Goal: Task Accomplishment & Management: Manage account settings

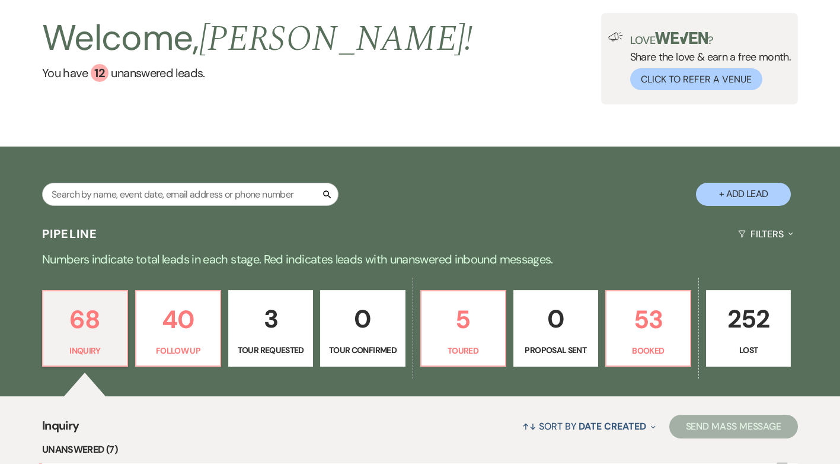
scroll to position [59, 0]
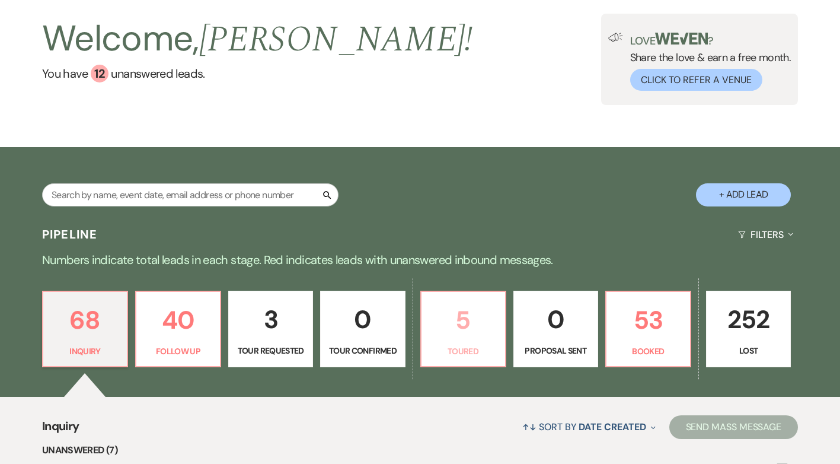
click at [464, 340] on link "5 Toured" at bounding box center [463, 328] width 86 height 77
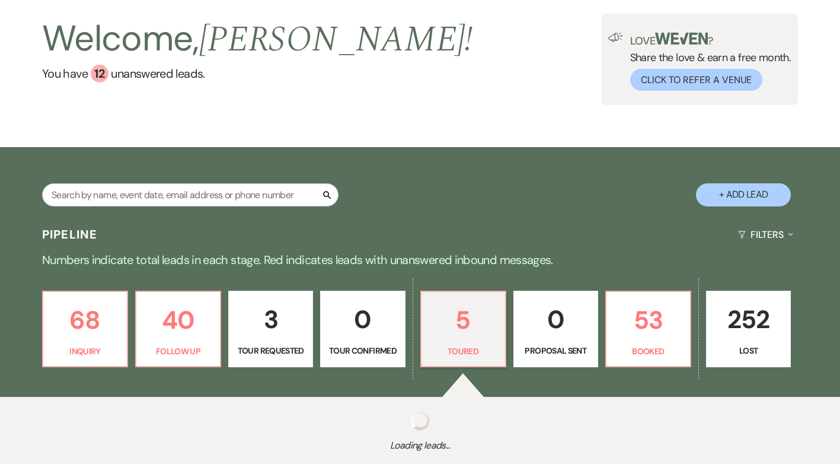
select select "5"
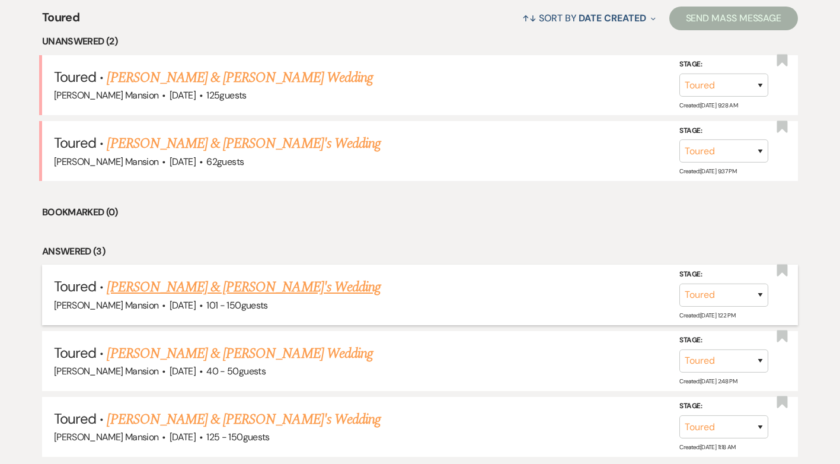
scroll to position [474, 0]
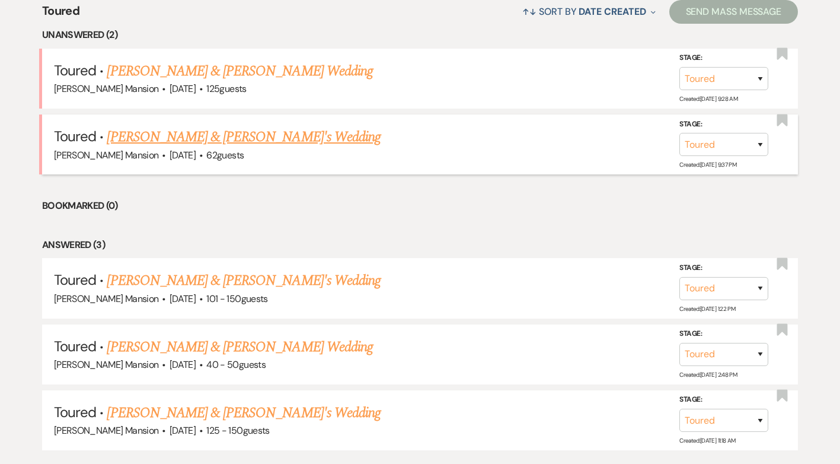
click at [209, 138] on link "[PERSON_NAME] & [PERSON_NAME]'s Wedding" at bounding box center [244, 136] width 274 height 21
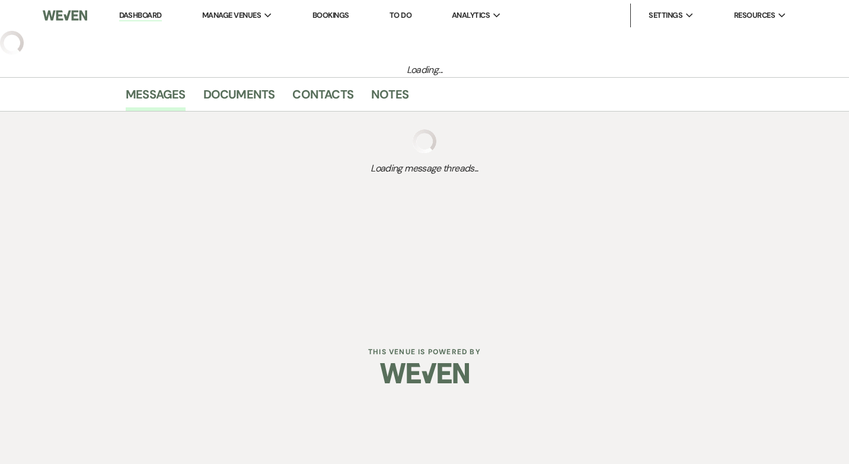
select select "5"
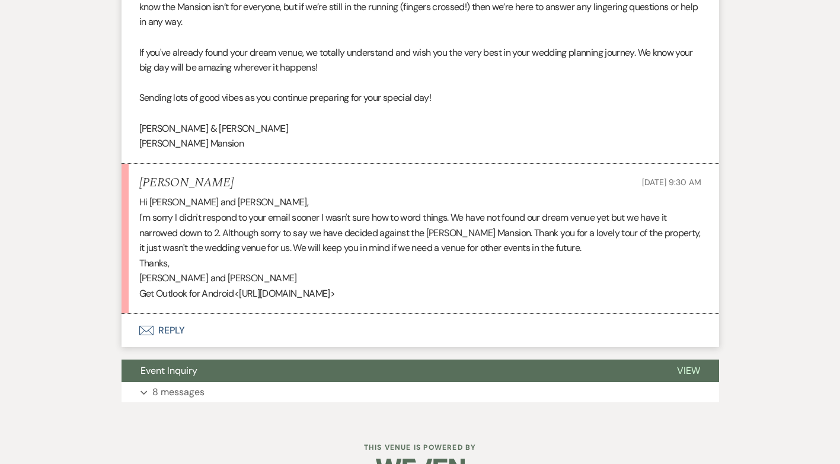
scroll to position [584, 0]
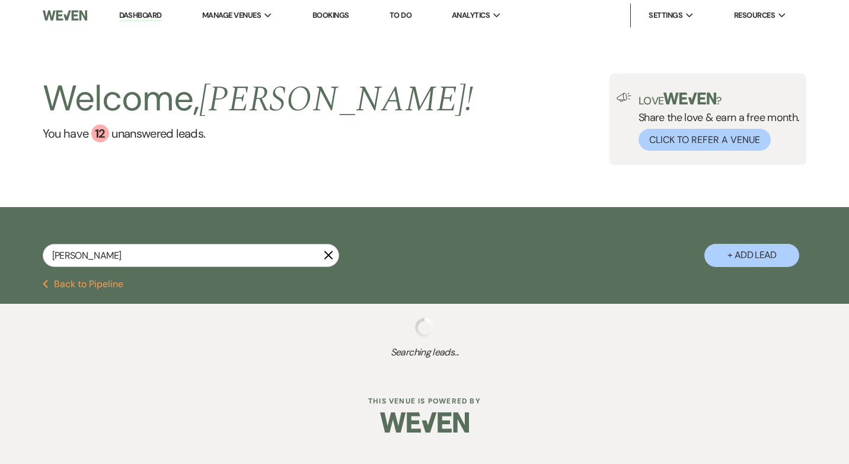
type input "sama"
select select "2"
select select "9"
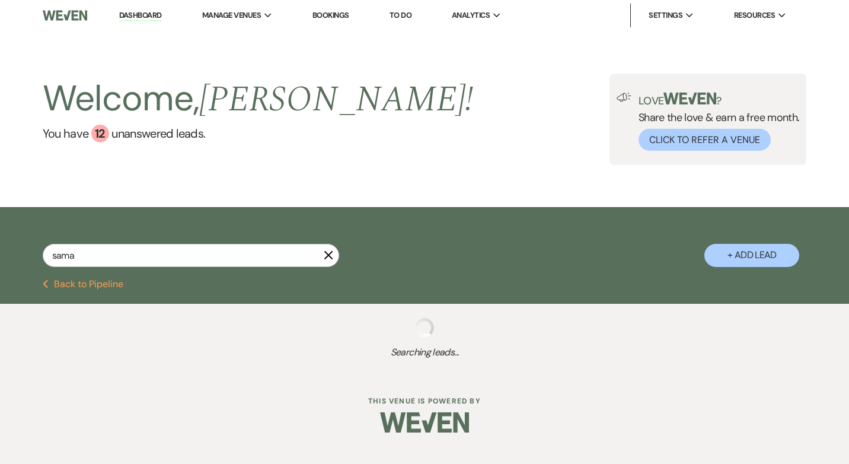
select select "8"
select select "5"
select select "8"
select select "5"
select select "8"
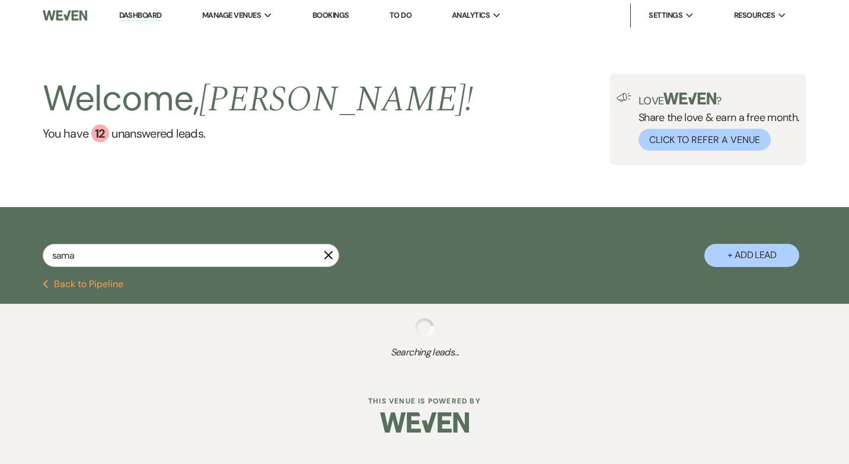
select select "6"
select select "8"
select select "4"
select select "8"
select select "5"
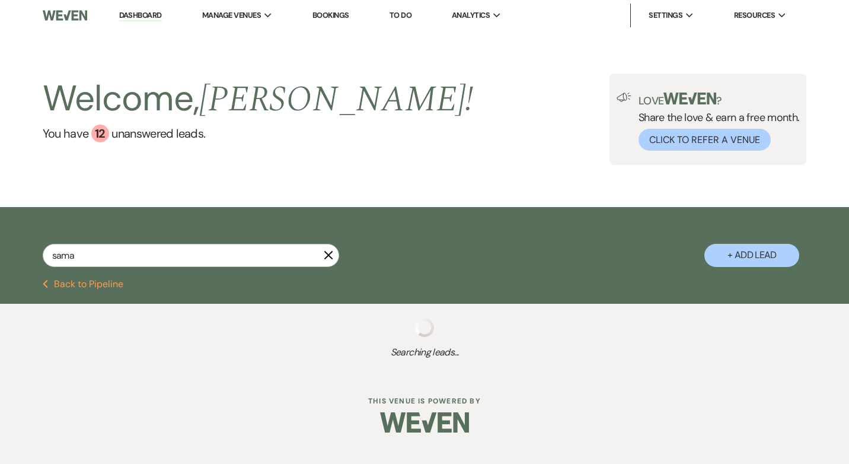
select select "8"
select select "5"
select select "8"
select select "6"
select select "8"
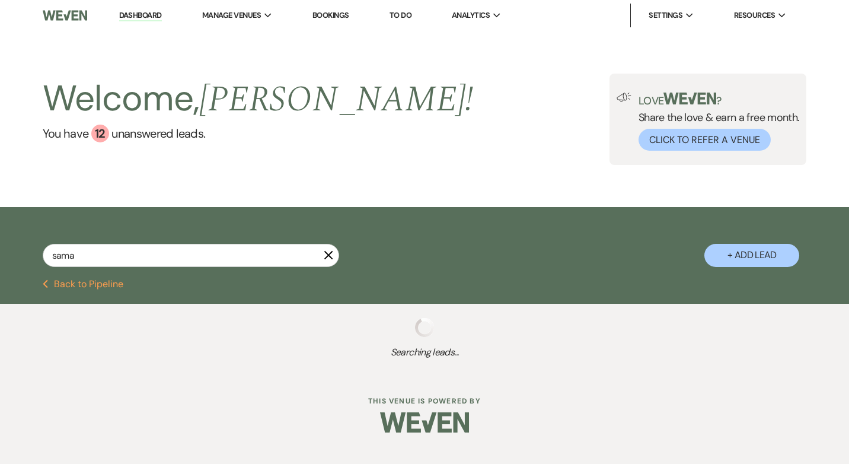
select select "5"
select select "8"
select select "5"
select select "8"
select select "5"
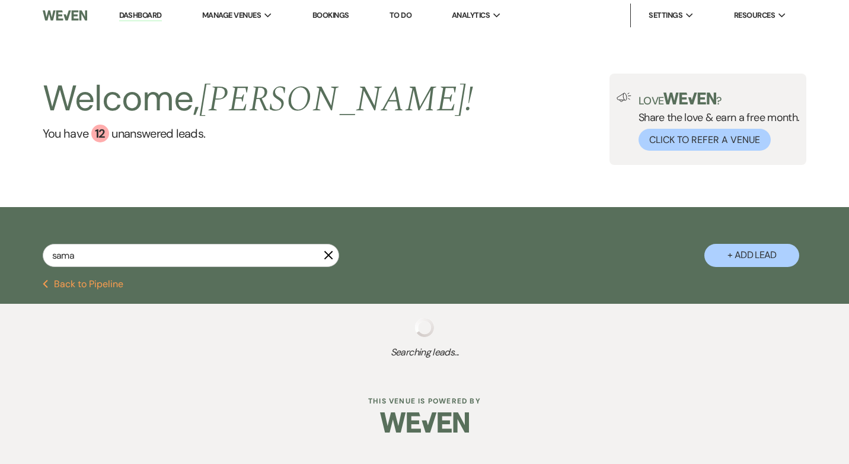
select select "8"
select select "6"
select select "8"
select select "6"
select select "8"
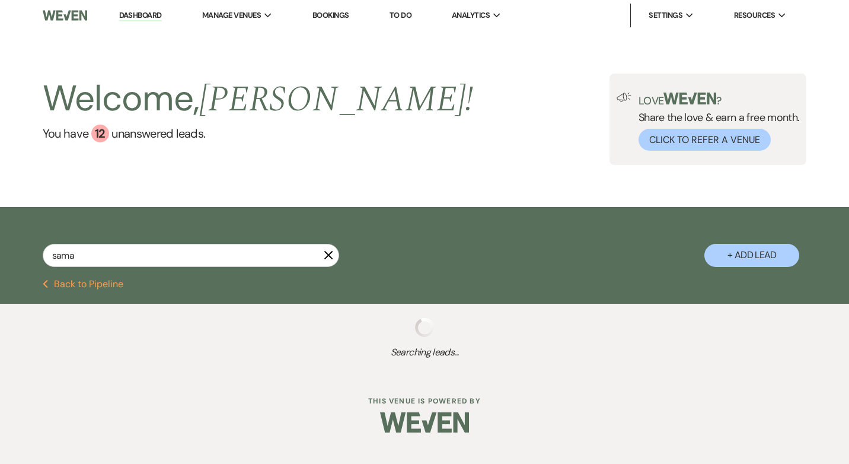
select select "4"
select select "8"
select select "5"
select select "8"
select select "5"
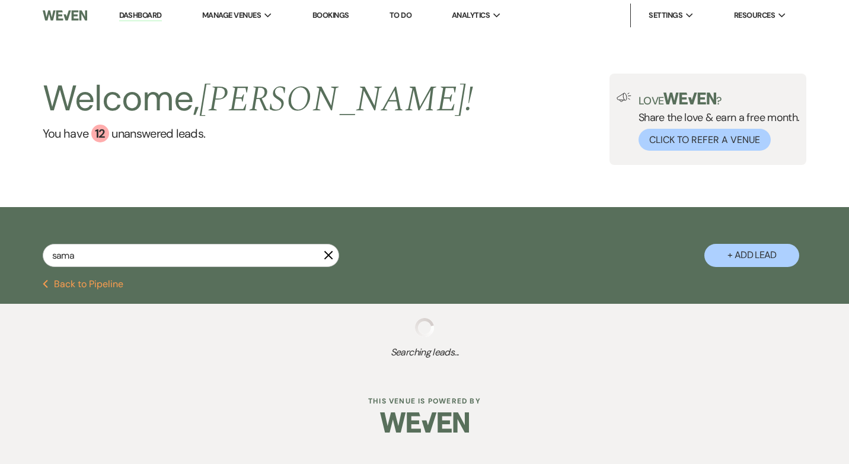
select select "8"
select select "5"
select select "8"
select select "5"
select select "8"
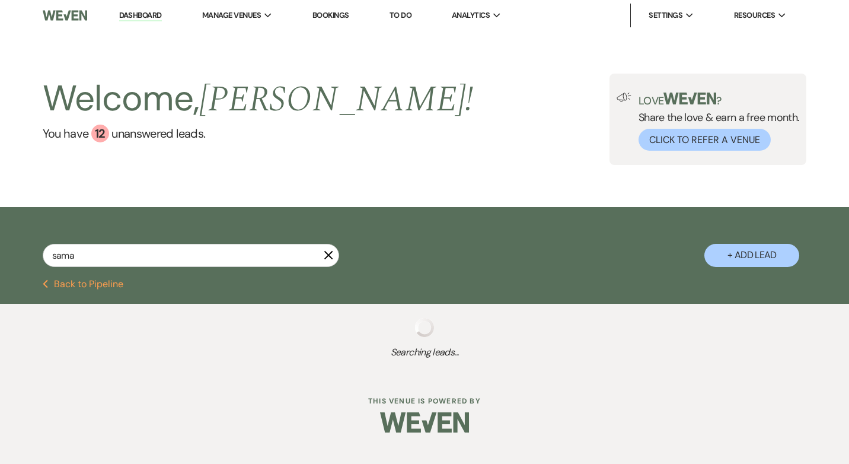
select select "5"
select select "8"
select select "5"
select select "8"
select select "5"
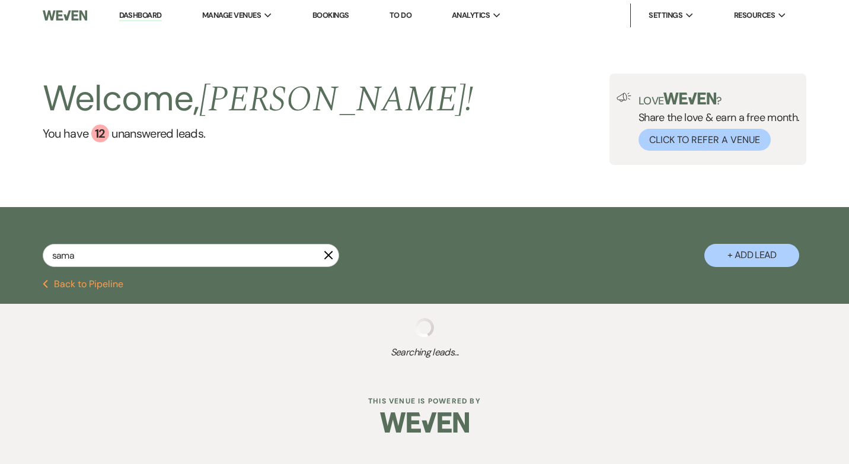
select select "8"
select select "5"
select select "8"
select select "5"
select select "8"
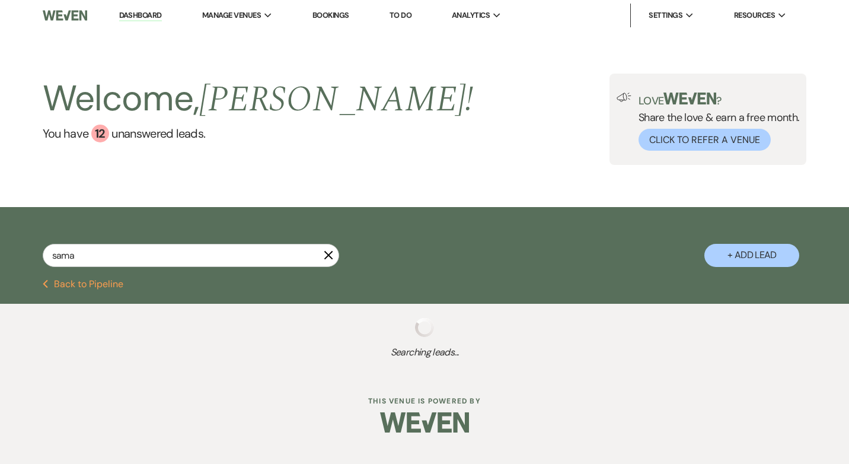
select select "5"
select select "8"
select select "7"
select select "8"
select select "5"
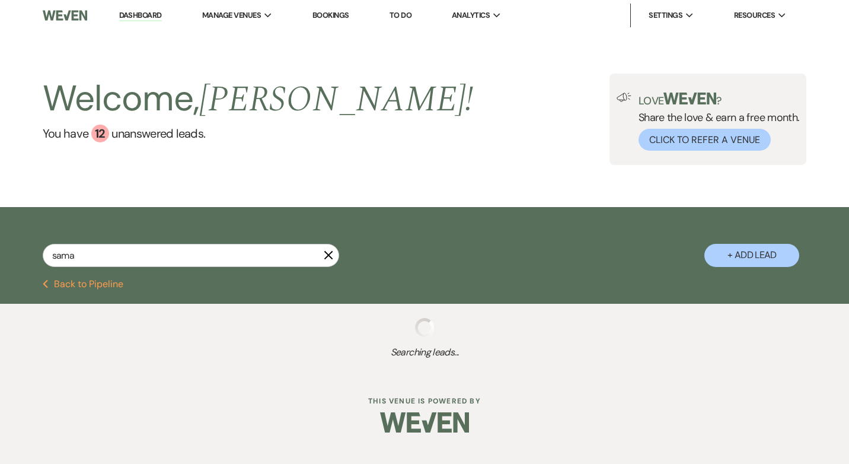
select select "8"
select select "5"
select select "8"
select select "5"
select select "8"
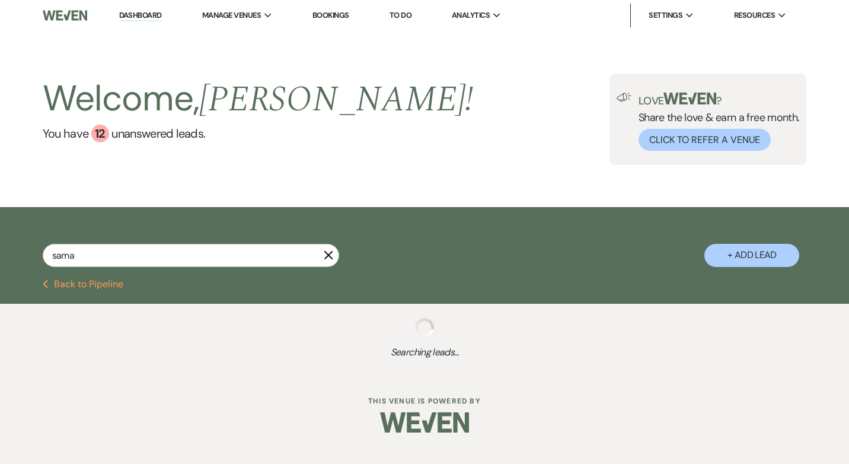
select select "6"
select select "8"
select select "5"
select select "8"
select select "5"
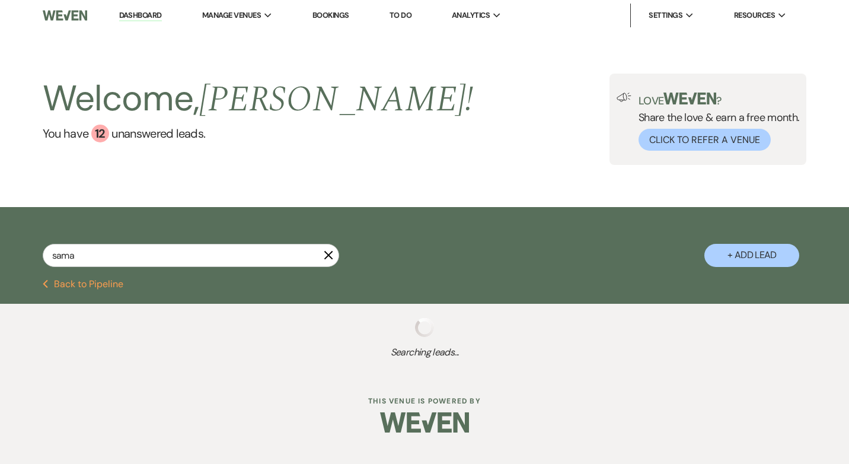
select select "8"
select select "5"
select select "8"
select select "5"
select select "8"
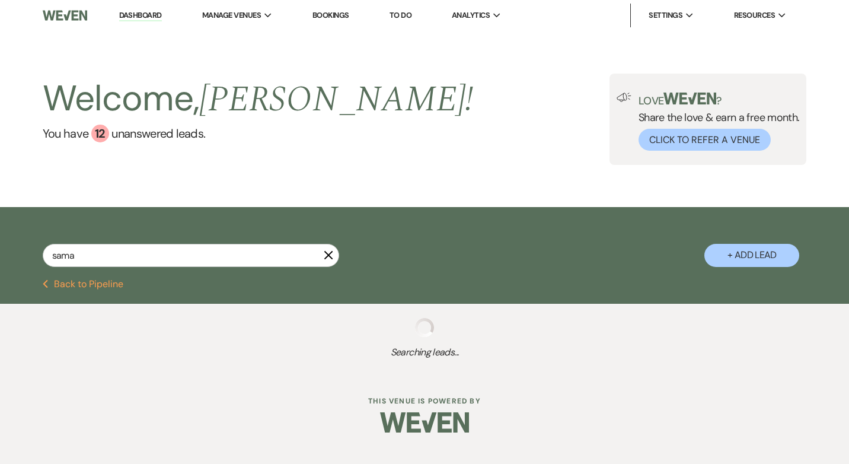
select select "5"
select select "8"
select select "5"
select select "8"
select select "5"
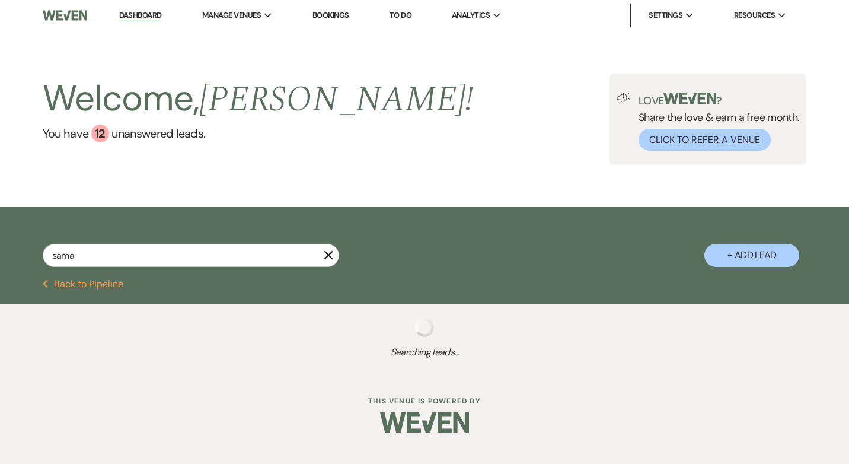
select select "8"
select select "4"
select select "8"
select select "6"
select select "8"
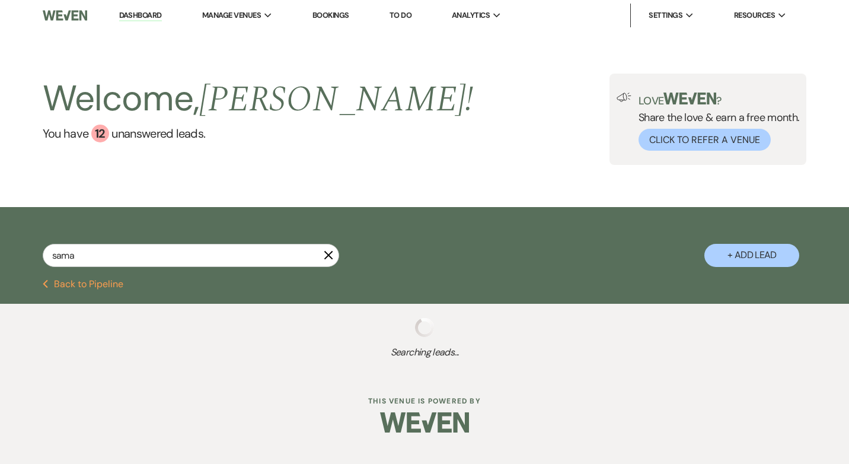
select select "5"
select select "8"
select select "6"
select select "8"
select select "11"
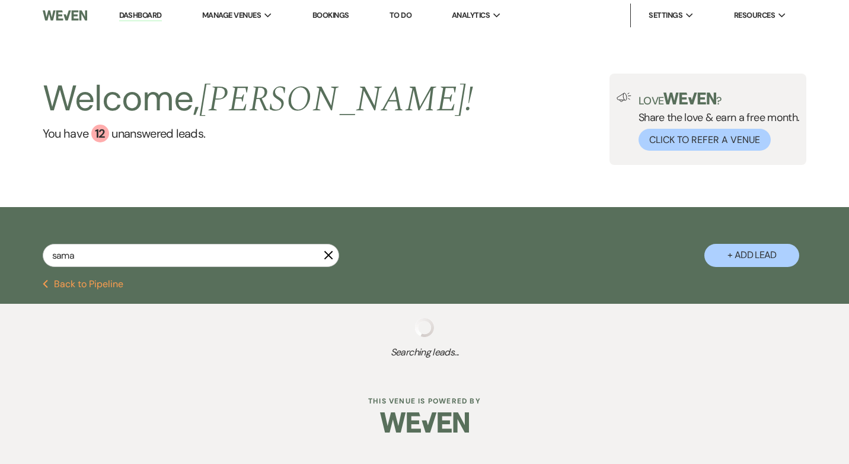
select select "8"
select select "11"
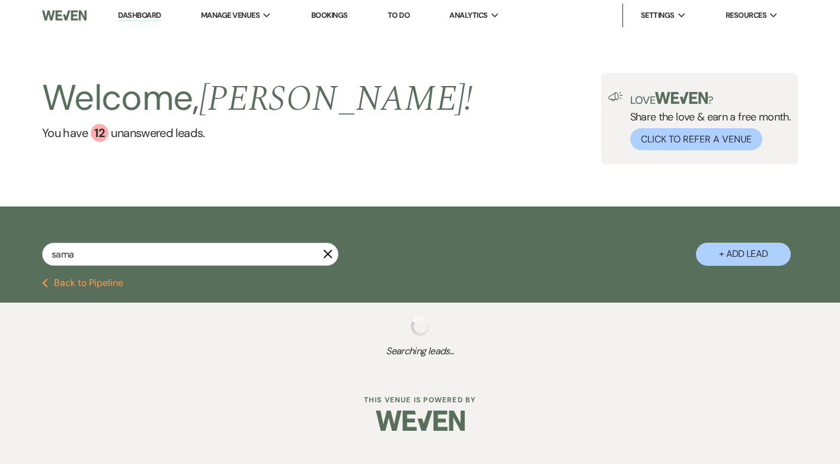
select select "9"
select select "8"
select select "5"
select select "8"
select select "5"
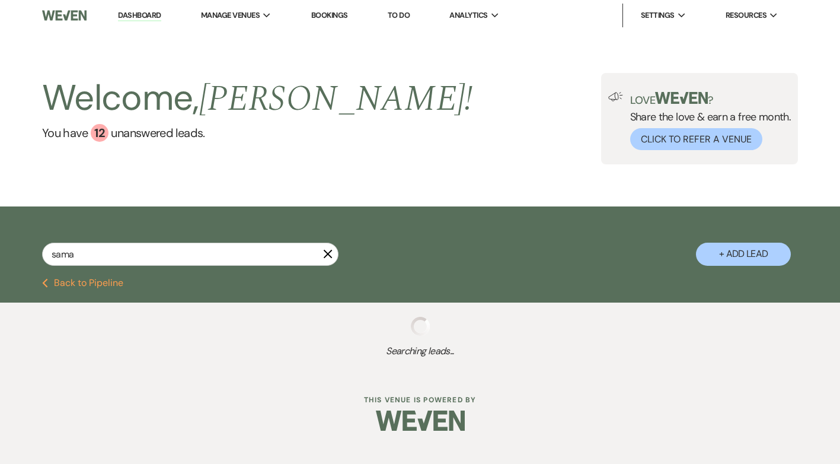
select select "8"
select select "5"
select select "8"
select select "4"
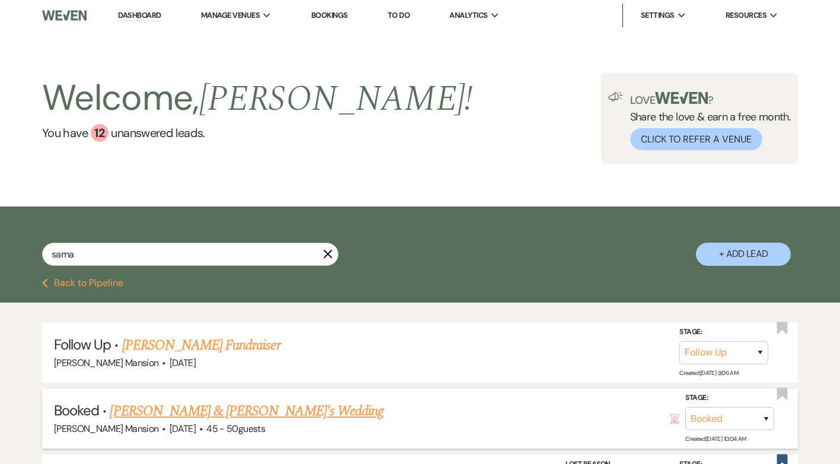
type input "sama"
click at [232, 410] on link "[PERSON_NAME] & [PERSON_NAME]'s Wedding" at bounding box center [247, 410] width 274 height 21
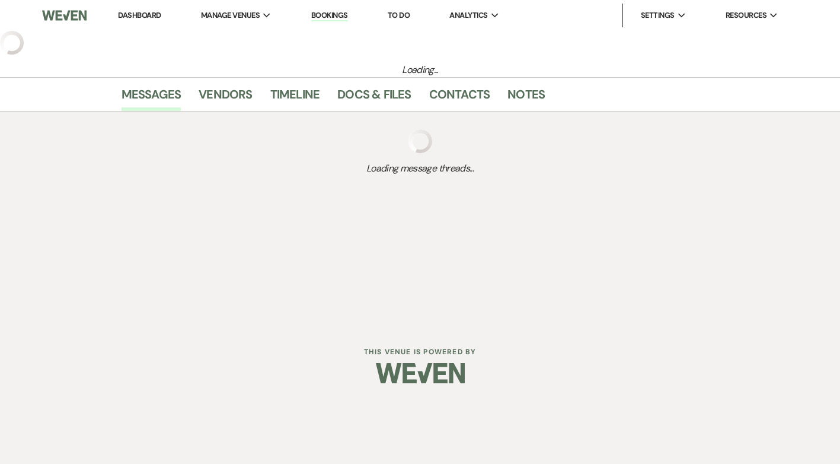
select select "22"
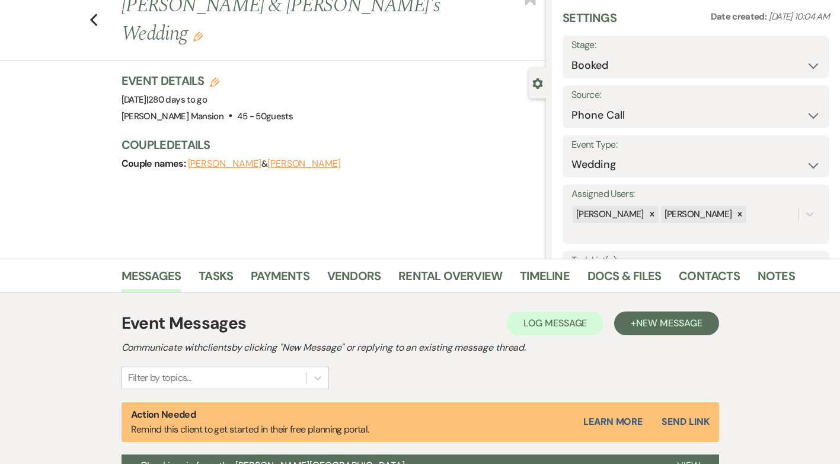
scroll to position [59, 0]
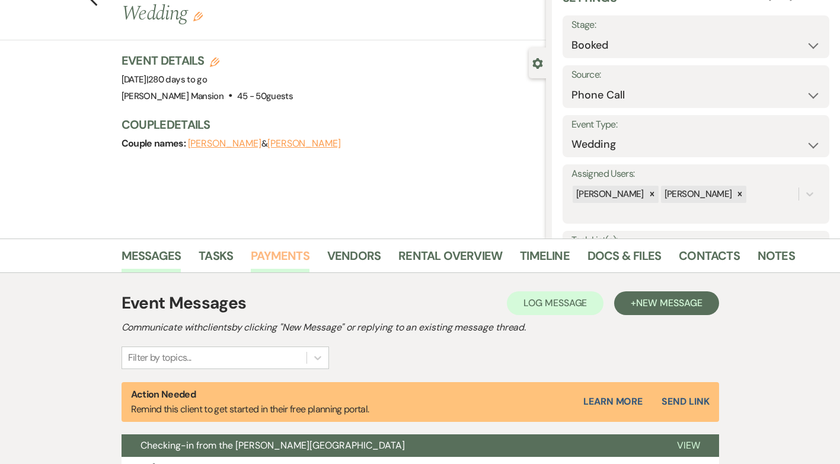
click at [269, 257] on link "Payments" at bounding box center [280, 259] width 59 height 26
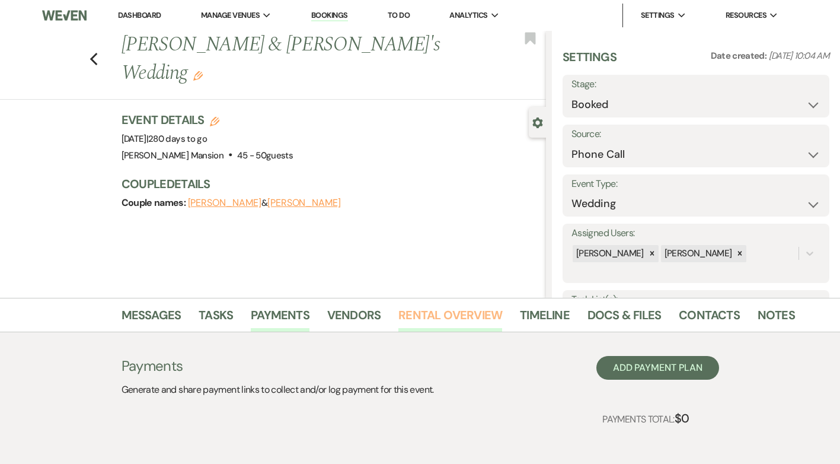
click at [408, 312] on link "Rental Overview" at bounding box center [450, 318] width 104 height 26
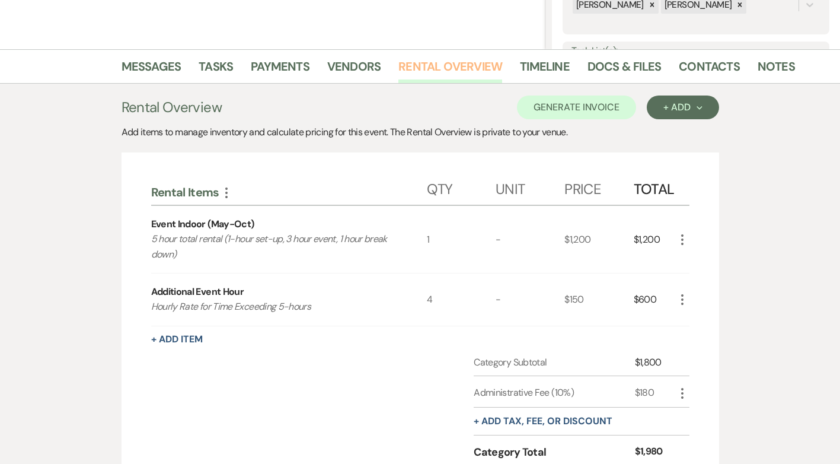
scroll to position [407, 0]
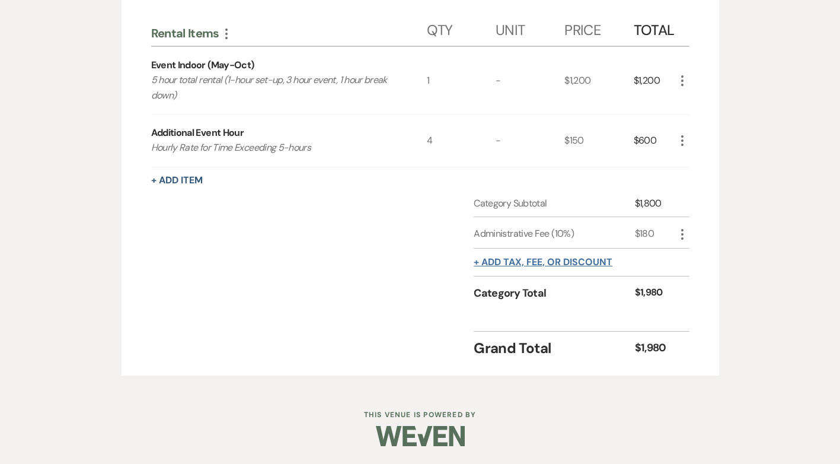
click at [485, 262] on button "+ Add tax, fee, or discount" at bounding box center [543, 261] width 139 height 9
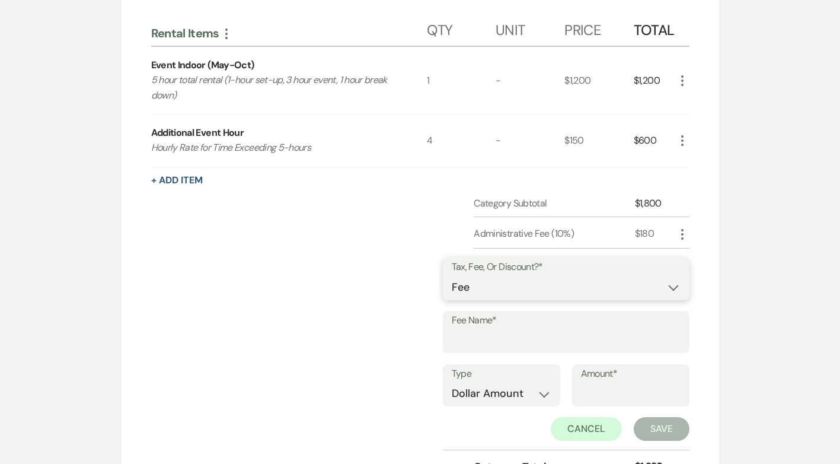
click at [677, 280] on select "Fee Discount Tax" at bounding box center [566, 287] width 229 height 23
select select "2"
click at [461, 276] on select "Fee Discount Tax" at bounding box center [566, 287] width 229 height 23
click at [523, 340] on input "Fee Name*" at bounding box center [566, 339] width 229 height 23
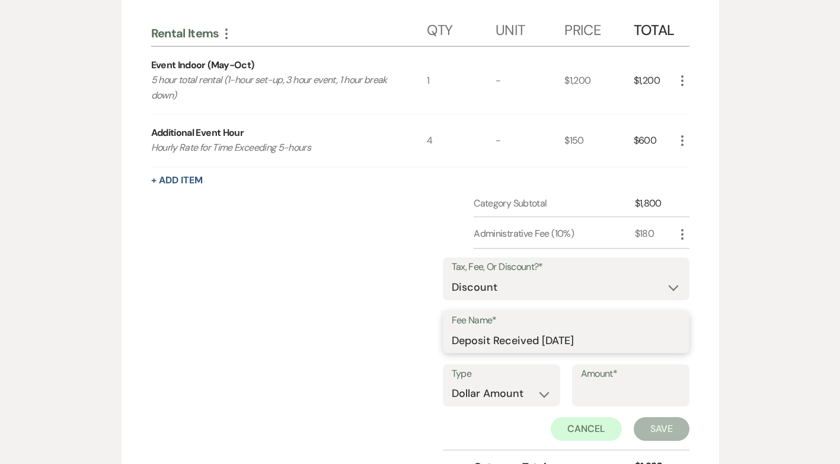
type input "Deposit Received 3-28-25"
click at [617, 391] on input "Amount*" at bounding box center [631, 393] width 100 height 23
type input "500.00"
click at [682, 439] on button "Save" at bounding box center [662, 429] width 56 height 24
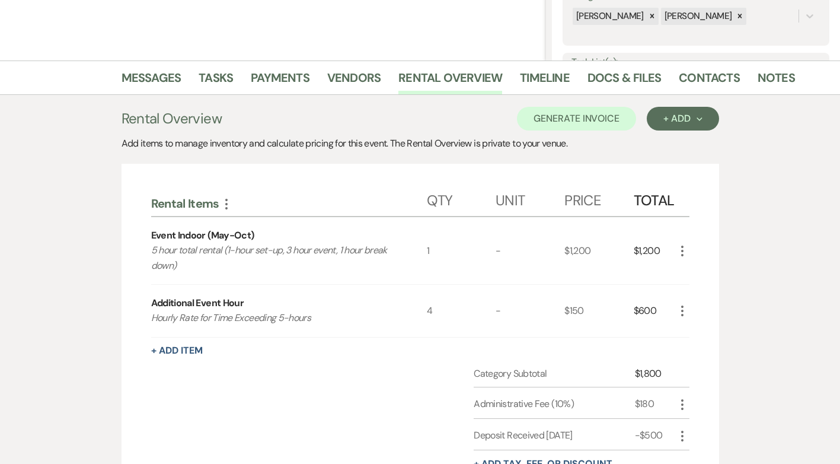
scroll to position [296, 0]
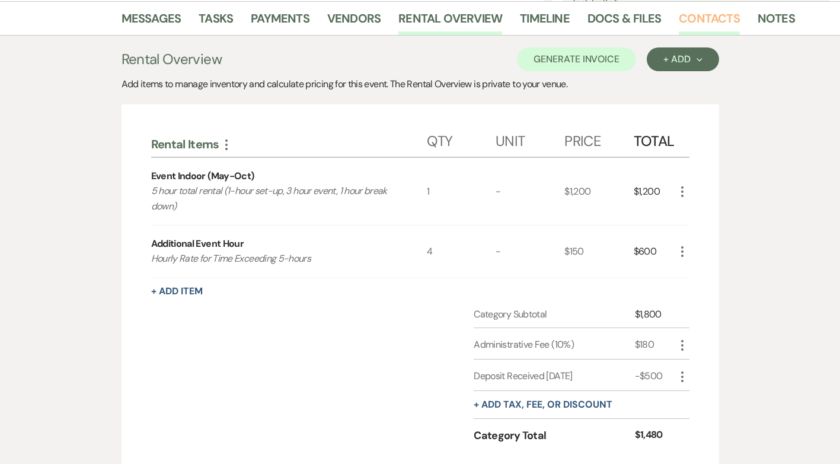
click at [708, 12] on link "Contacts" at bounding box center [709, 22] width 61 height 26
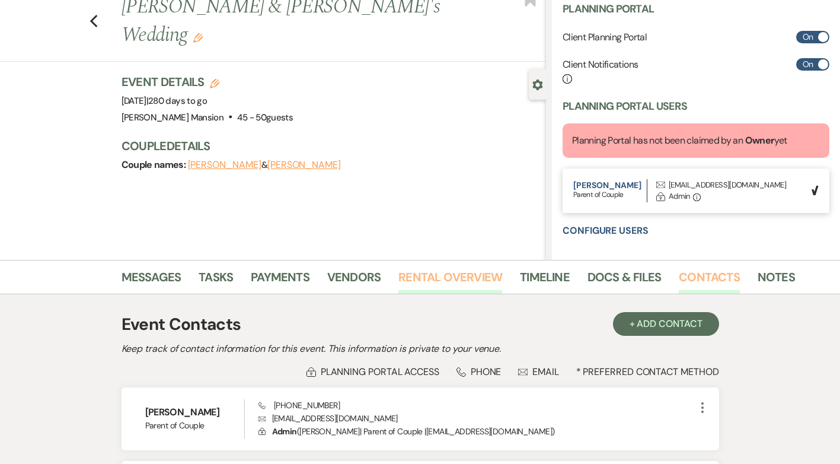
scroll to position [59, 0]
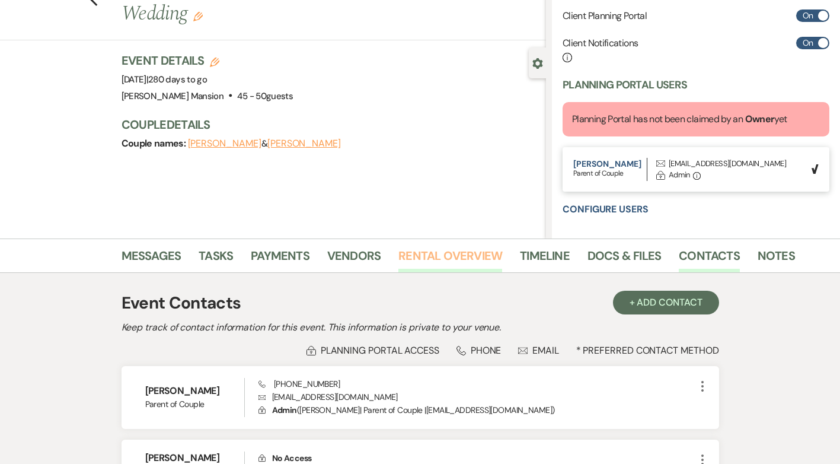
click at [456, 254] on link "Rental Overview" at bounding box center [450, 259] width 104 height 26
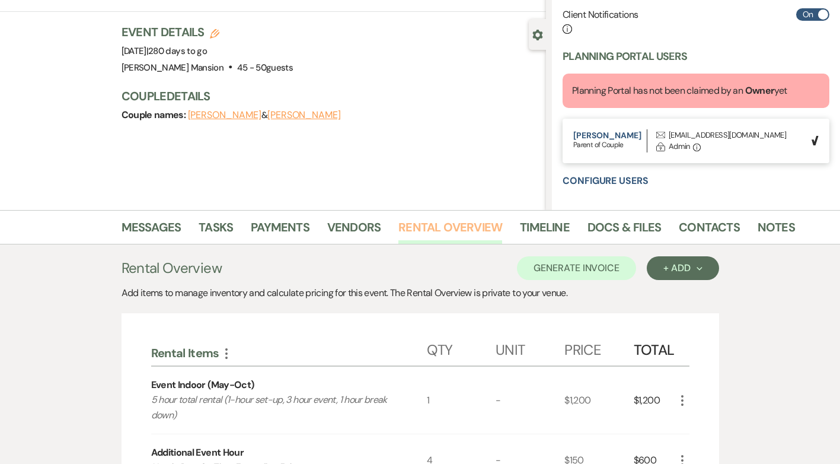
scroll to position [83, 0]
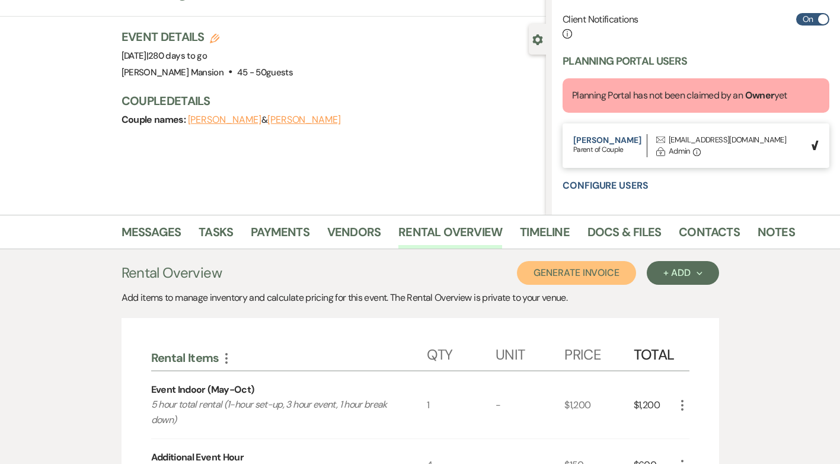
click at [571, 273] on button "Generate Invoice" at bounding box center [576, 273] width 119 height 24
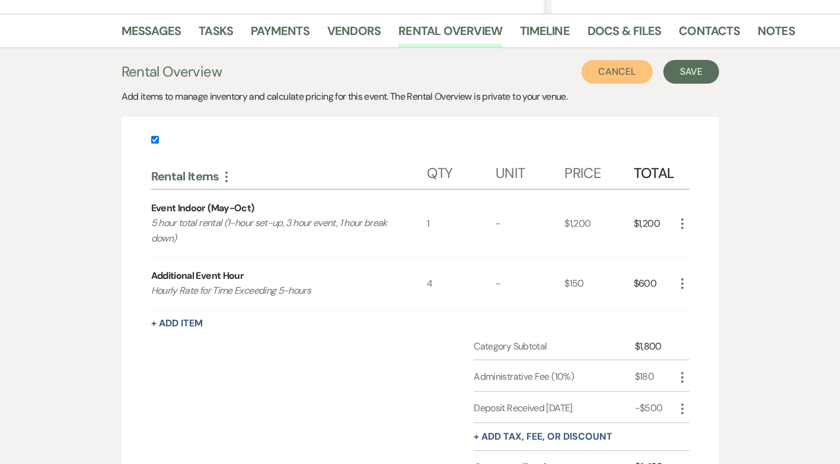
scroll to position [280, 0]
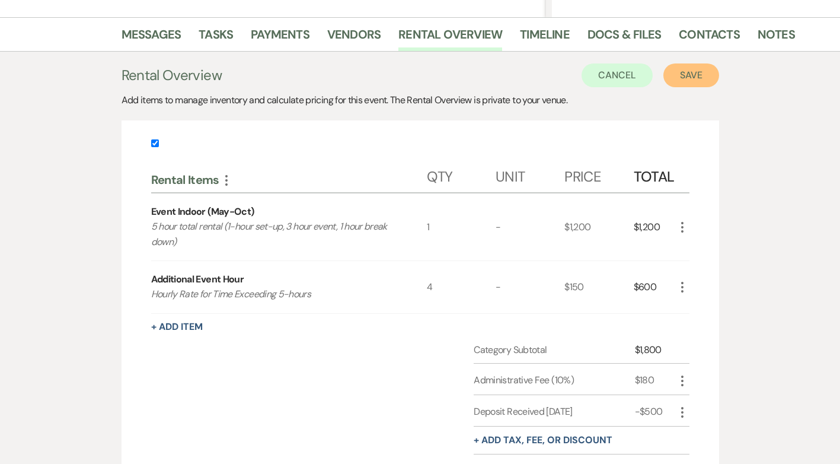
click at [695, 80] on button "Save" at bounding box center [691, 75] width 56 height 24
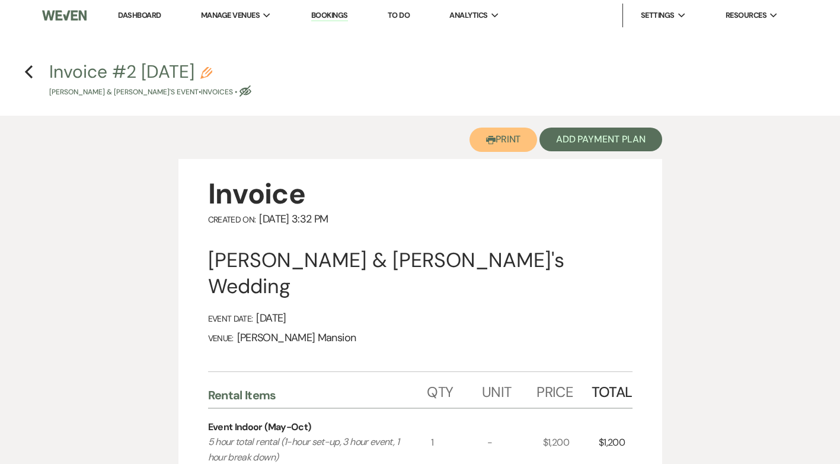
click at [510, 139] on button "Printer Print" at bounding box center [503, 139] width 68 height 24
click at [129, 12] on link "Dashboard" at bounding box center [139, 15] width 43 height 10
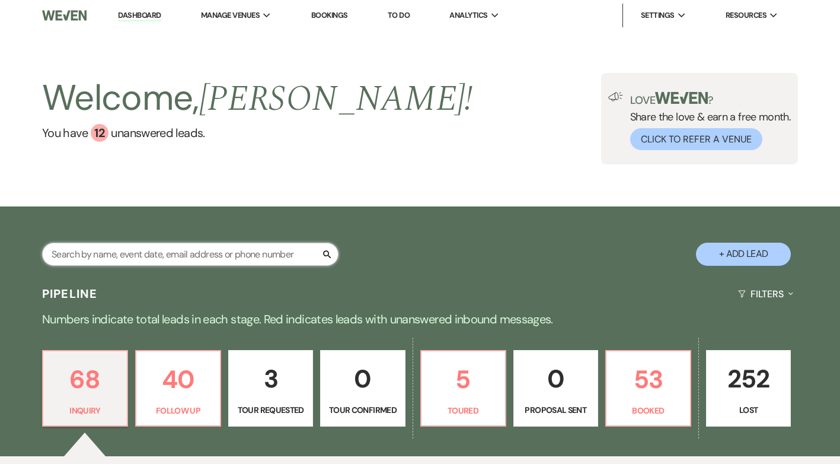
click at [147, 264] on input "text" at bounding box center [190, 253] width 296 height 23
type input "sa"
select select "2"
select select "9"
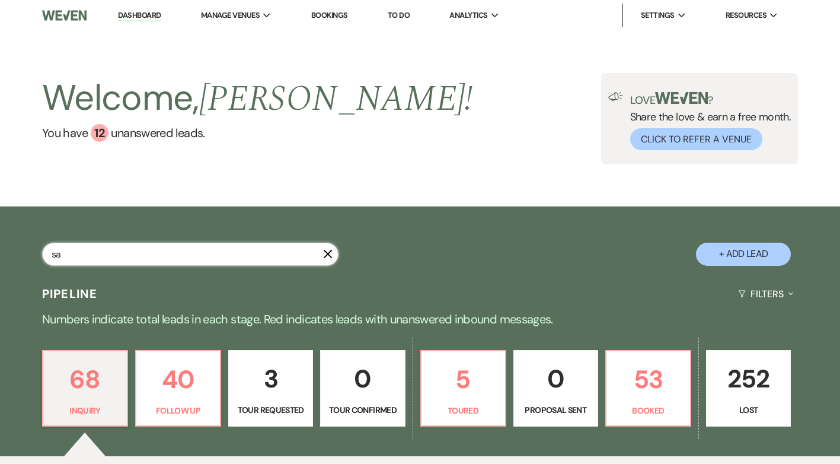
select select "9"
select select "8"
select select "5"
select select "8"
select select "5"
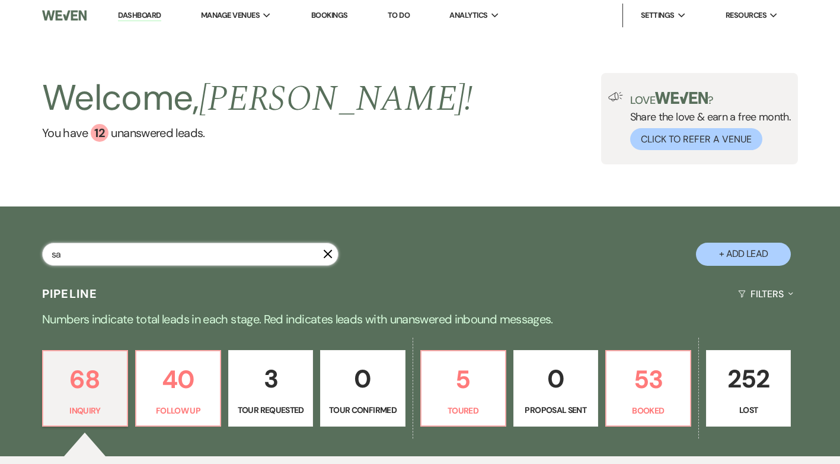
select select "8"
select select "6"
select select "8"
select select "4"
select select "8"
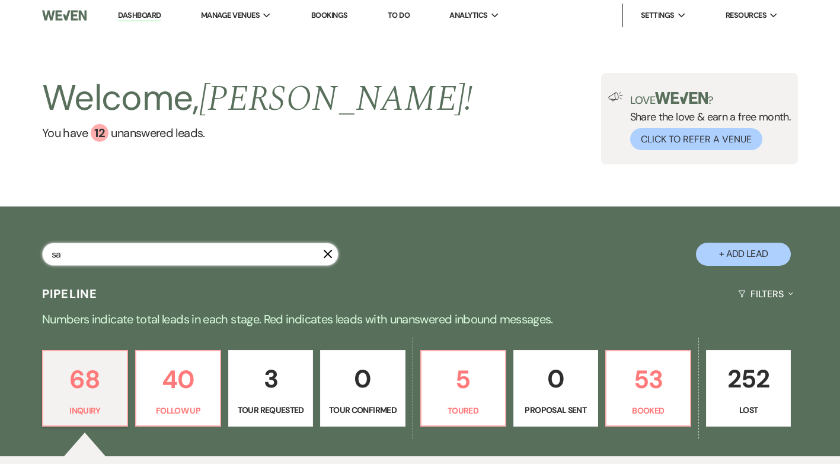
select select "5"
select select "8"
select select "5"
select select "8"
select select "6"
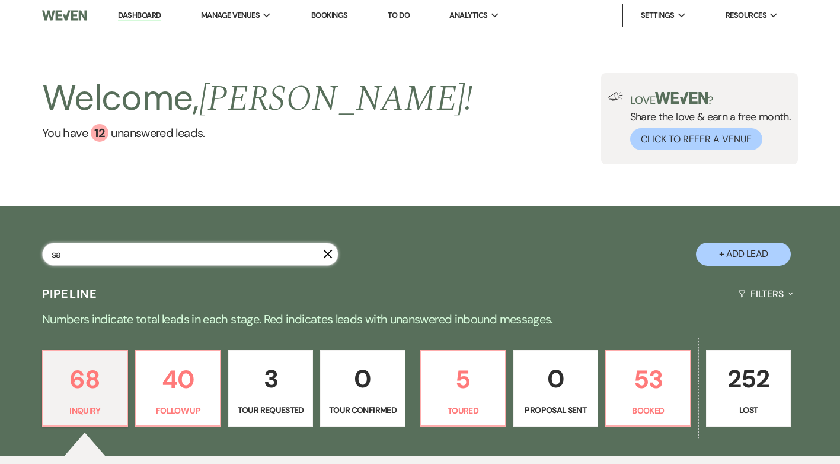
select select "8"
select select "5"
select select "8"
select select "5"
select select "8"
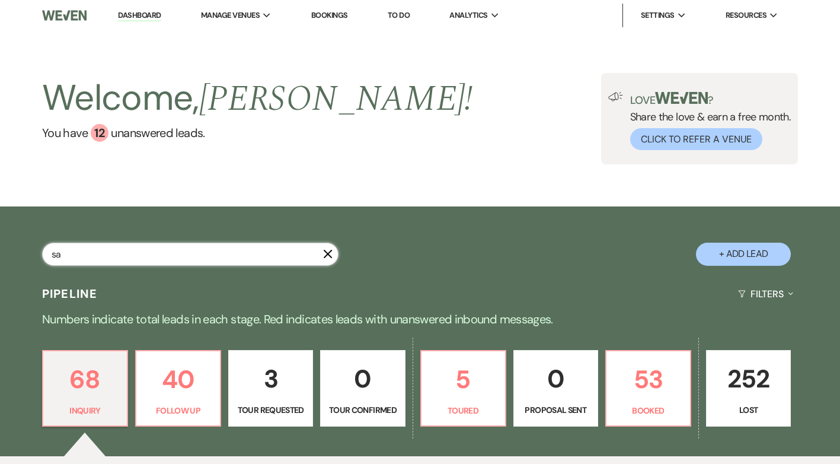
select select "5"
select select "8"
select select "6"
select select "8"
select select "6"
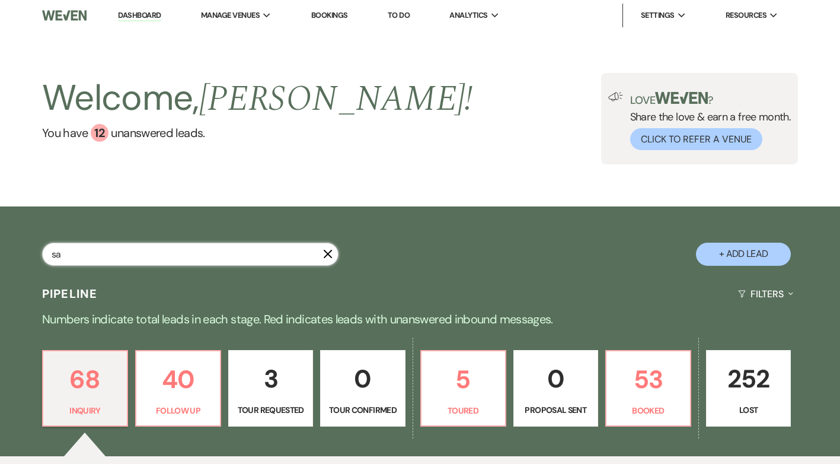
select select "8"
select select "4"
select select "8"
select select "5"
select select "8"
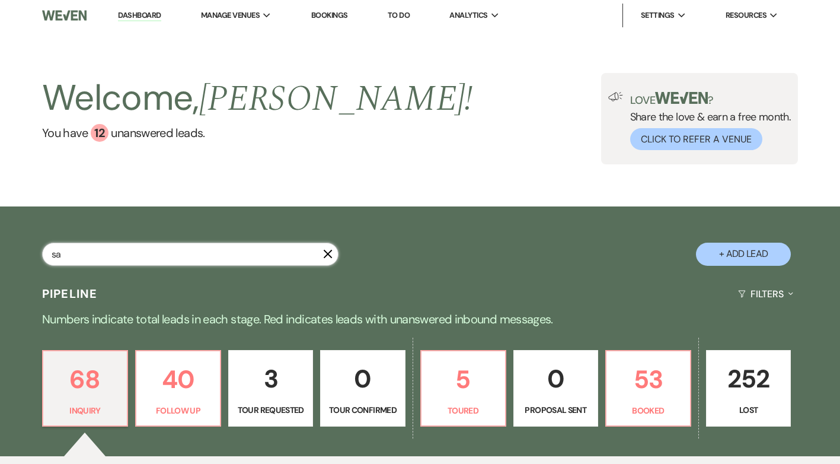
select select "5"
select select "8"
select select "5"
select select "8"
select select "5"
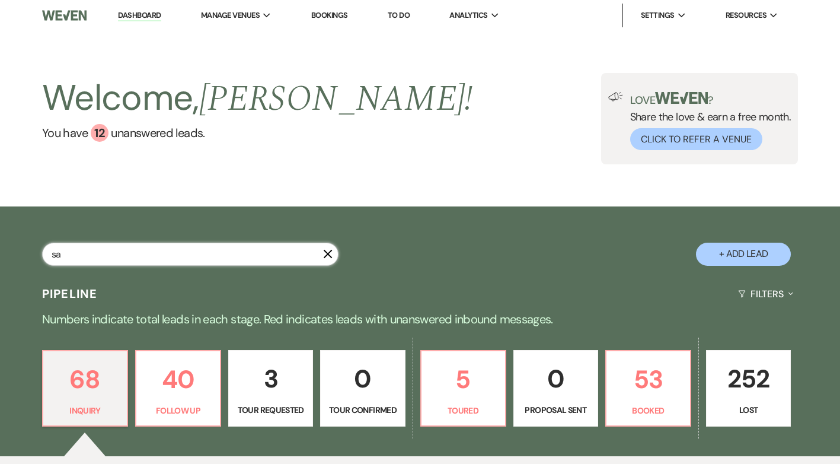
select select "8"
select select "5"
select select "8"
select select "5"
select select "8"
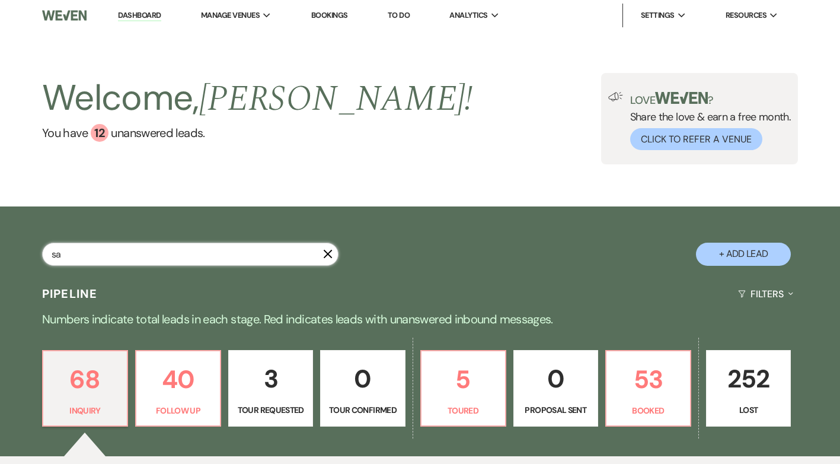
select select "5"
select select "8"
select select "5"
select select "8"
select select "5"
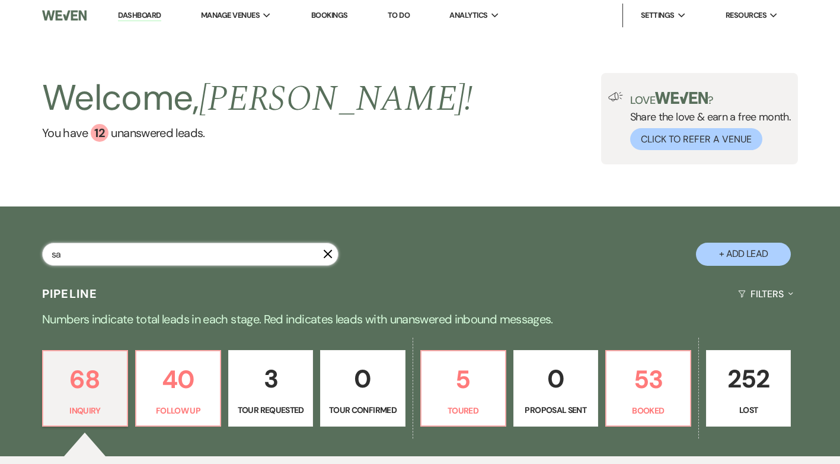
select select "8"
select select "5"
select select "8"
select select "7"
select select "8"
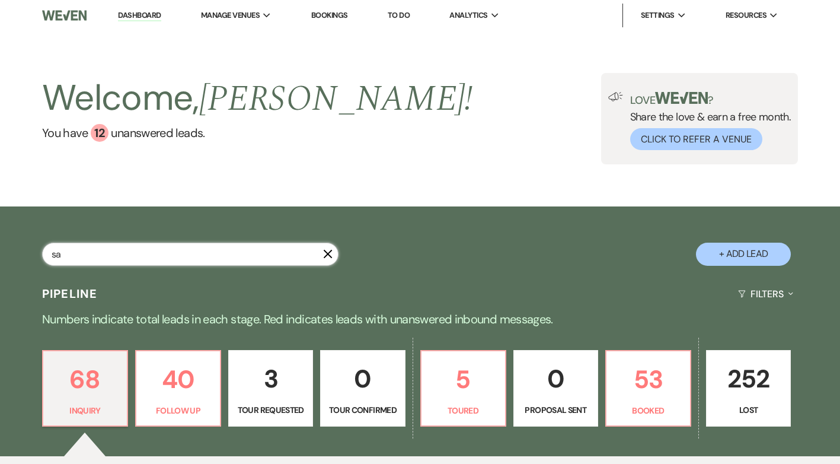
select select "5"
select select "8"
select select "5"
select select "8"
select select "5"
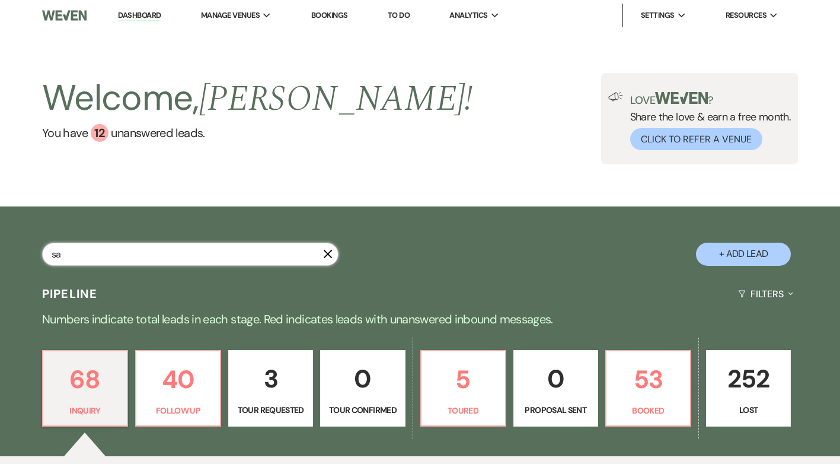
select select "8"
select select "6"
select select "8"
select select "5"
select select "8"
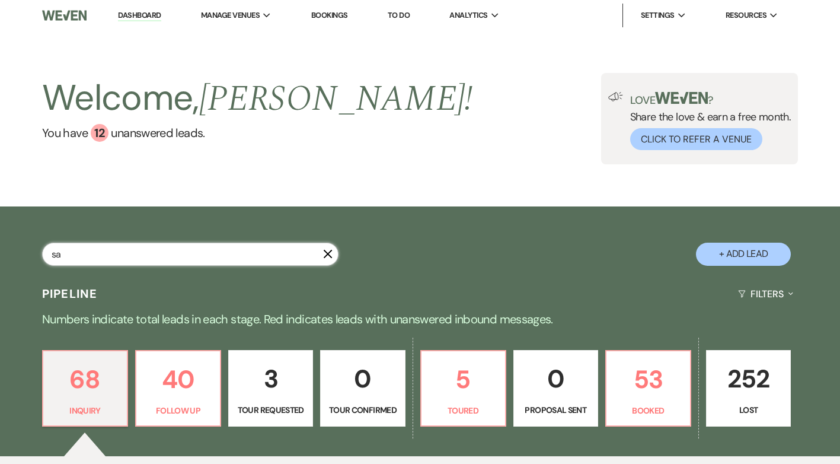
select select "5"
select select "8"
select select "5"
select select "8"
select select "5"
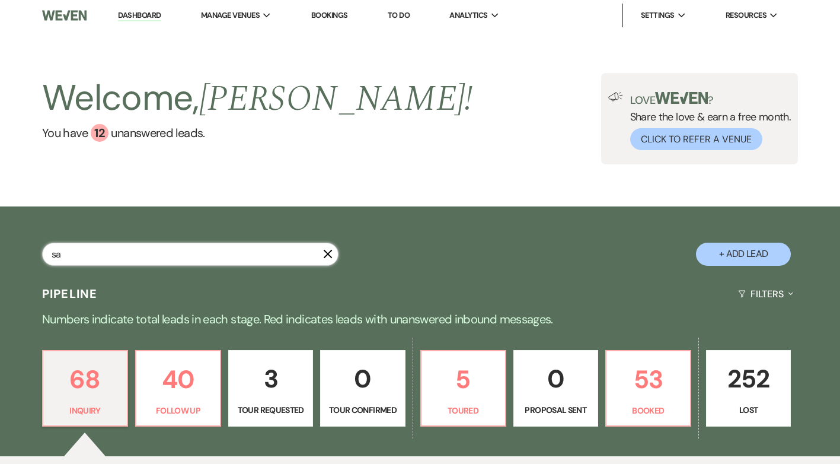
select select "8"
select select "5"
select select "8"
select select "5"
select select "8"
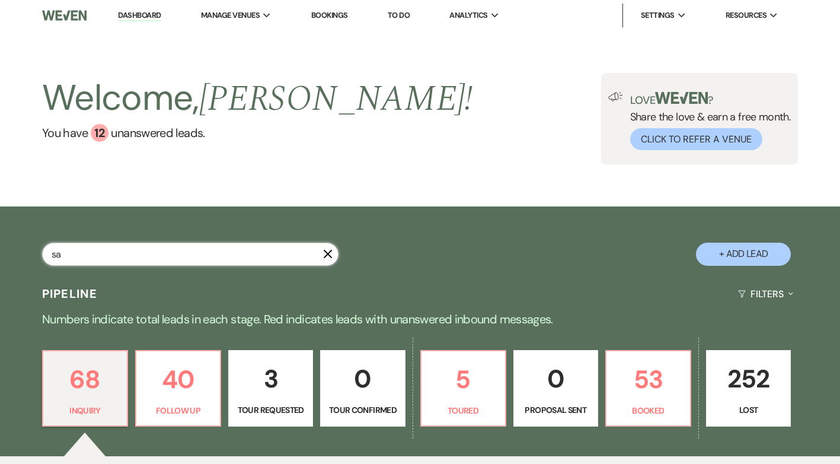
select select "5"
select select "8"
select select "4"
select select "8"
select select "6"
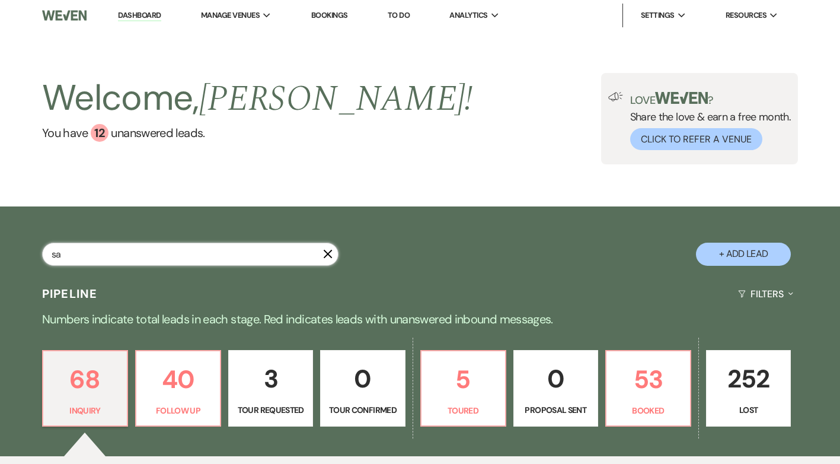
select select "8"
select select "5"
select select "8"
select select "6"
select select "8"
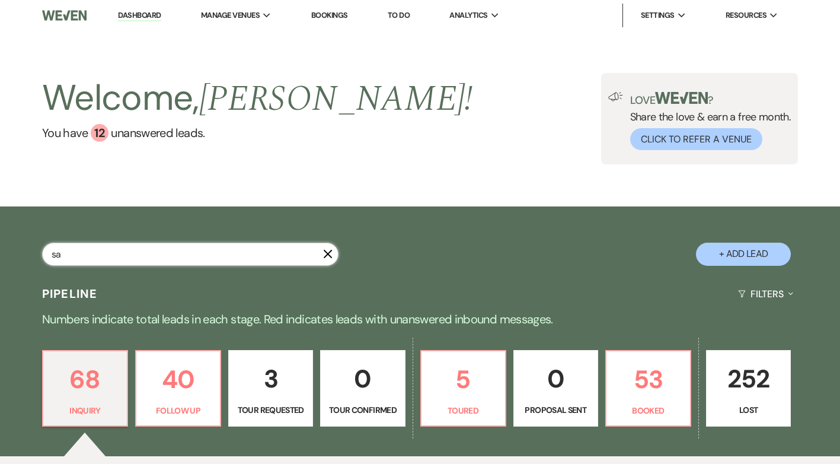
select select "11"
select select "8"
select select "11"
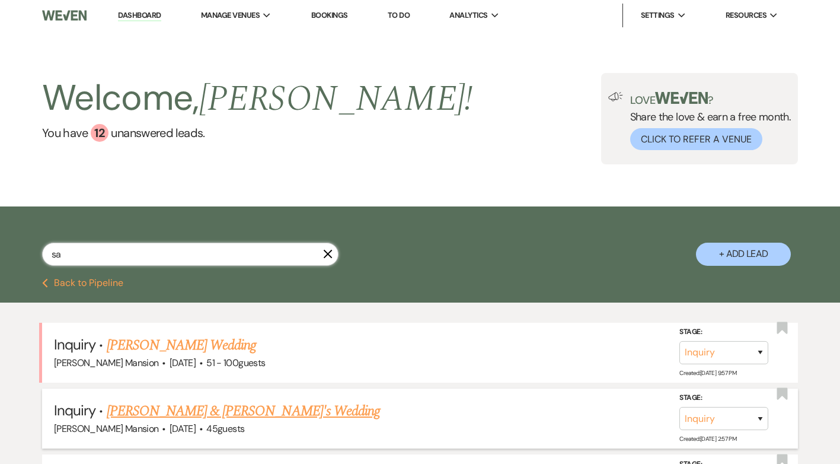
type input "sam"
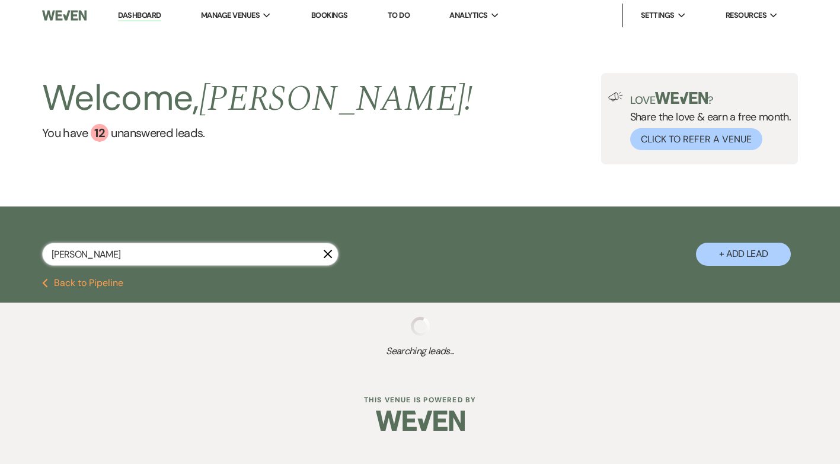
select select "9"
select select "8"
select select "5"
select select "8"
select select "5"
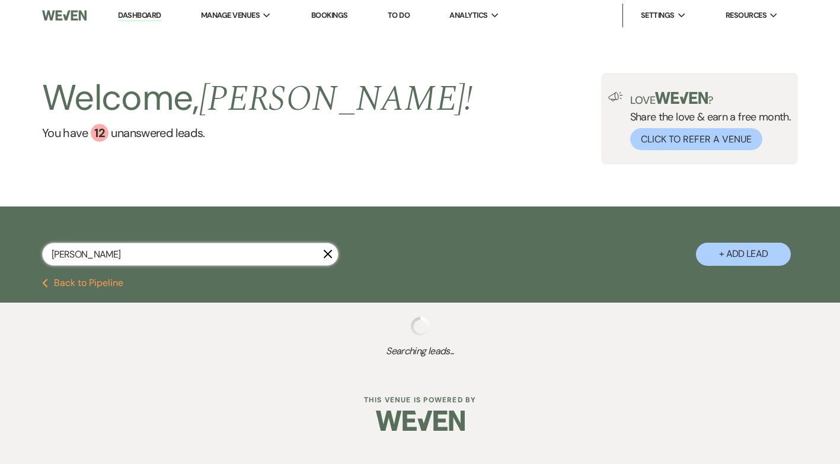
select select "8"
select select "5"
select select "8"
select select "5"
select select "8"
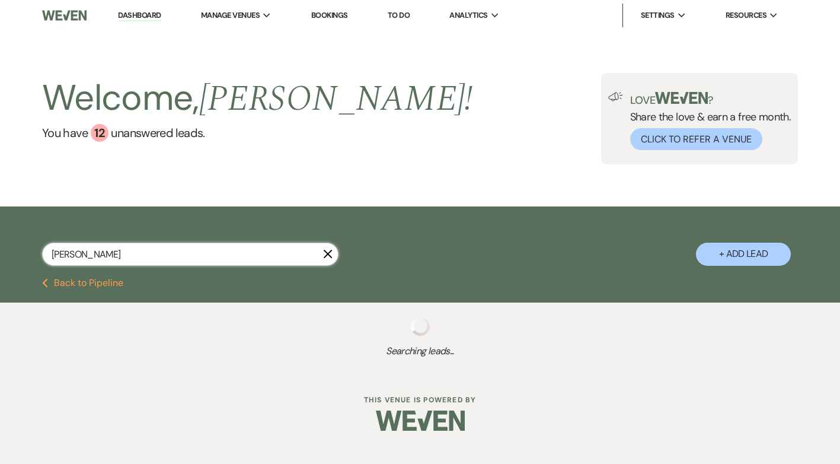
select select "5"
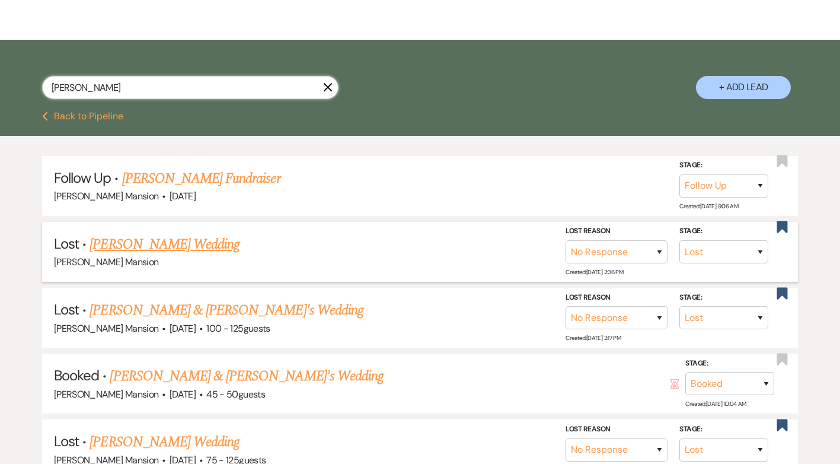
scroll to position [178, 0]
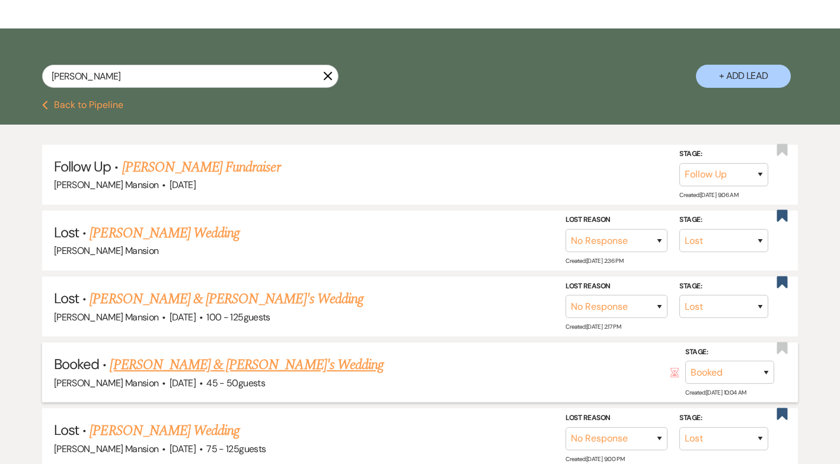
click at [210, 365] on link "[PERSON_NAME] & [PERSON_NAME]'s Wedding" at bounding box center [247, 364] width 274 height 21
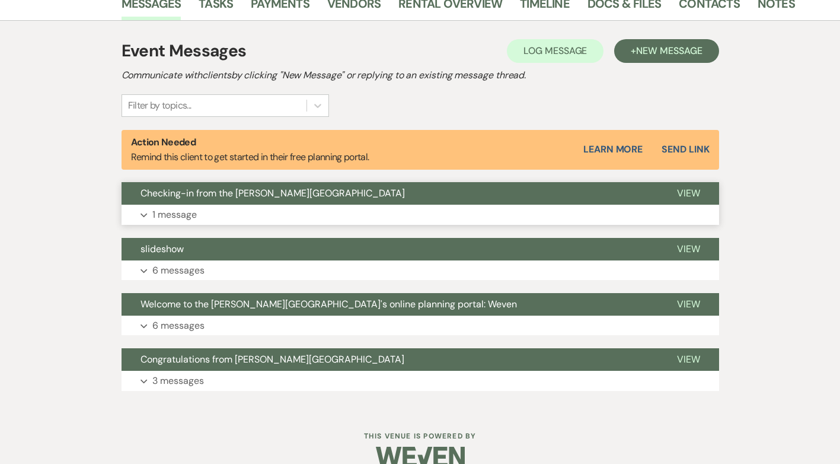
scroll to position [332, 0]
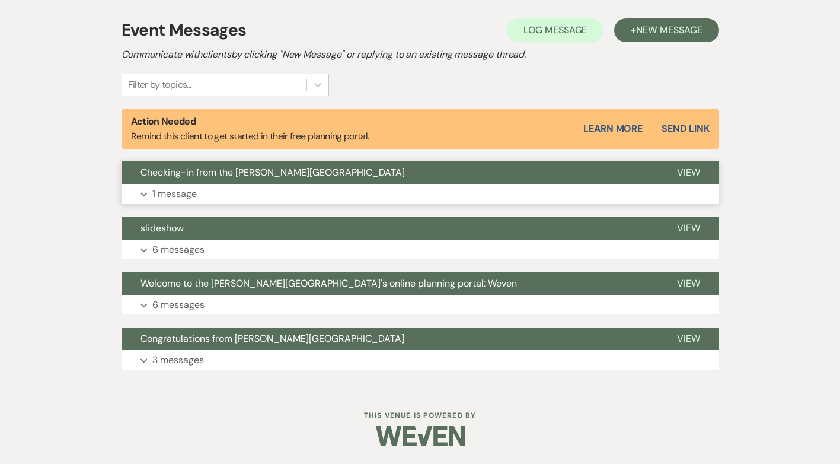
click at [180, 193] on p "1 message" at bounding box center [174, 193] width 44 height 15
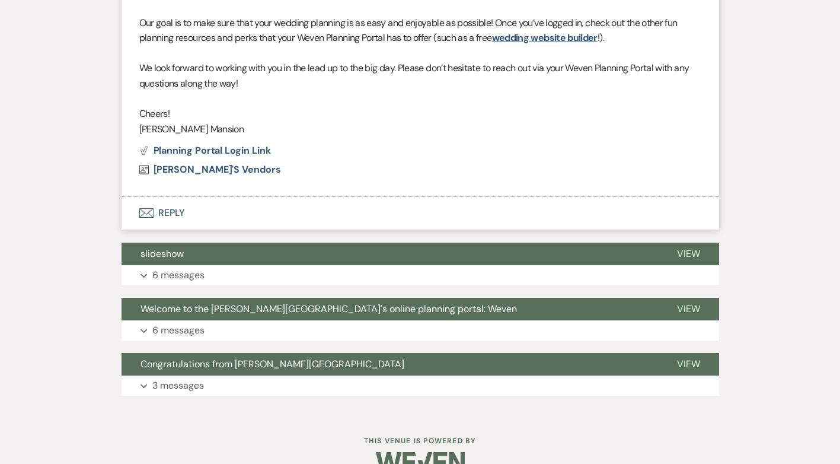
scroll to position [797, 0]
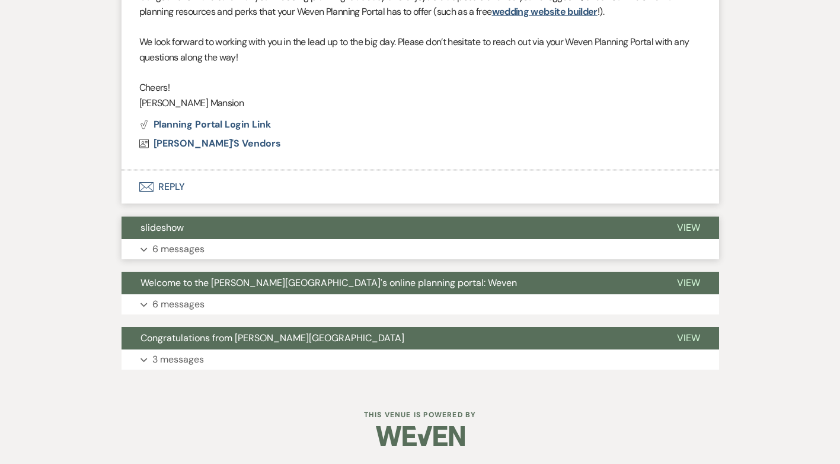
click at [178, 247] on p "6 messages" at bounding box center [178, 248] width 52 height 15
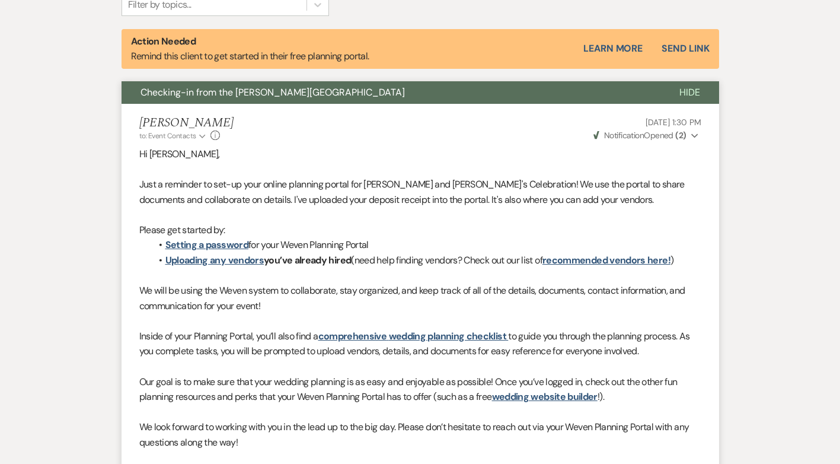
scroll to position [59, 0]
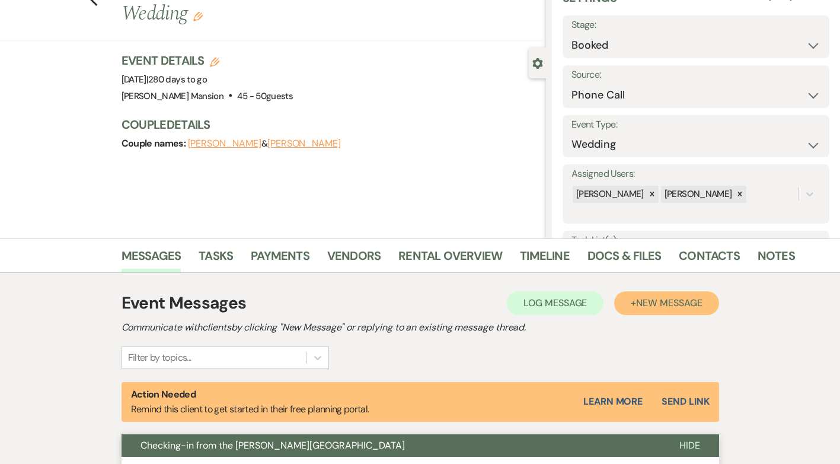
click at [672, 299] on span "New Message" at bounding box center [669, 302] width 66 height 12
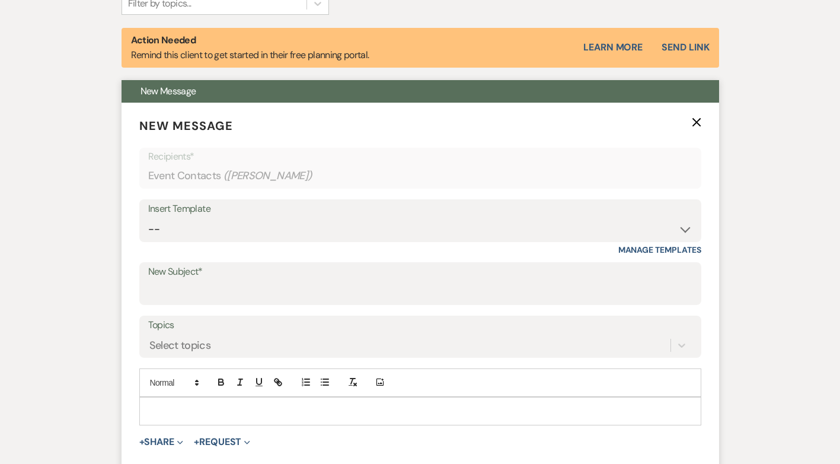
scroll to position [415, 0]
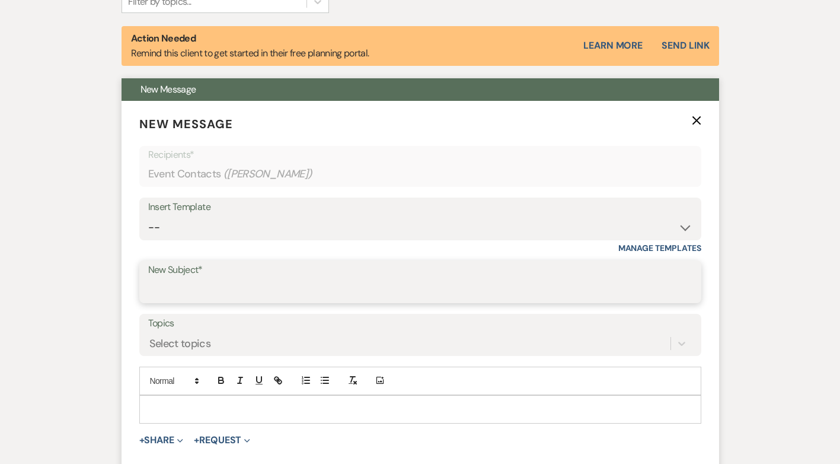
click at [193, 290] on input "New Subject*" at bounding box center [420, 290] width 544 height 23
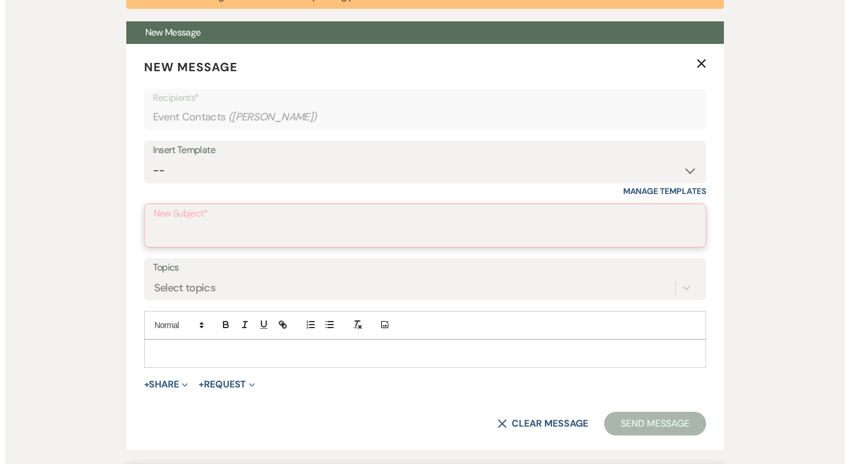
scroll to position [652, 0]
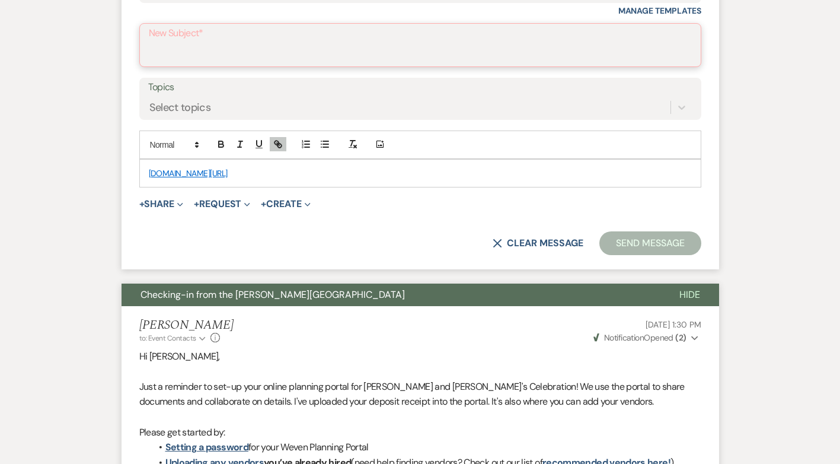
click at [206, 53] on input "New Subject*" at bounding box center [420, 53] width 543 height 23
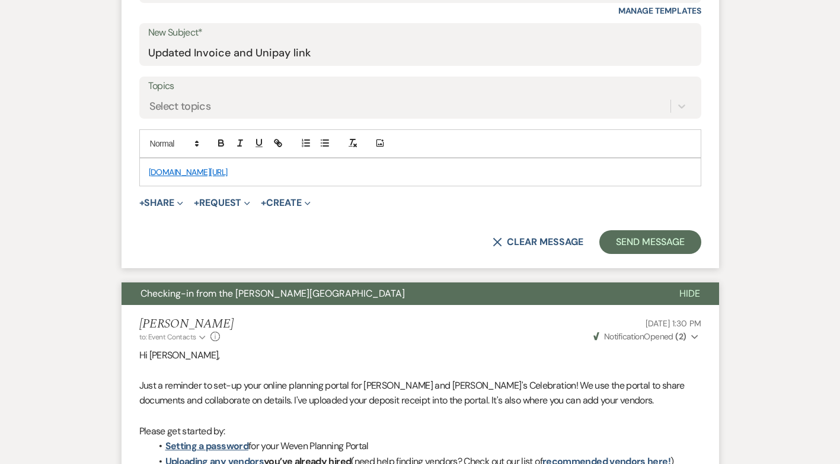
click at [146, 165] on div "unipaygold.unibank.com/transactioninfo.aspx?TID=23503" at bounding box center [420, 171] width 561 height 27
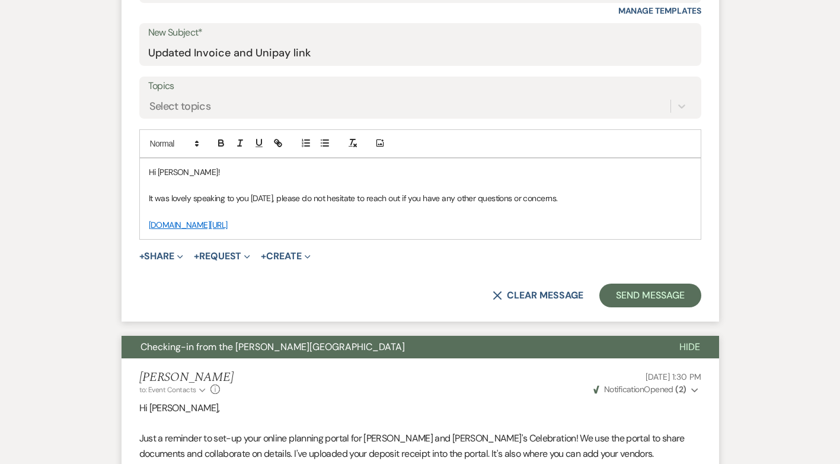
click at [591, 205] on p at bounding box center [420, 211] width 543 height 13
click at [560, 202] on p "It was lovely speaking to you today, please do not hesitate to reach out if you…" at bounding box center [420, 197] width 543 height 13
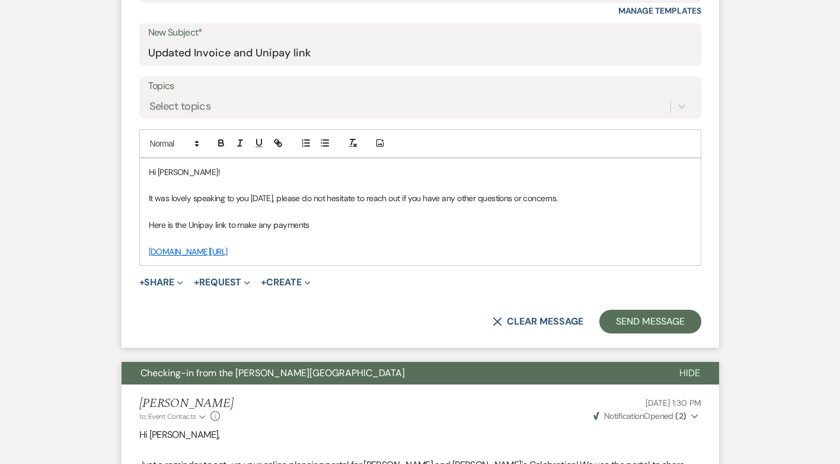
click at [147, 251] on div "Hi Christine! It was lovely speaking to you today, please do not hesitate to re…" at bounding box center [420, 211] width 561 height 107
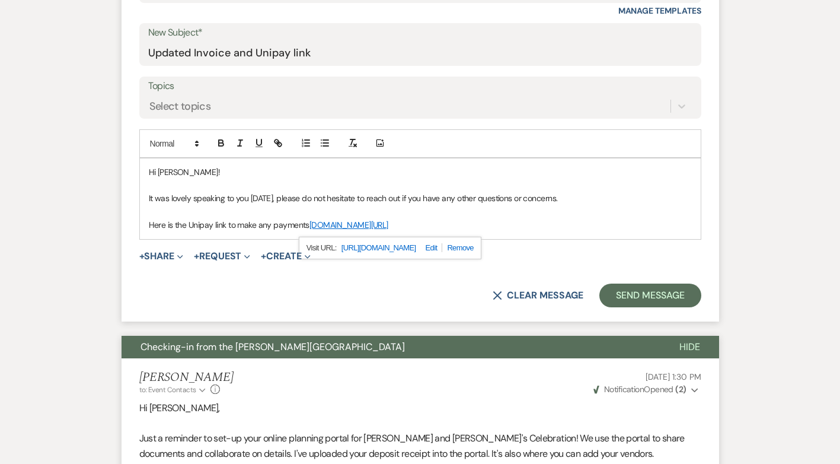
click at [519, 222] on p "Here is the Unipay link to make any payments unipaygold.unibank.com/transaction…" at bounding box center [420, 224] width 543 height 13
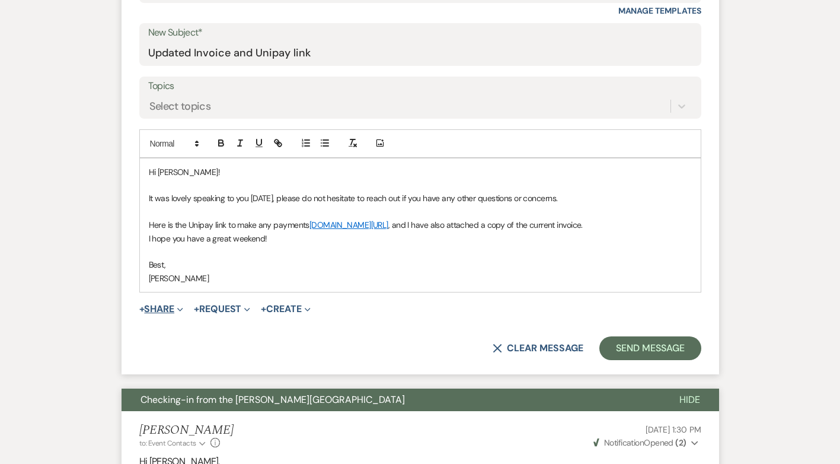
click at [144, 314] on span "+" at bounding box center [141, 308] width 5 height 9
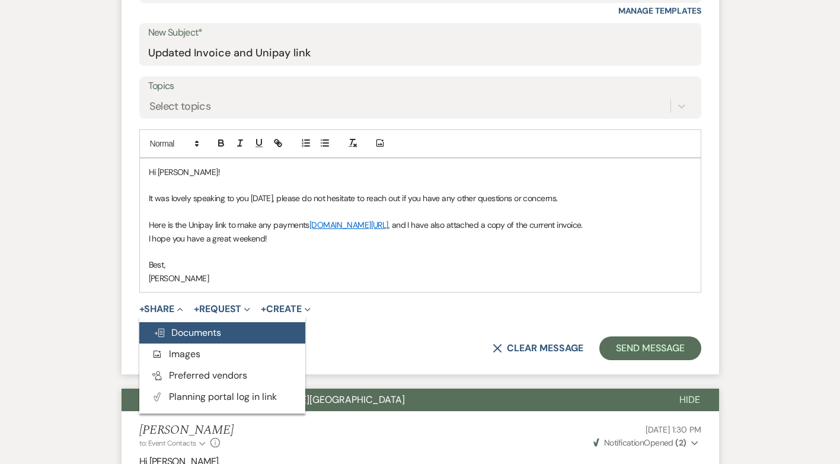
click at [186, 338] on span "Doc Upload Documents" at bounding box center [188, 332] width 68 height 12
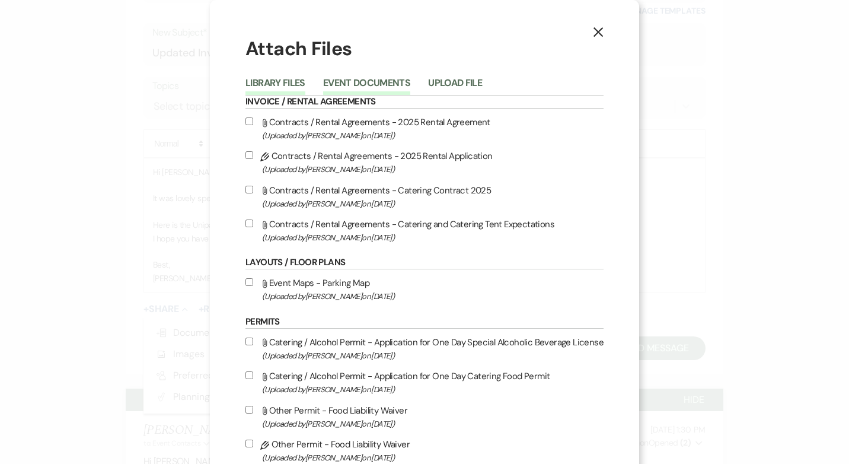
click at [373, 84] on button "Event Documents" at bounding box center [366, 86] width 87 height 17
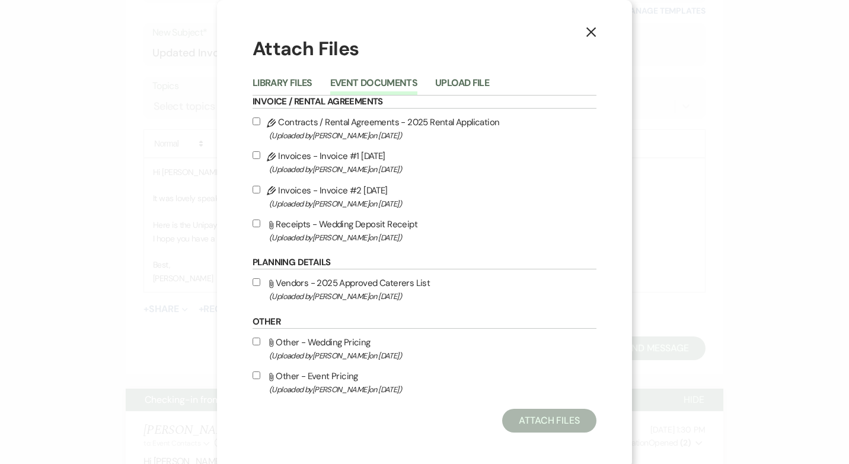
click at [253, 188] on input "Pencil Invoices - Invoice #2 8-15-2025 (Uploaded by Vanessa Hill on Aug 15th, 2…" at bounding box center [257, 190] width 8 height 8
click at [539, 422] on button "Attach Files" at bounding box center [549, 420] width 94 height 24
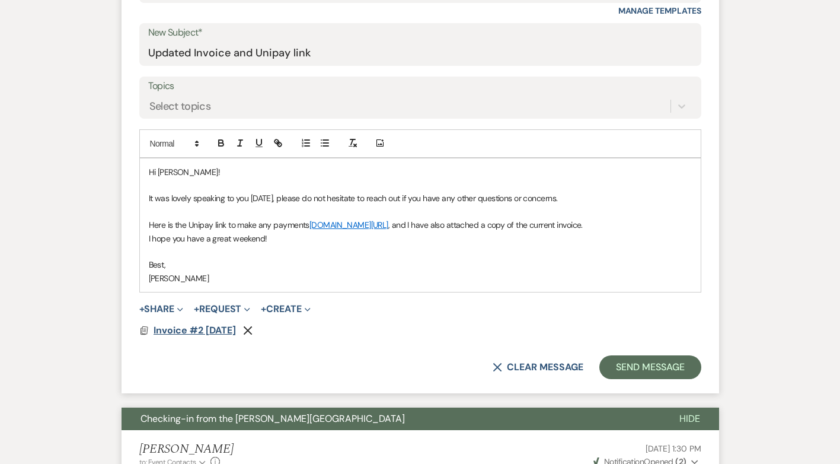
click at [231, 336] on span "Invoice #2 8-15-2025" at bounding box center [195, 330] width 82 height 12
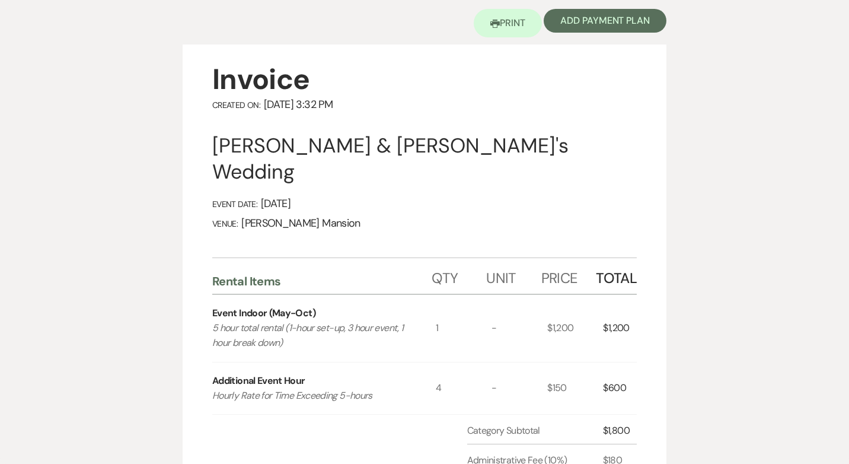
scroll to position [0, 0]
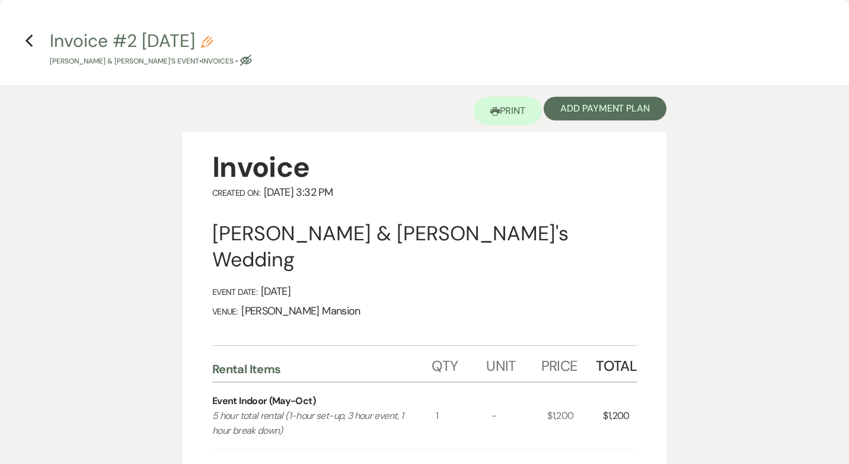
click at [213, 41] on icon "Pencil" at bounding box center [207, 42] width 12 height 12
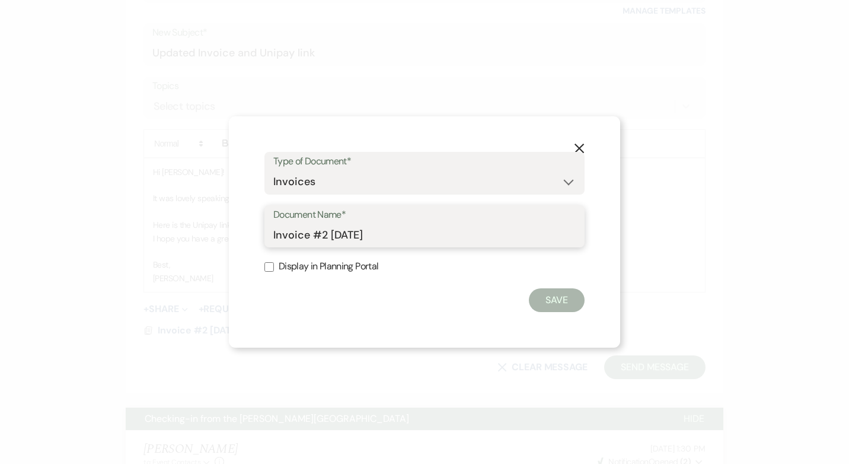
click at [398, 235] on input "Invoice #2 8-15-2025" at bounding box center [424, 234] width 302 height 23
click at [270, 267] on input "Display in Planning Portal" at bounding box center [268, 266] width 9 height 9
click at [577, 303] on button "Save" at bounding box center [557, 300] width 56 height 24
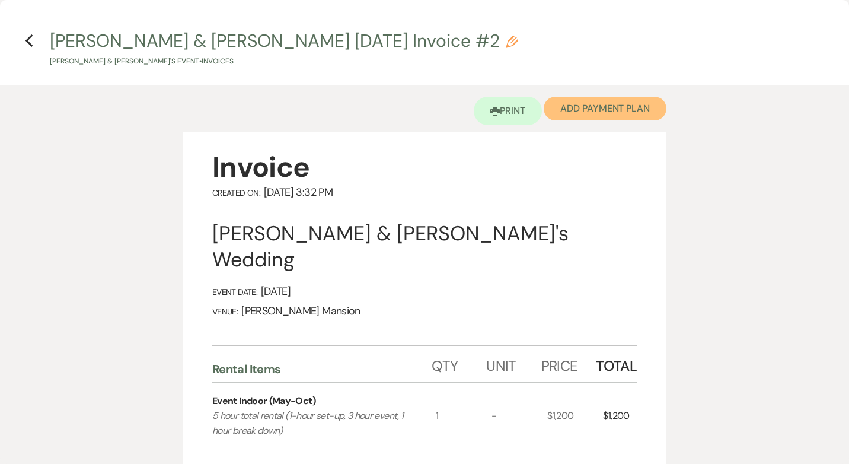
click at [568, 105] on button "Add Payment Plan" at bounding box center [605, 109] width 123 height 24
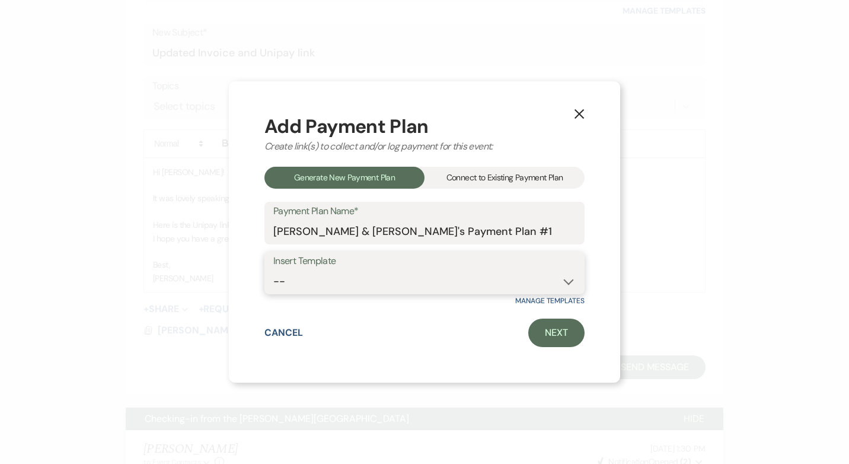
click at [568, 281] on select "-- Wedding Invoice Wedding Deposit Event Deposit Event Invoice" at bounding box center [424, 281] width 302 height 23
click at [273, 270] on select "-- Wedding Invoice Wedding Deposit Event Deposit Event Invoice" at bounding box center [424, 281] width 302 height 23
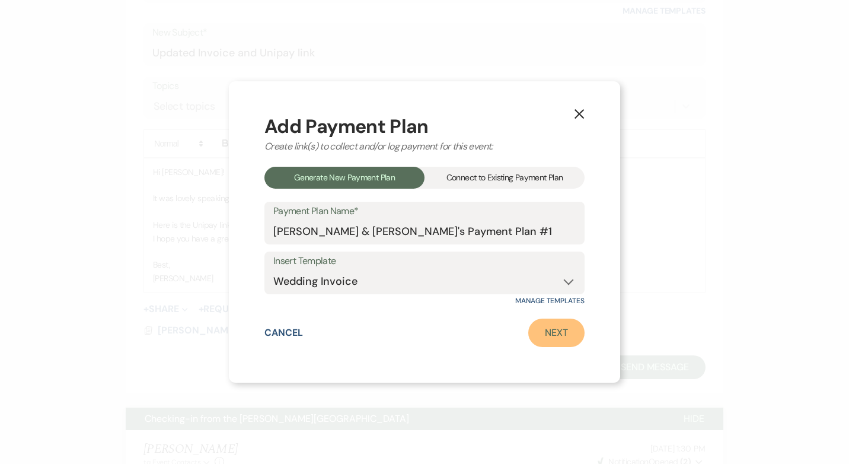
click at [565, 332] on link "Next" at bounding box center [556, 332] width 56 height 28
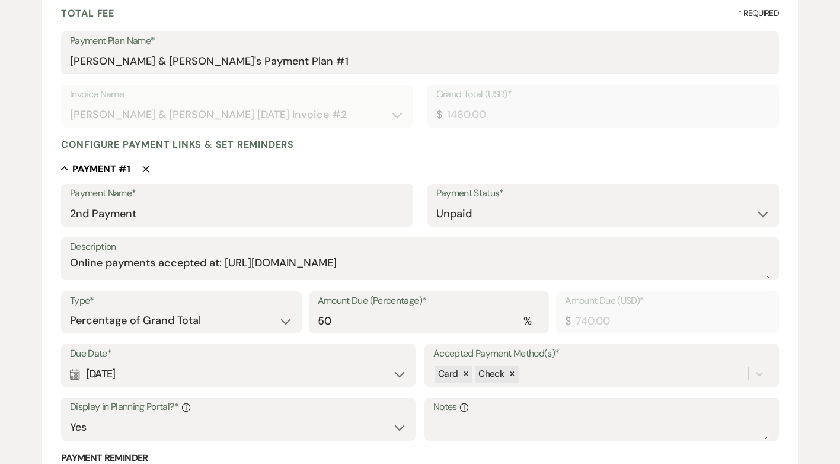
scroll to position [178, 0]
click at [158, 210] on input "2nd Payment" at bounding box center [237, 212] width 334 height 23
drag, startPoint x: 158, startPoint y: 210, endPoint x: 47, endPoint y: 213, distance: 110.9
click at [399, 375] on div "Calendar Jan 23, 2026 Expand" at bounding box center [238, 372] width 337 height 23
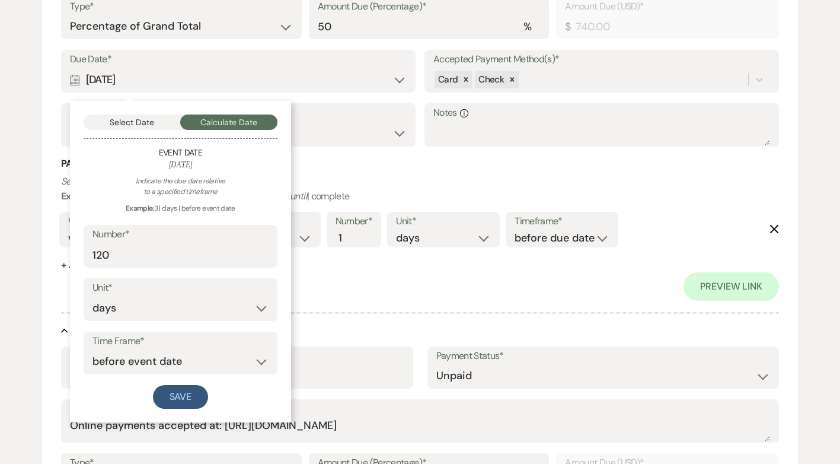
scroll to position [474, 0]
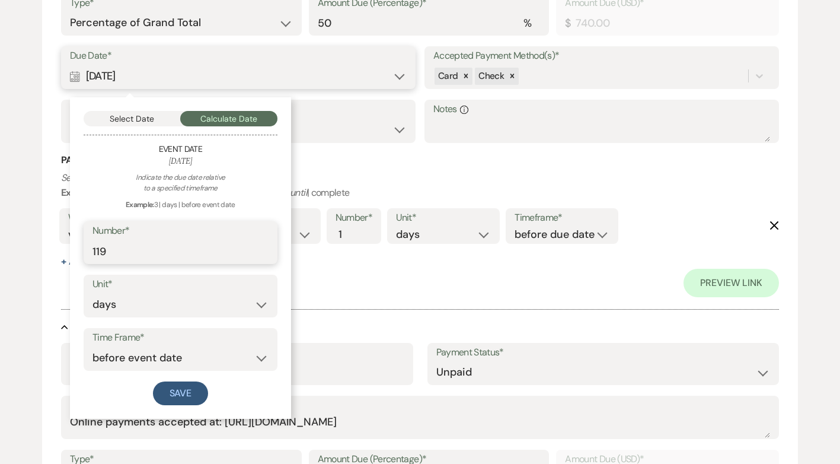
click at [264, 256] on input "119" at bounding box center [180, 250] width 176 height 23
click at [264, 256] on input "118" at bounding box center [180, 250] width 176 height 23
click at [264, 256] on input "117" at bounding box center [180, 250] width 176 height 23
click at [264, 256] on input "114" at bounding box center [180, 250] width 176 height 23
drag, startPoint x: 236, startPoint y: 247, endPoint x: 17, endPoint y: 251, distance: 219.4
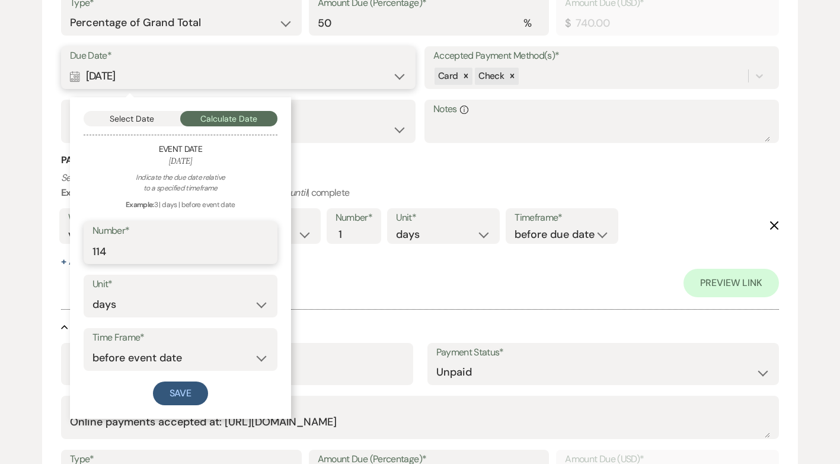
click at [17, 251] on div "Add Payment Plan Create link(s) to collect and/or log payments for this event: …" at bounding box center [420, 230] width 840 height 1205
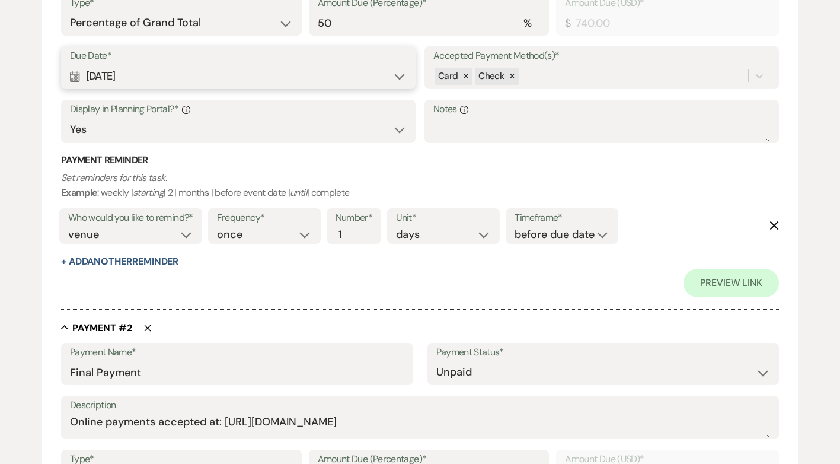
click at [401, 73] on div "Calendar Jan 23, 2026 Expand" at bounding box center [238, 76] width 337 height 23
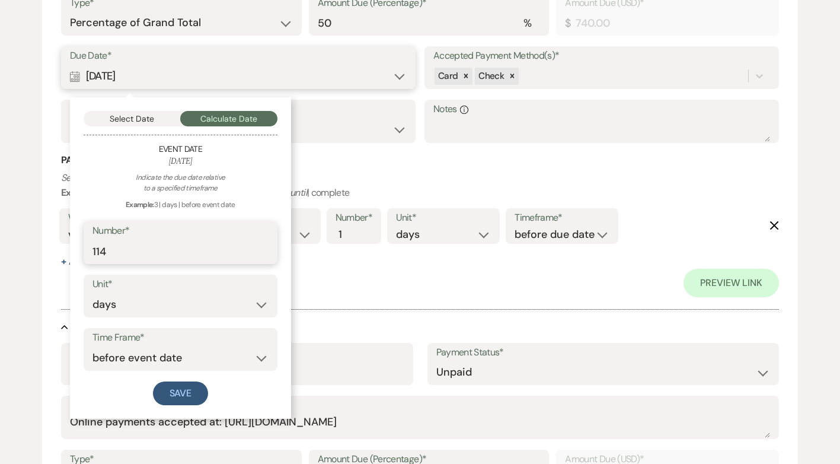
drag, startPoint x: 187, startPoint y: 249, endPoint x: 76, endPoint y: 249, distance: 110.2
click at [76, 249] on div "Select Date Calculate Date Event Date May 23, 2026 Indicate the due date relati…" at bounding box center [180, 257] width 221 height 321
click at [262, 303] on select "days weeks months" at bounding box center [180, 304] width 176 height 23
click at [92, 293] on select "days weeks months" at bounding box center [180, 304] width 176 height 23
click at [176, 389] on button "Save" at bounding box center [181, 393] width 56 height 24
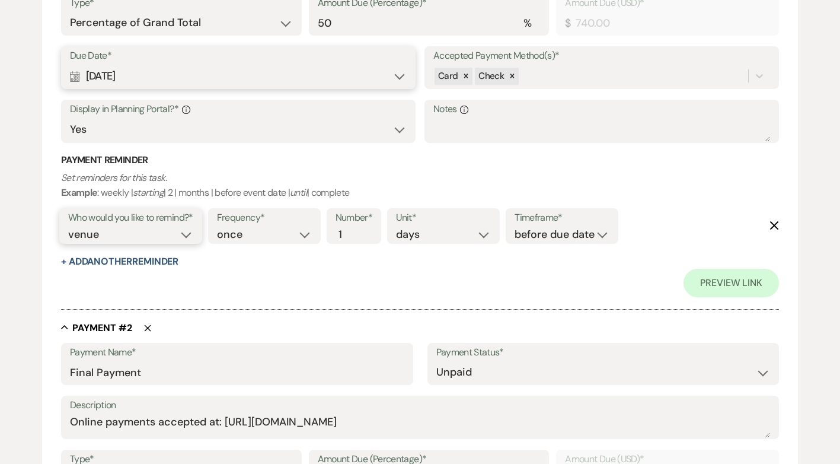
click at [191, 237] on select "client venue both" at bounding box center [130, 234] width 125 height 16
click at [68, 226] on select "client venue both" at bounding box center [130, 234] width 125 height 16
click at [355, 234] on input "2" at bounding box center [347, 234] width 25 height 16
click at [355, 234] on input "3" at bounding box center [347, 234] width 25 height 16
click at [355, 234] on input "4" at bounding box center [347, 234] width 25 height 16
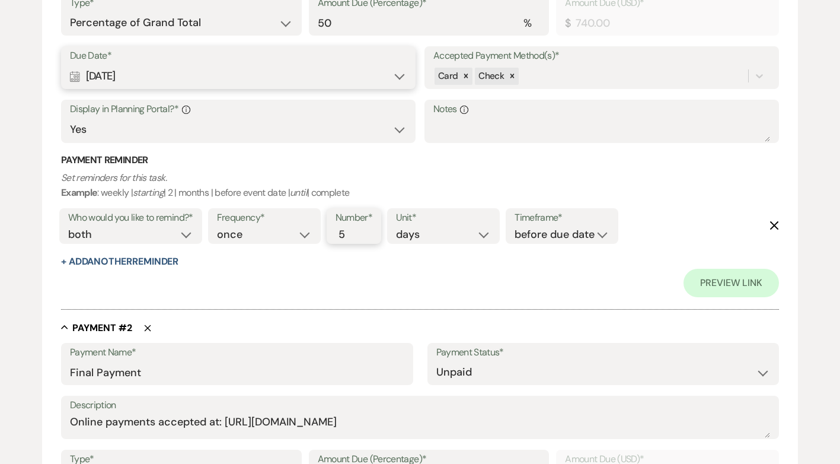
click at [355, 234] on input "5" at bounding box center [347, 234] width 25 height 16
click at [355, 234] on input "6" at bounding box center [347, 234] width 25 height 16
click at [355, 234] on input "7" at bounding box center [347, 234] width 25 height 16
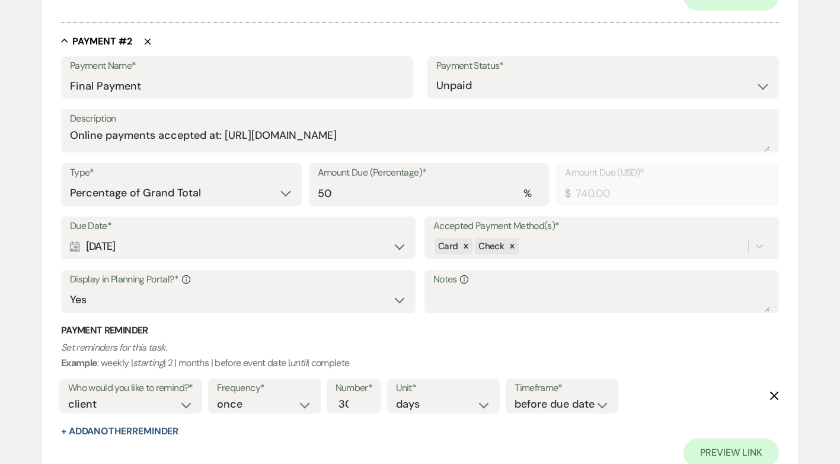
scroll to position [771, 0]
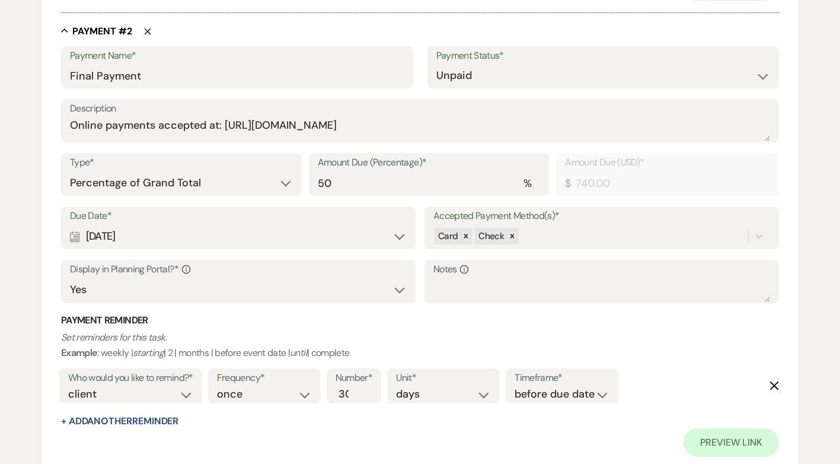
click at [404, 234] on div "Calendar Apr 23, 2026 Expand" at bounding box center [238, 236] width 337 height 23
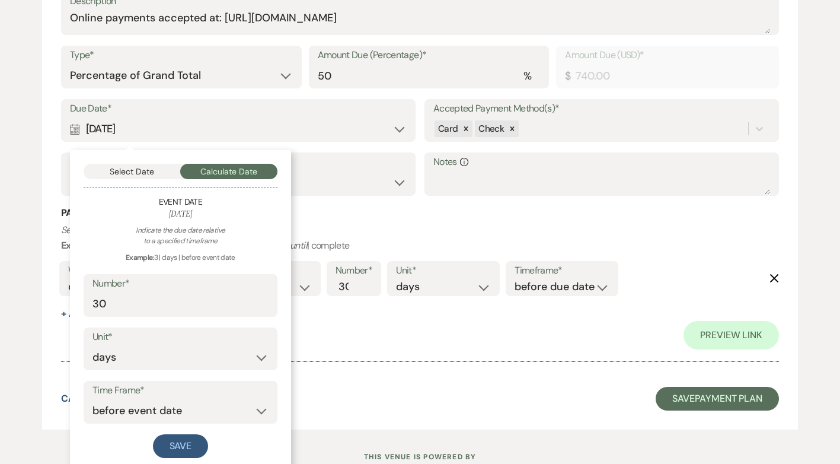
scroll to position [920, 0]
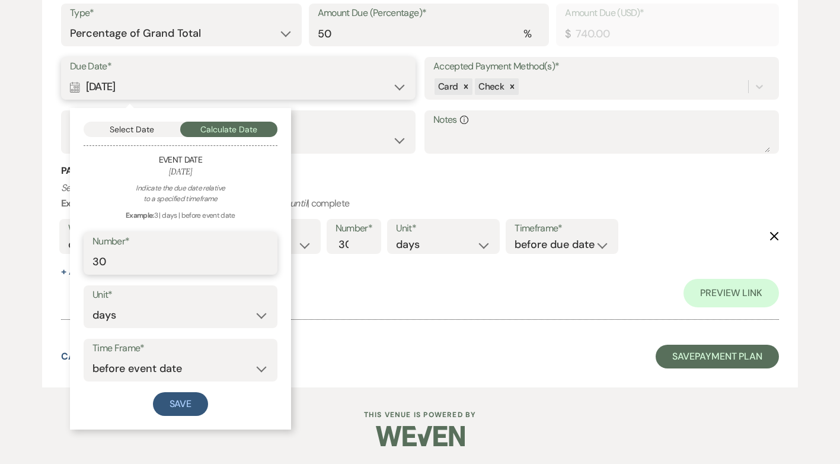
drag, startPoint x: 119, startPoint y: 260, endPoint x: 62, endPoint y: 261, distance: 57.5
click at [62, 261] on div "Payment Name* Final Payment Payment Status* Paid Unpaid Description Online paym…" at bounding box center [420, 102] width 718 height 411
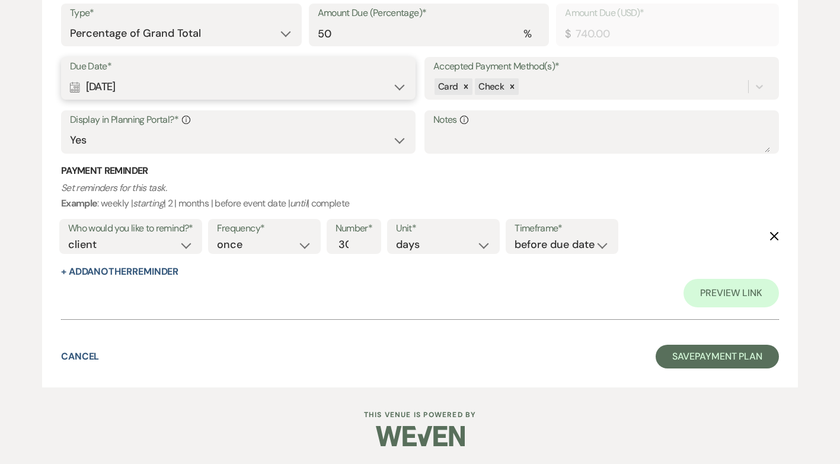
click at [111, 85] on div "Calendar Apr 23, 2026 Expand" at bounding box center [238, 86] width 337 height 23
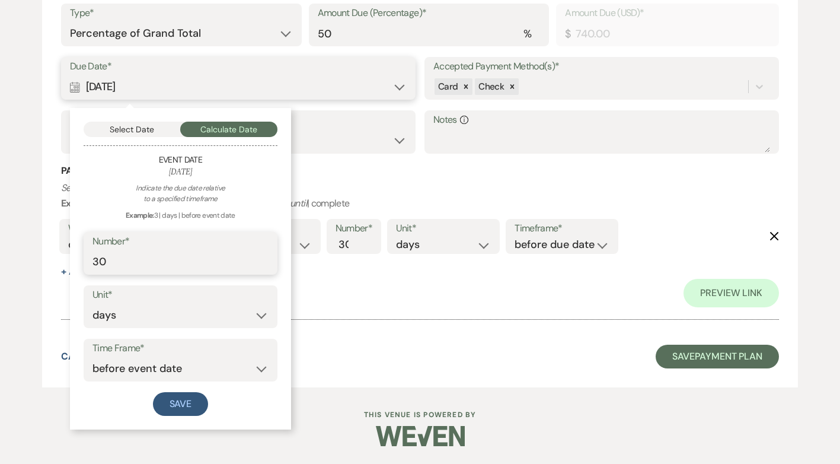
drag, startPoint x: 114, startPoint y: 263, endPoint x: 65, endPoint y: 260, distance: 48.7
click at [65, 260] on div "Payment Name* Final Payment Payment Status* Paid Unpaid Description Online paym…" at bounding box center [420, 102] width 718 height 411
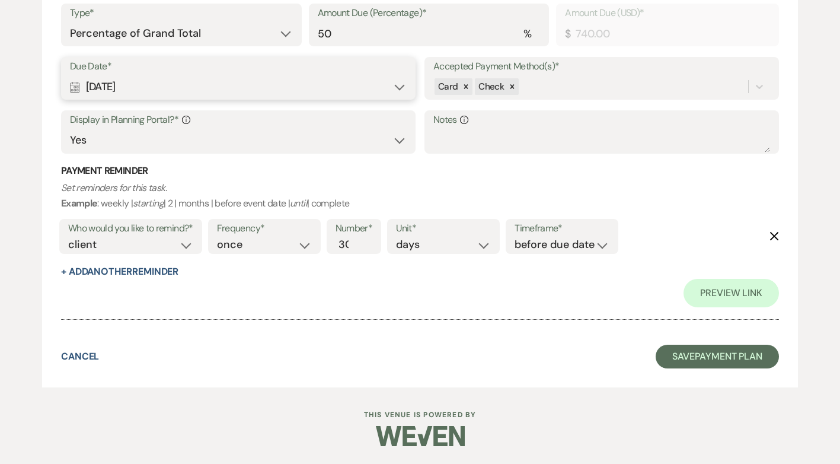
click at [213, 92] on div "Calendar Apr 23, 2026 Expand" at bounding box center [238, 86] width 337 height 23
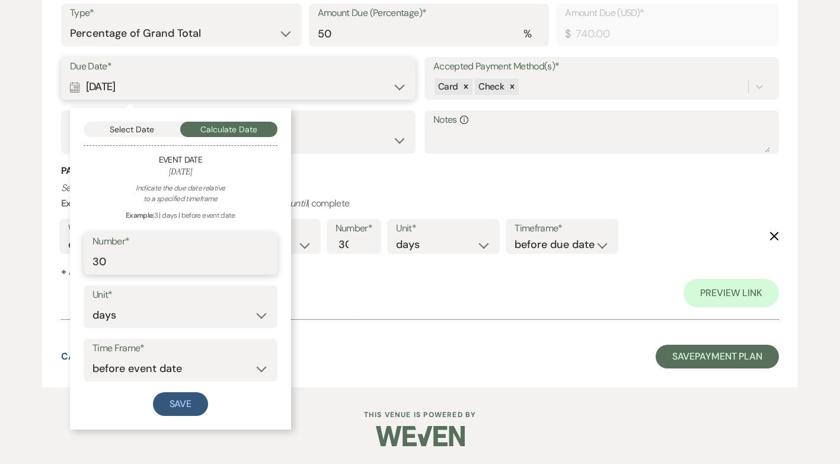
drag, startPoint x: 132, startPoint y: 258, endPoint x: 91, endPoint y: 261, distance: 41.6
click at [91, 261] on div "Number* 30" at bounding box center [181, 253] width 194 height 43
click at [167, 410] on button "Save" at bounding box center [181, 404] width 56 height 24
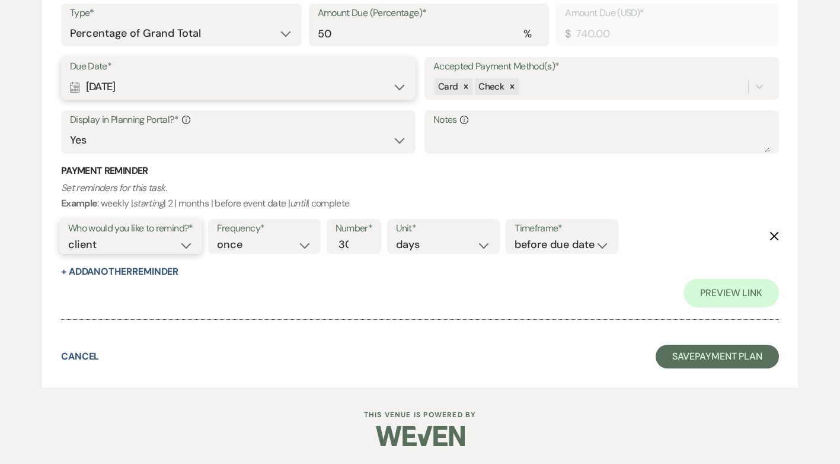
click at [193, 246] on select "client venue both" at bounding box center [130, 245] width 125 height 16
click at [68, 237] on select "client venue both" at bounding box center [130, 245] width 125 height 16
click at [356, 249] on input "29" at bounding box center [347, 245] width 25 height 16
click at [356, 249] on input "28" at bounding box center [347, 245] width 25 height 16
click at [356, 249] on input "27" at bounding box center [347, 245] width 25 height 16
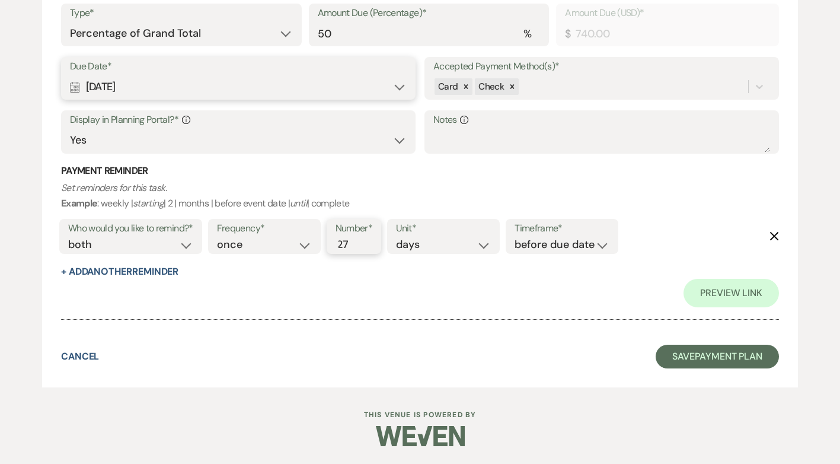
scroll to position [0, 2]
click at [356, 249] on input "26" at bounding box center [347, 245] width 25 height 16
click at [356, 249] on input "25" at bounding box center [347, 245] width 25 height 16
click at [356, 249] on input "24" at bounding box center [347, 245] width 25 height 16
click at [356, 249] on input "23" at bounding box center [347, 245] width 25 height 16
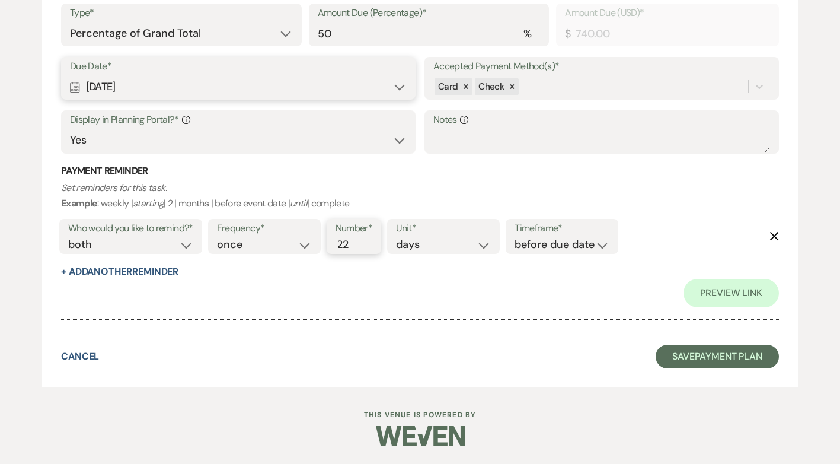
click at [356, 249] on input "22" at bounding box center [347, 245] width 25 height 16
click at [356, 249] on input "21" at bounding box center [347, 245] width 25 height 16
click at [356, 249] on input "20" at bounding box center [347, 245] width 25 height 16
click at [356, 249] on input "19" at bounding box center [347, 245] width 25 height 16
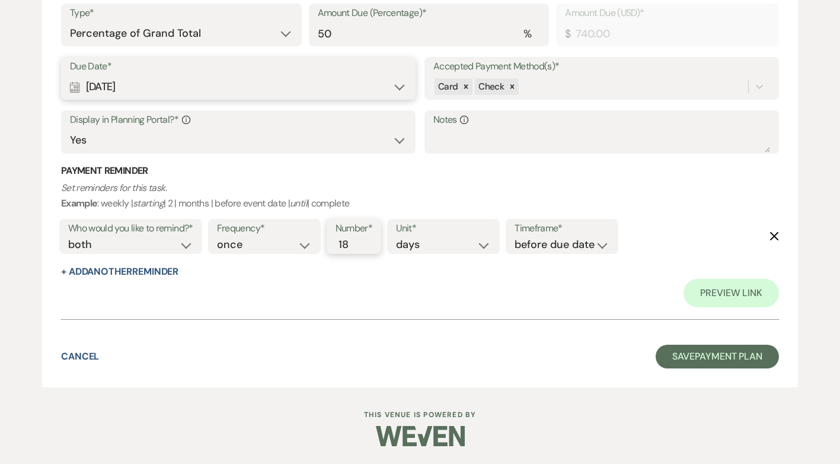
click at [356, 249] on input "18" at bounding box center [347, 245] width 25 height 16
click at [356, 249] on input "17" at bounding box center [347, 245] width 25 height 16
click at [356, 249] on input "16" at bounding box center [347, 245] width 25 height 16
click at [356, 249] on input "15" at bounding box center [347, 245] width 25 height 16
click at [356, 249] on input "14" at bounding box center [347, 245] width 25 height 16
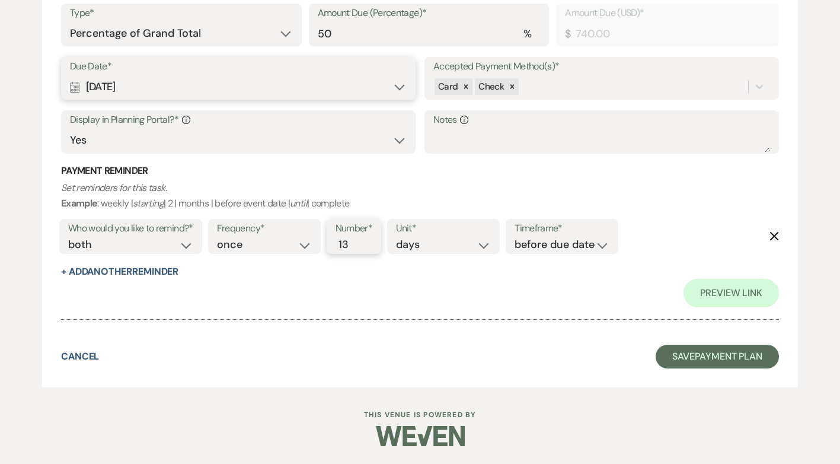
click at [356, 249] on input "13" at bounding box center [347, 245] width 25 height 16
click at [356, 249] on input "12" at bounding box center [347, 245] width 25 height 16
click at [356, 249] on input "11" at bounding box center [347, 245] width 25 height 16
click at [356, 249] on input "10" at bounding box center [347, 245] width 25 height 16
click at [356, 249] on input "9" at bounding box center [347, 245] width 25 height 16
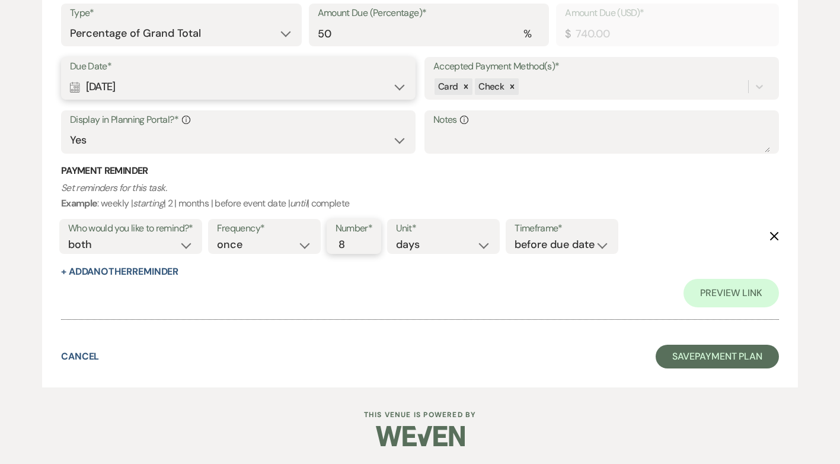
click at [356, 249] on input "8" at bounding box center [347, 245] width 25 height 16
click at [356, 249] on input "7" at bounding box center [347, 245] width 25 height 16
click at [401, 306] on div "Preview Link" at bounding box center [420, 293] width 718 height 28
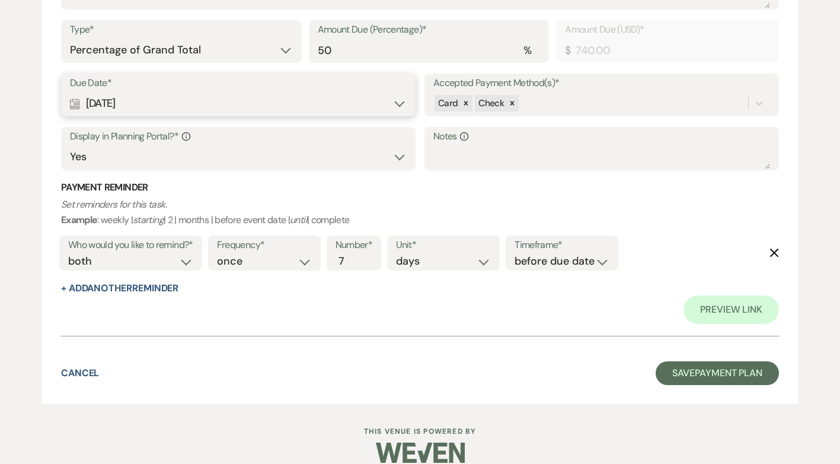
scroll to position [920, 0]
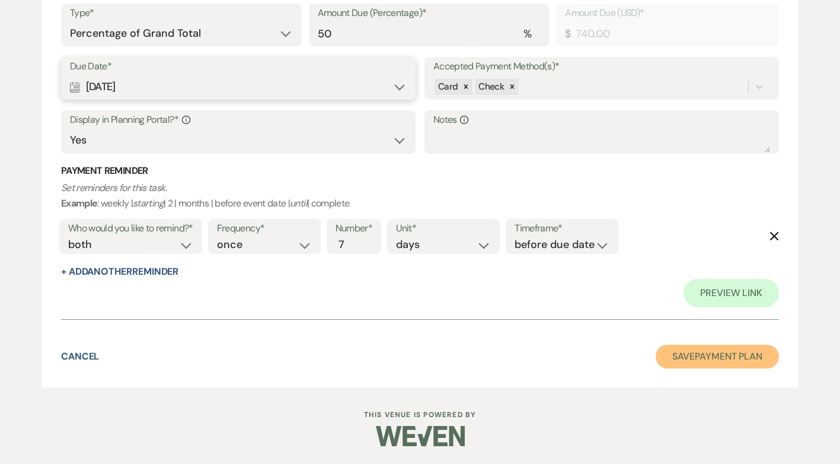
click at [697, 356] on button "Save Payment Plan" at bounding box center [717, 356] width 123 height 24
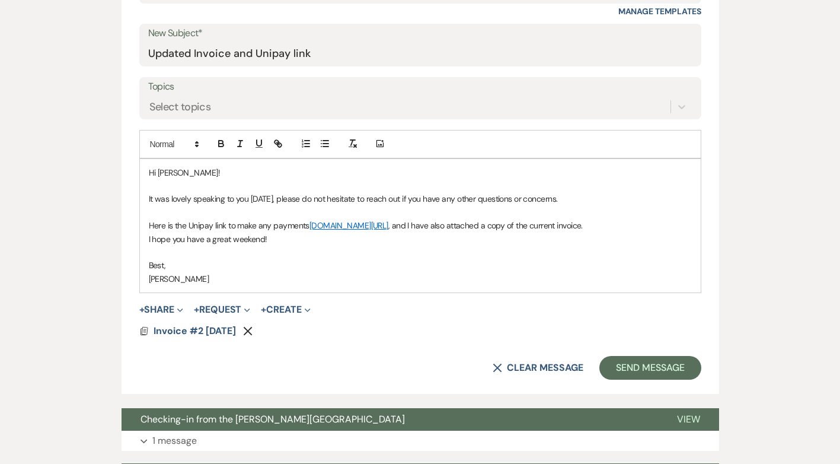
scroll to position [628, 0]
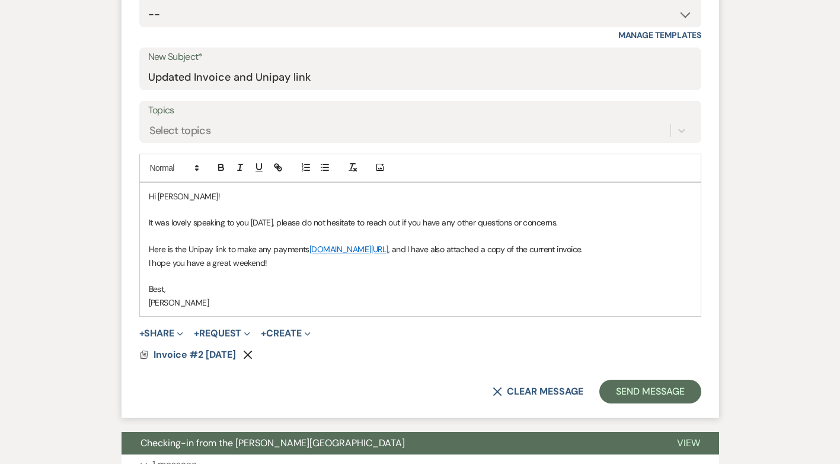
click at [253, 359] on use "button" at bounding box center [248, 354] width 9 height 9
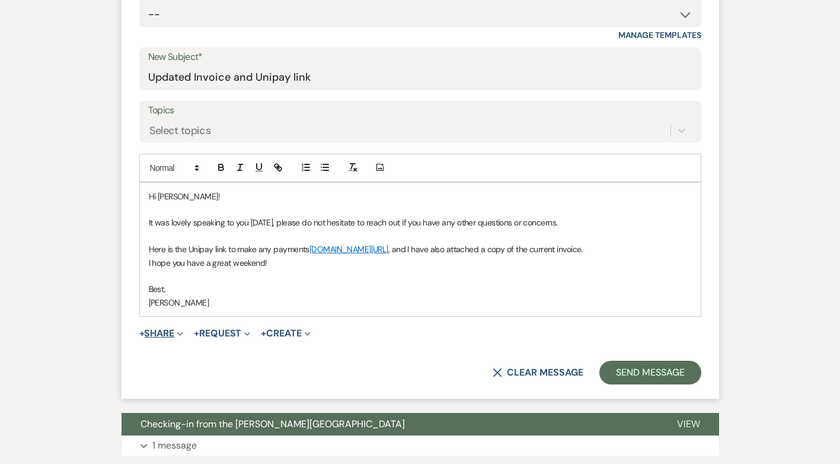
click at [166, 338] on button "+ Share Expand" at bounding box center [161, 332] width 44 height 9
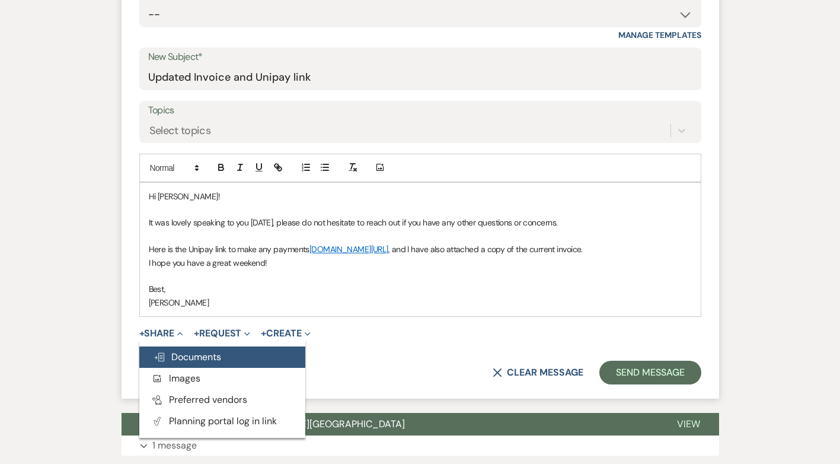
click at [181, 363] on span "Doc Upload Documents" at bounding box center [188, 356] width 68 height 12
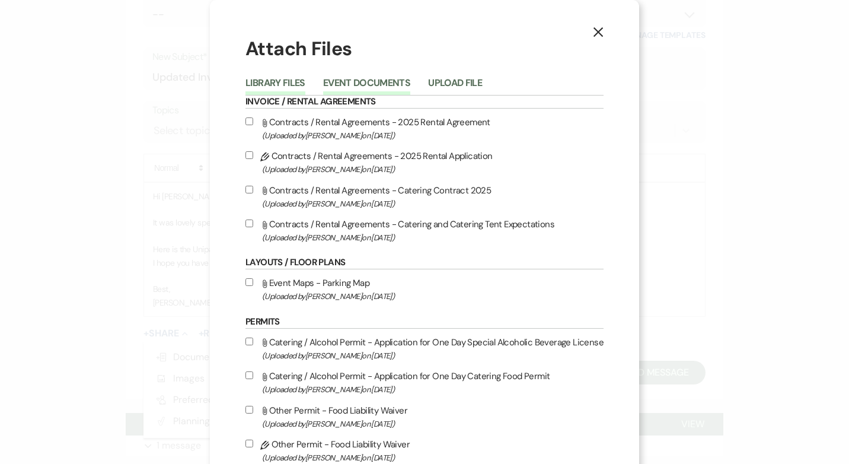
click at [372, 81] on button "Event Documents" at bounding box center [366, 86] width 87 height 17
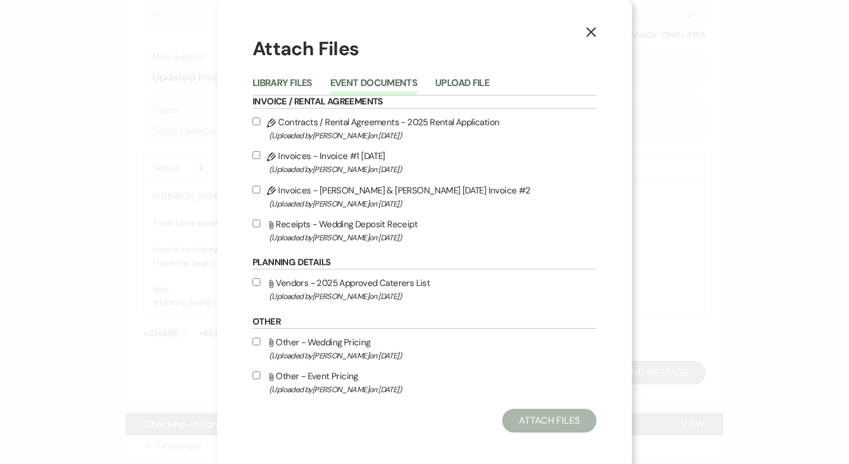
click at [253, 187] on input "Pencil Invoices - Samantha & Jake 5/23/26 Invoice #2 (Uploaded by Vanessa Hill …" at bounding box center [257, 190] width 8 height 8
click at [561, 423] on button "Attach Files" at bounding box center [549, 420] width 94 height 24
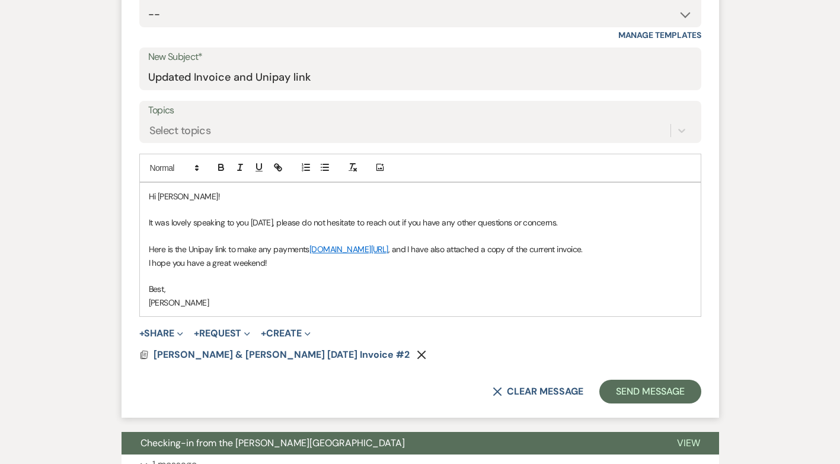
click at [188, 255] on p "Here is the Unipay link to make any payments unipaygold.unibank.com/transaction…" at bounding box center [420, 248] width 543 height 13
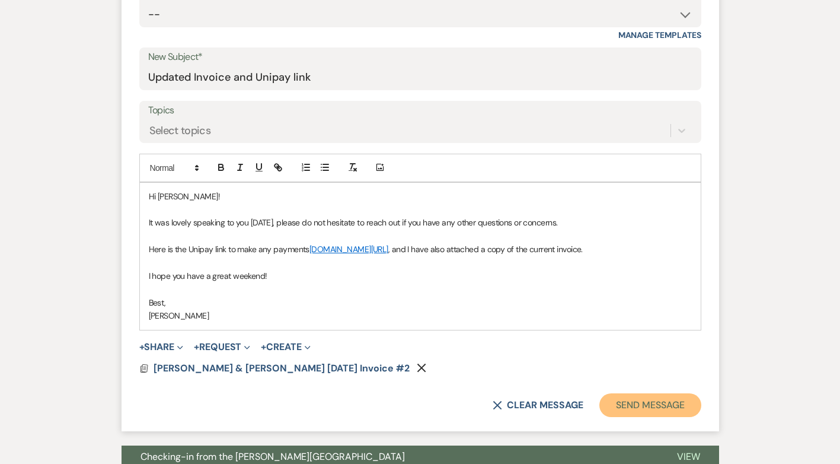
click at [650, 417] on button "Send Message" at bounding box center [649, 405] width 101 height 24
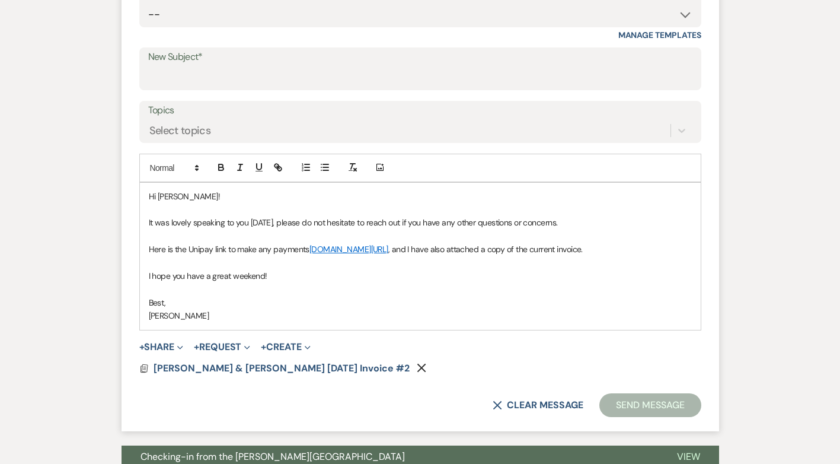
scroll to position [187, 0]
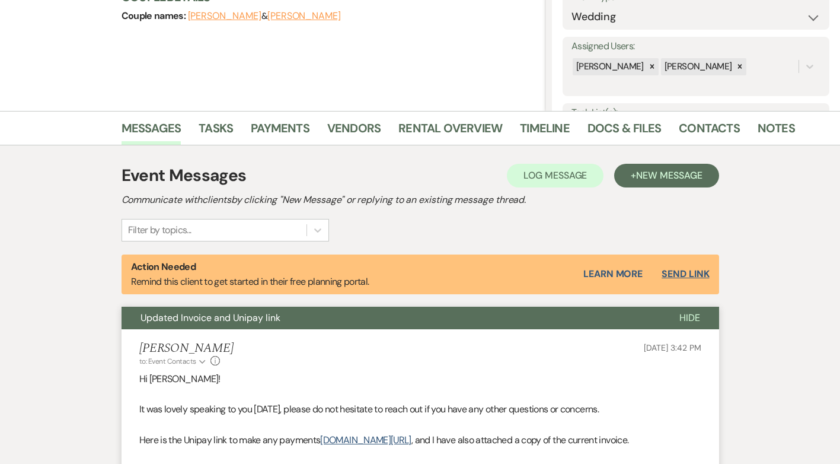
click at [697, 270] on button "Send Link" at bounding box center [684, 273] width 47 height 9
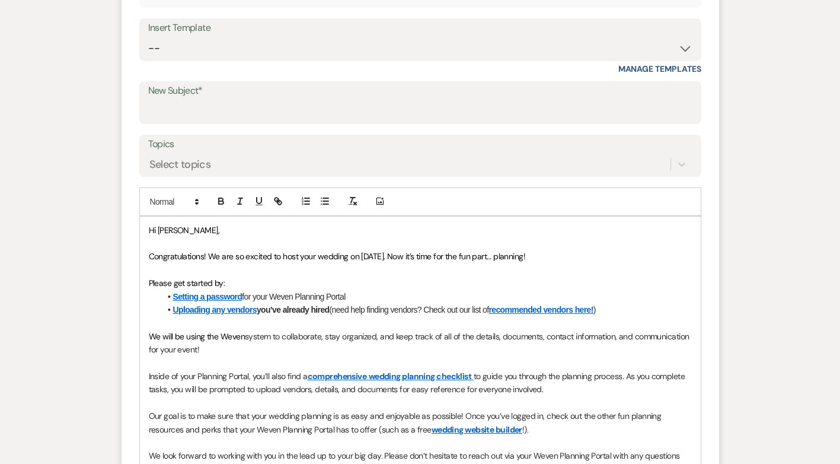
scroll to position [357, 0]
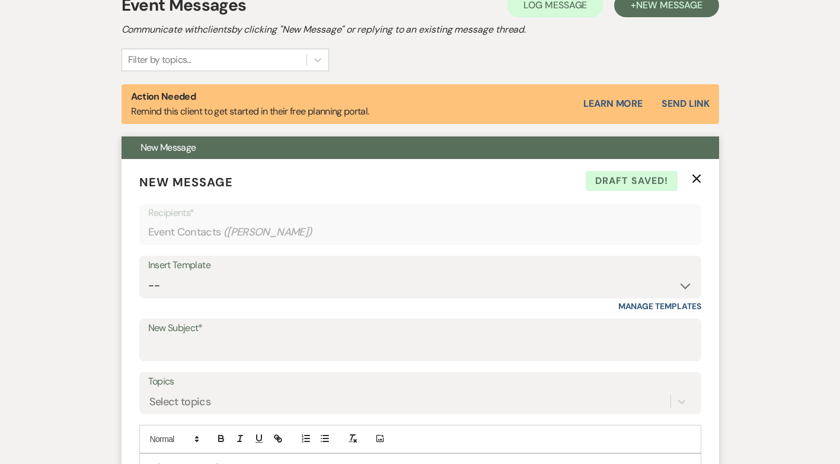
click at [695, 174] on icon "X" at bounding box center [696, 178] width 9 height 9
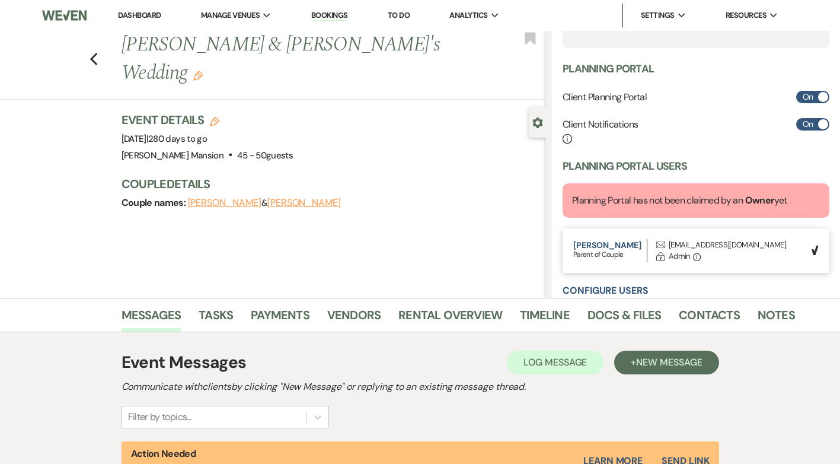
scroll to position [323, 0]
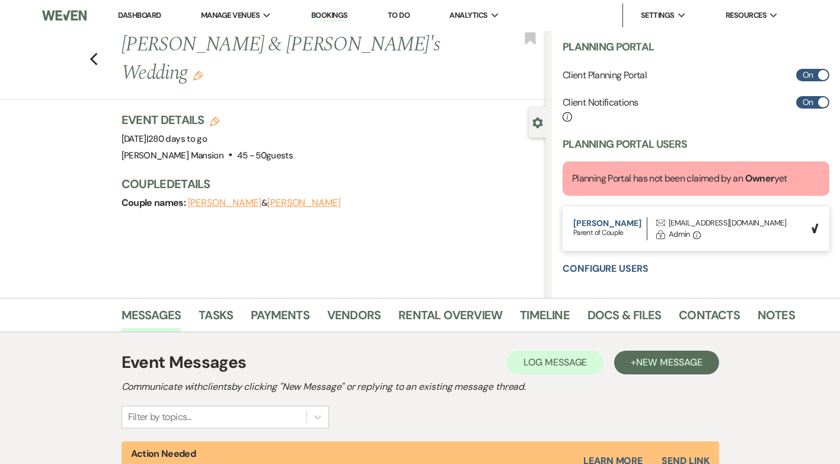
click at [740, 224] on div "Christine Woolfe | Parent of Couple Envelope drmerm@icloud.com Lock Admin Info" at bounding box center [688, 228] width 231 height 23
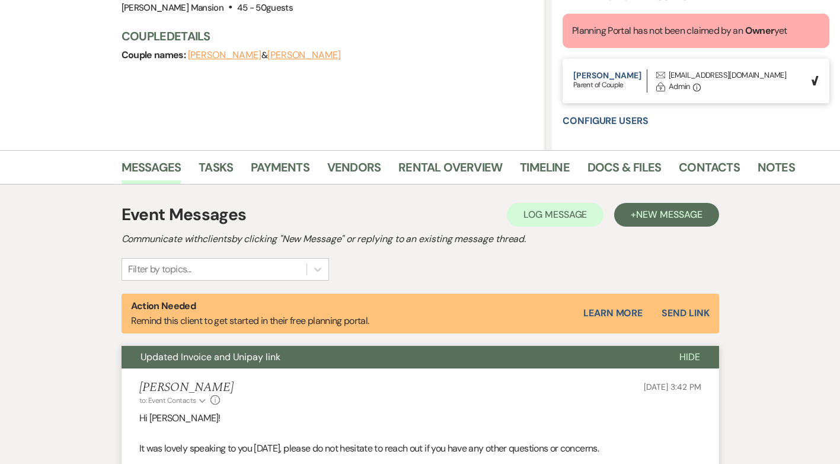
scroll to position [178, 0]
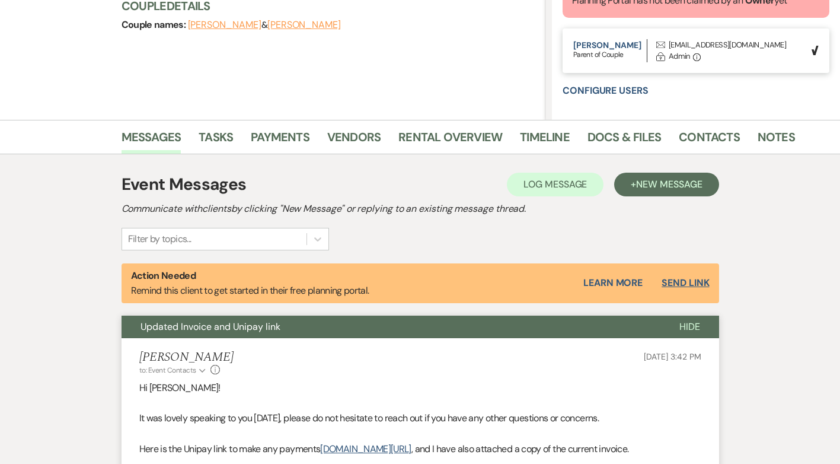
click at [682, 280] on button "Send Link" at bounding box center [684, 282] width 47 height 9
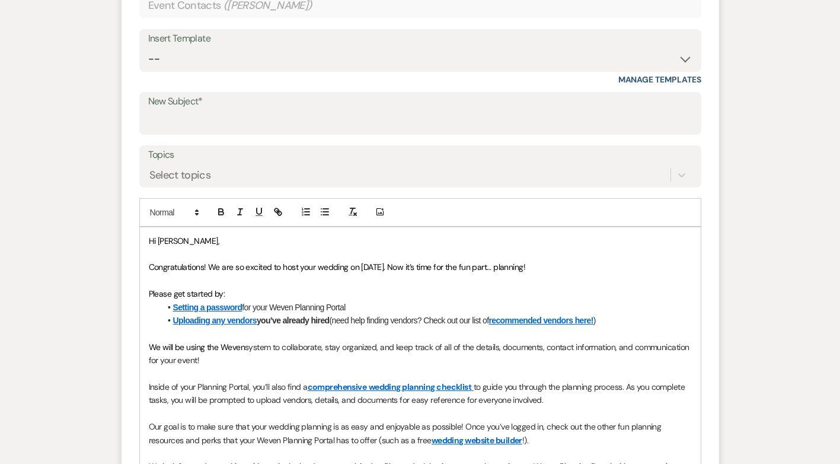
scroll to position [515, 0]
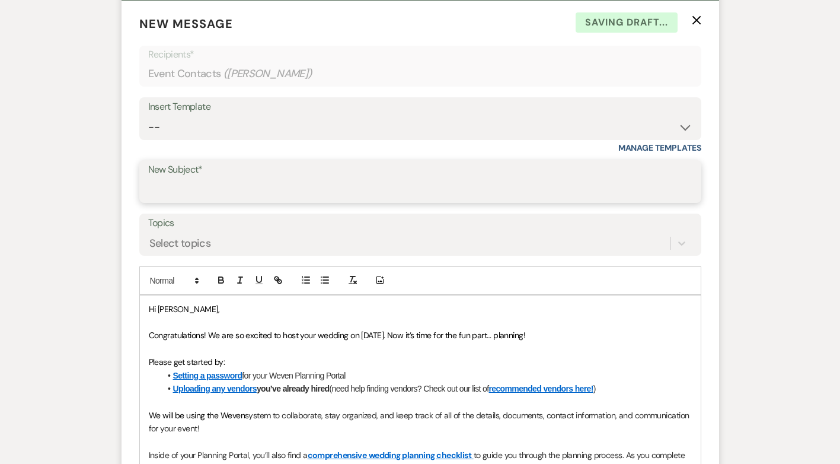
click at [212, 184] on input "New Subject*" at bounding box center [420, 189] width 544 height 23
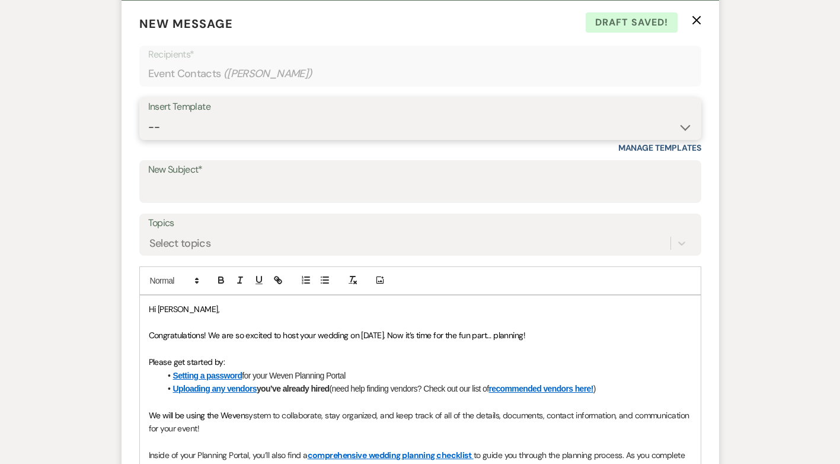
click at [677, 126] on select "-- Initial Inquiry Response Tour Request Response Follow Up Contract (Pre-Booke…" at bounding box center [420, 127] width 544 height 23
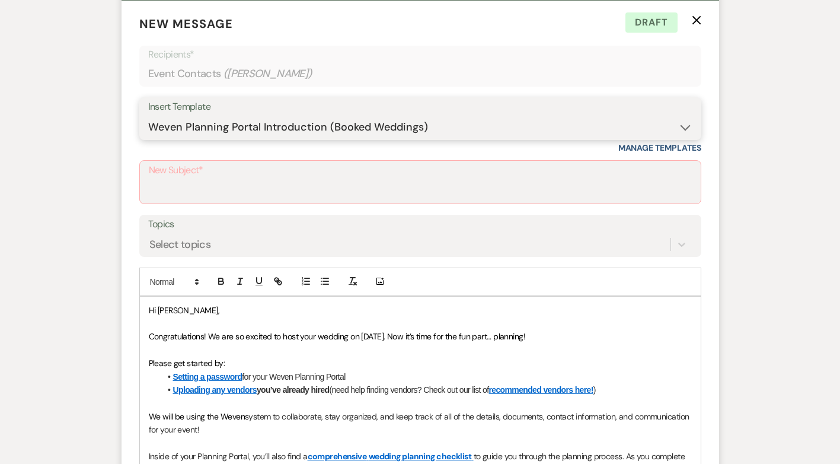
click at [148, 116] on select "-- Initial Inquiry Response Tour Request Response Follow Up Contract (Pre-Booke…" at bounding box center [420, 127] width 544 height 23
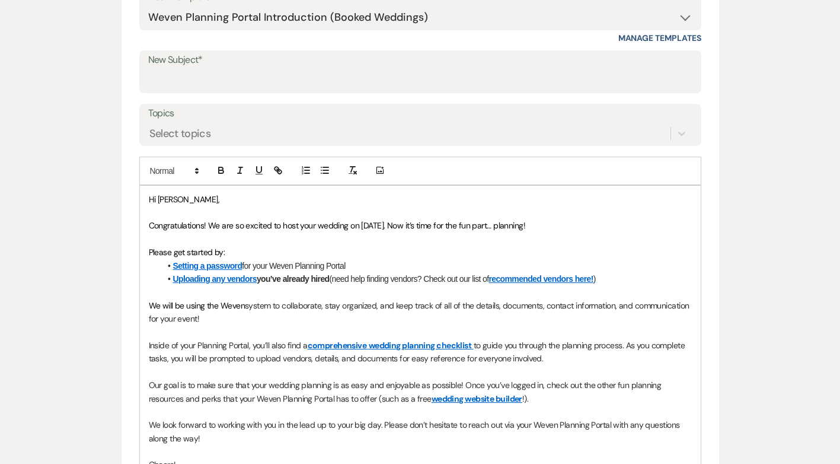
scroll to position [634, 0]
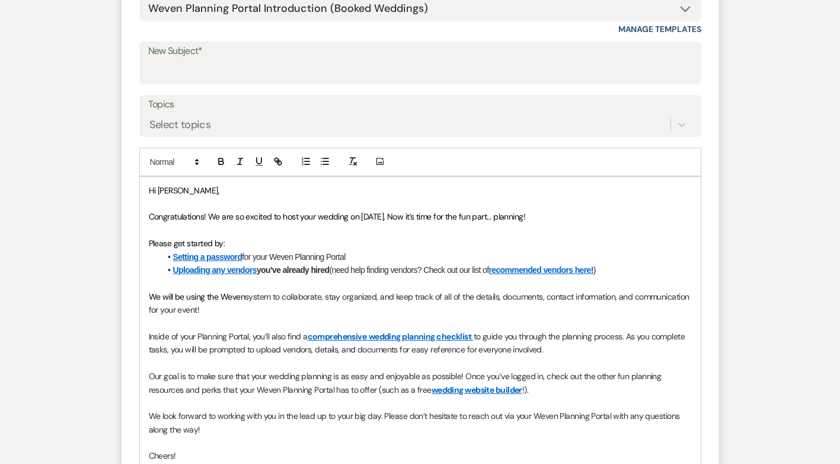
click at [315, 215] on span "Congratulations! We are so excited to host your wedding on 05/23/2026. Now it’s…" at bounding box center [337, 216] width 377 height 11
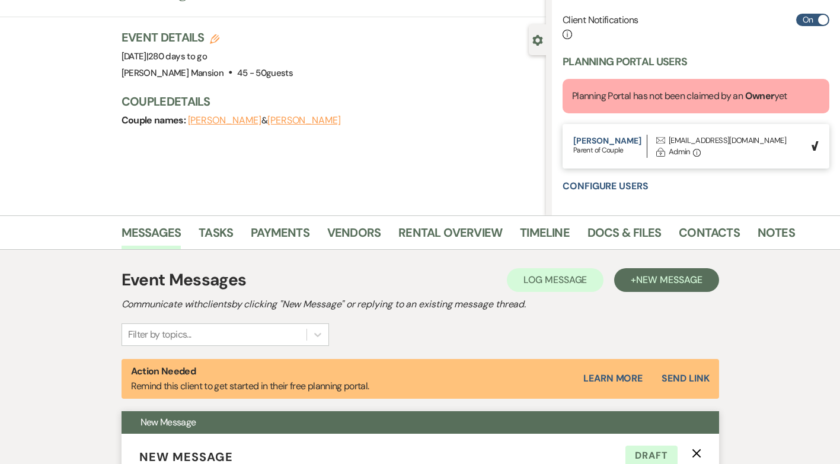
scroll to position [0, 0]
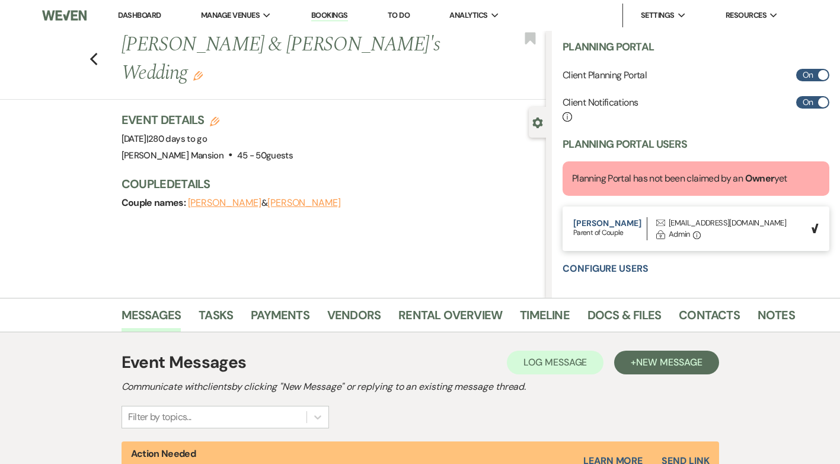
click at [138, 16] on link "Dashboard" at bounding box center [139, 15] width 43 height 10
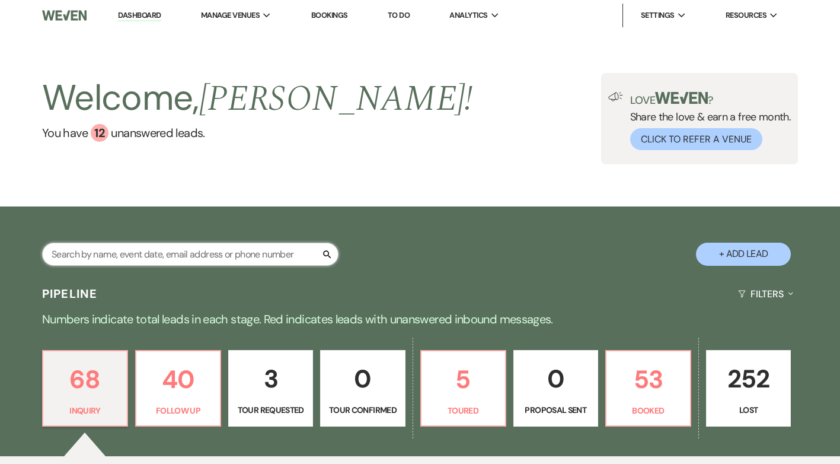
click at [157, 250] on input "text" at bounding box center [190, 253] width 296 height 23
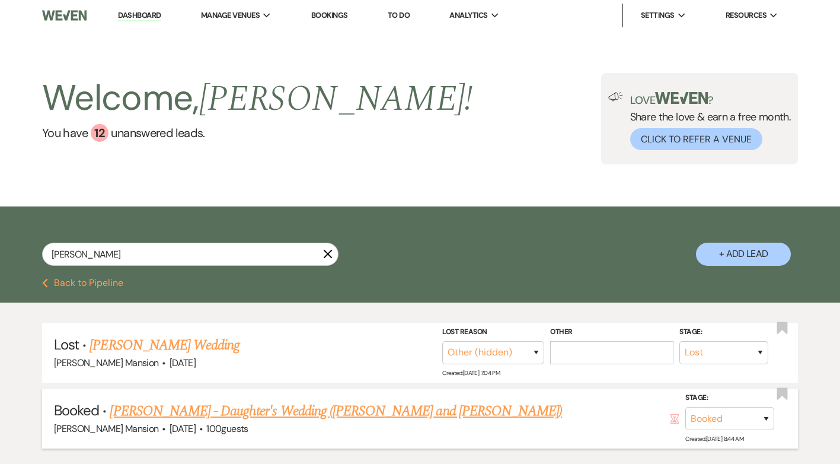
click at [305, 405] on link "[PERSON_NAME] - Daughter's Wedding ([PERSON_NAME] and [PERSON_NAME])" at bounding box center [336, 410] width 452 height 21
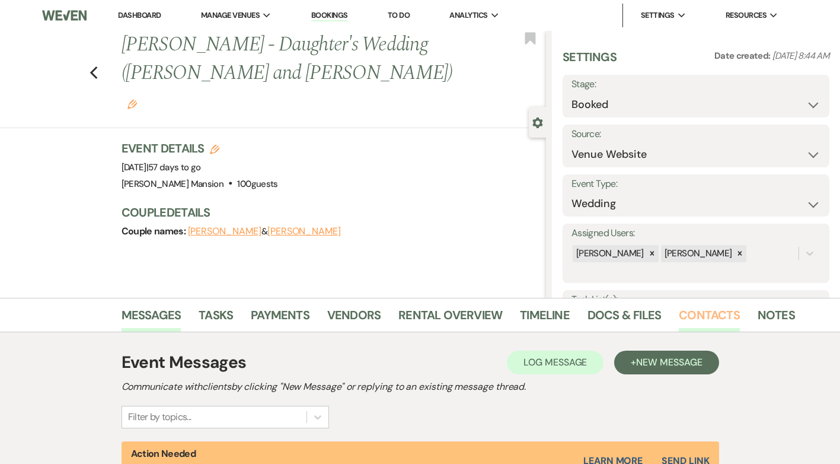
click at [691, 315] on link "Contacts" at bounding box center [709, 318] width 61 height 26
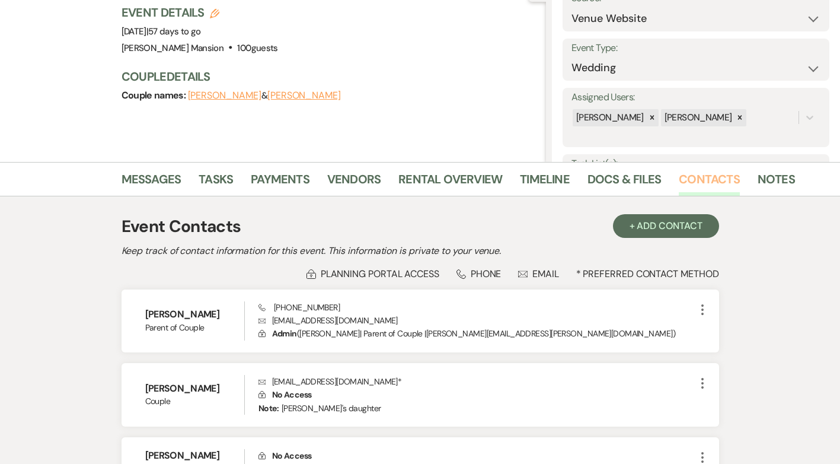
scroll to position [119, 0]
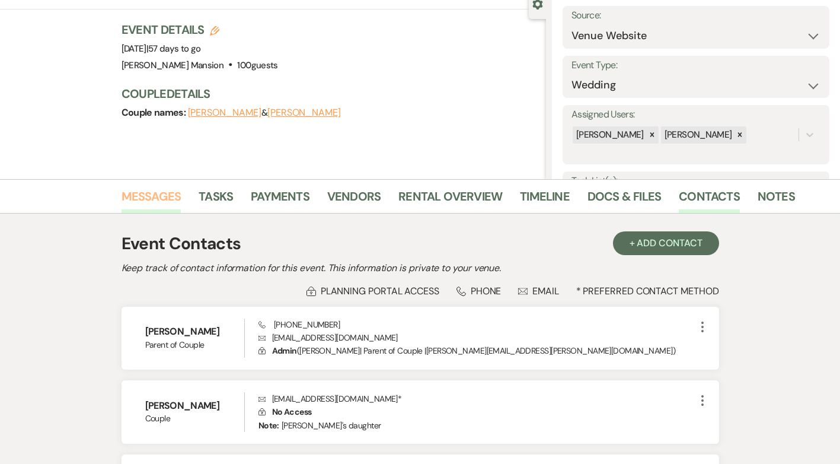
click at [158, 194] on link "Messages" at bounding box center [152, 200] width 60 height 26
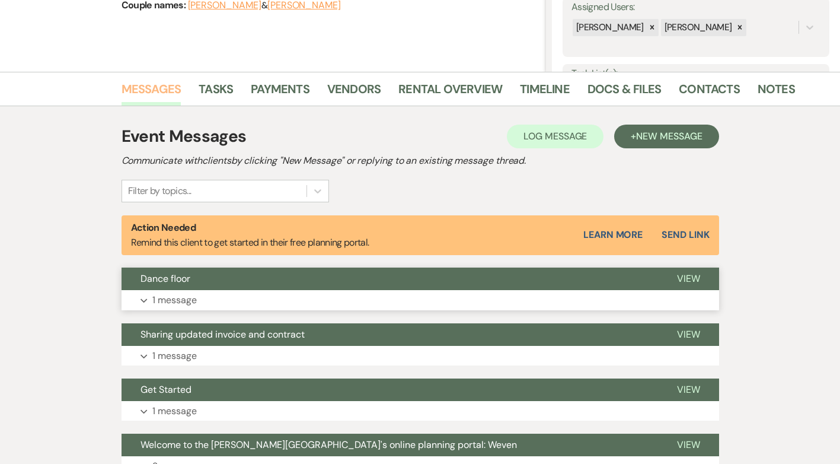
scroll to position [237, 0]
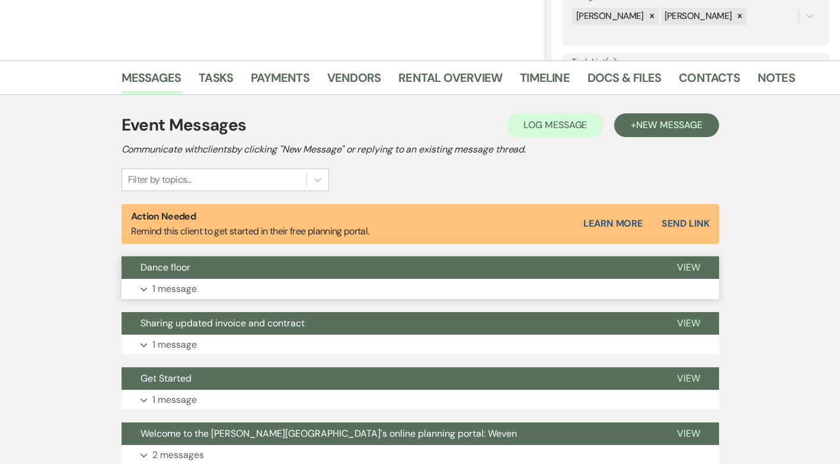
click at [163, 289] on p "1 message" at bounding box center [174, 288] width 44 height 15
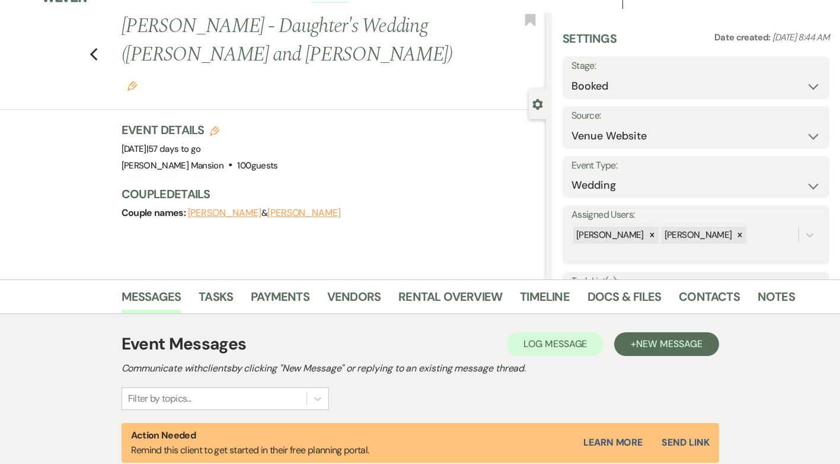
scroll to position [0, 0]
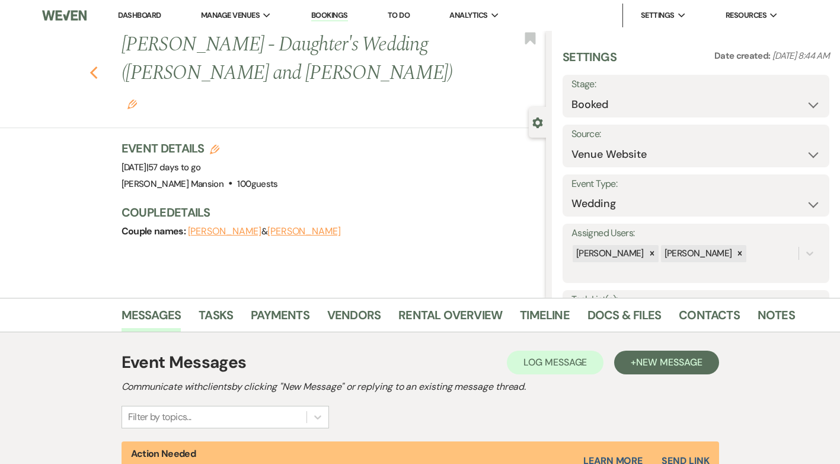
click at [97, 66] on use "button" at bounding box center [94, 72] width 8 height 13
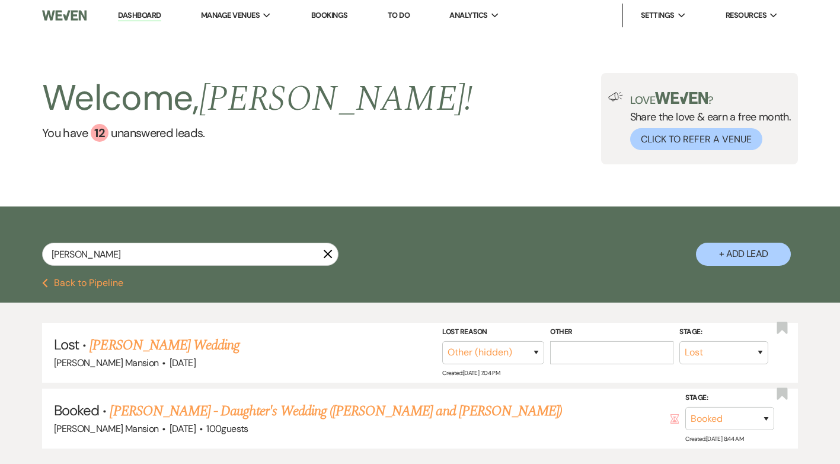
click at [133, 12] on link "Dashboard" at bounding box center [139, 15] width 43 height 11
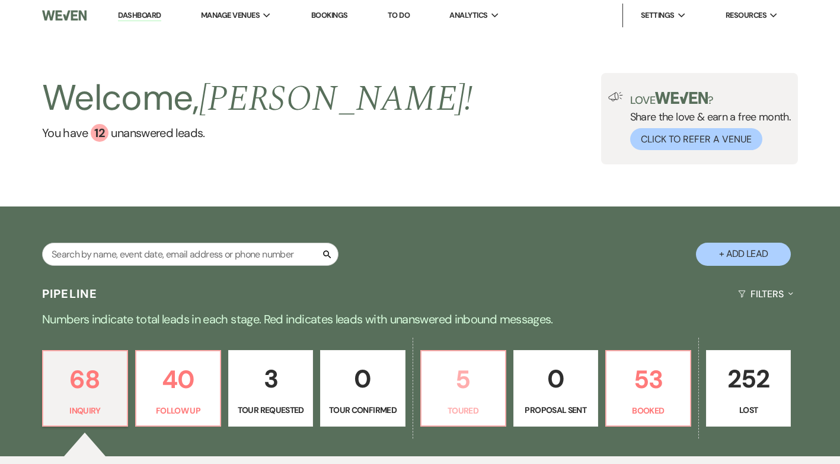
click at [465, 382] on p "5" at bounding box center [463, 379] width 69 height 40
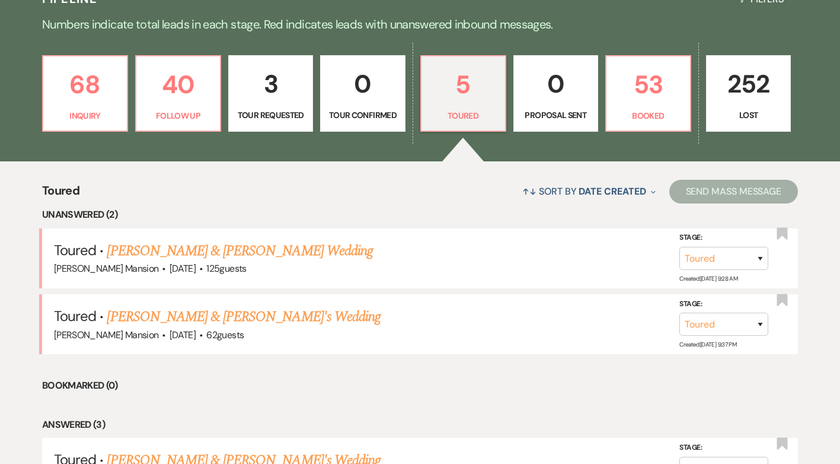
scroll to position [296, 0]
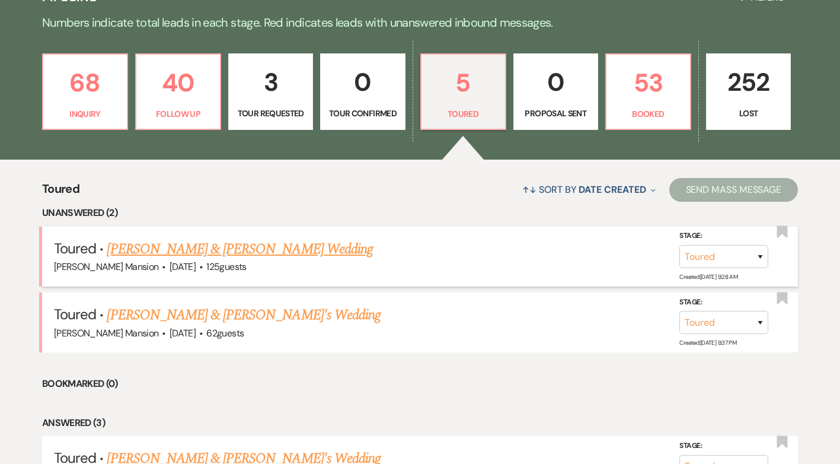
click at [192, 248] on link "[PERSON_NAME] & [PERSON_NAME] Wedding" at bounding box center [240, 248] width 266 height 21
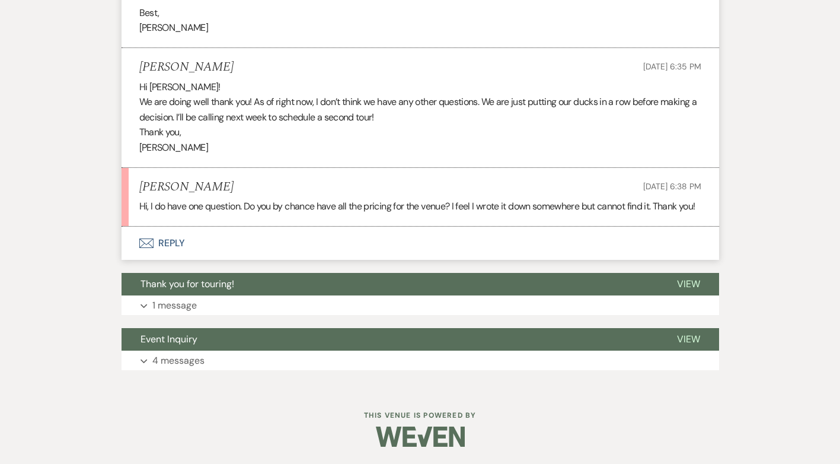
scroll to position [638, 0]
click at [176, 238] on button "Envelope Reply" at bounding box center [420, 242] width 597 height 33
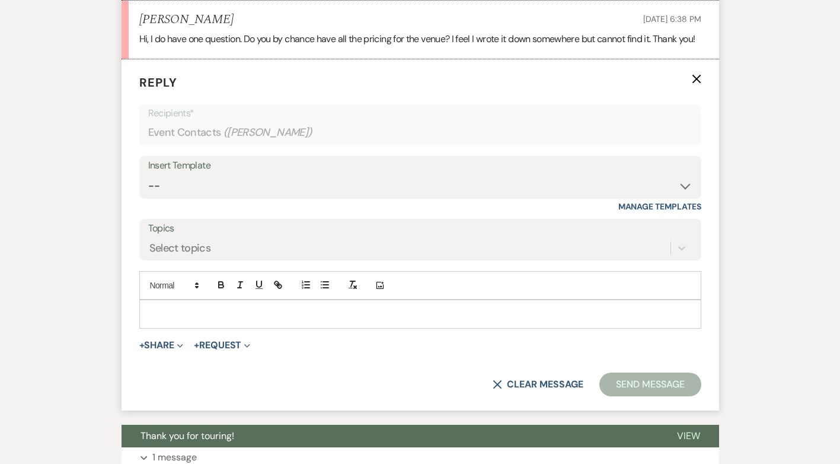
scroll to position [807, 0]
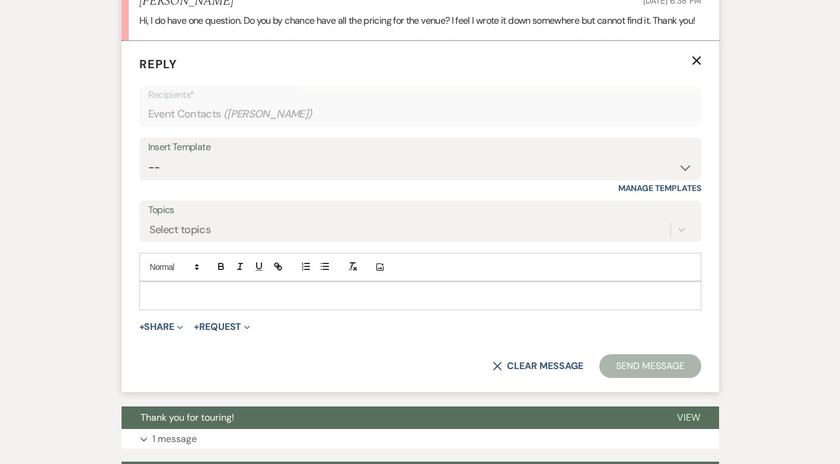
click at [161, 302] on p at bounding box center [420, 295] width 543 height 13
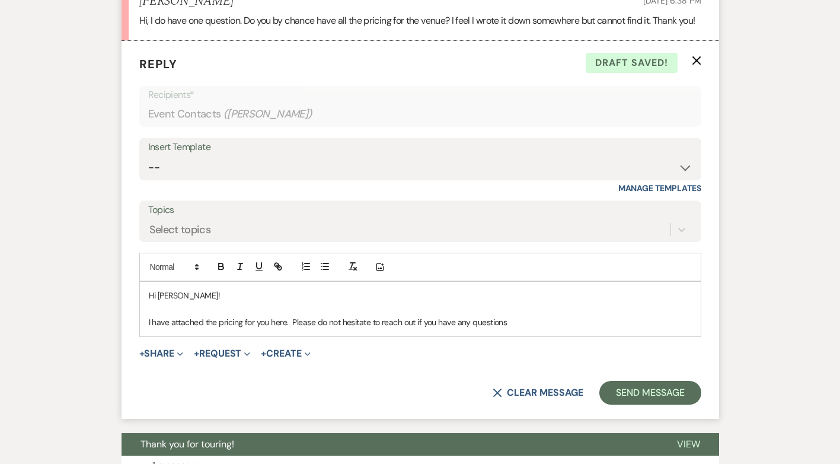
click at [469, 328] on p "I have attached the pricing for you here. Please do not hesitate to reach out i…" at bounding box center [420, 321] width 543 height 13
click at [530, 328] on p "I have attached the pricing for you here. Please do not hesitate to reach out i…" at bounding box center [420, 321] width 543 height 13
click at [295, 328] on p "I have attached the pricing for you here. Please do not hesitate to reach out i…" at bounding box center [420, 321] width 543 height 13
click at [549, 328] on p "I have attached the pricing for you here, please do not hesitate to reach out i…" at bounding box center [420, 321] width 543 height 13
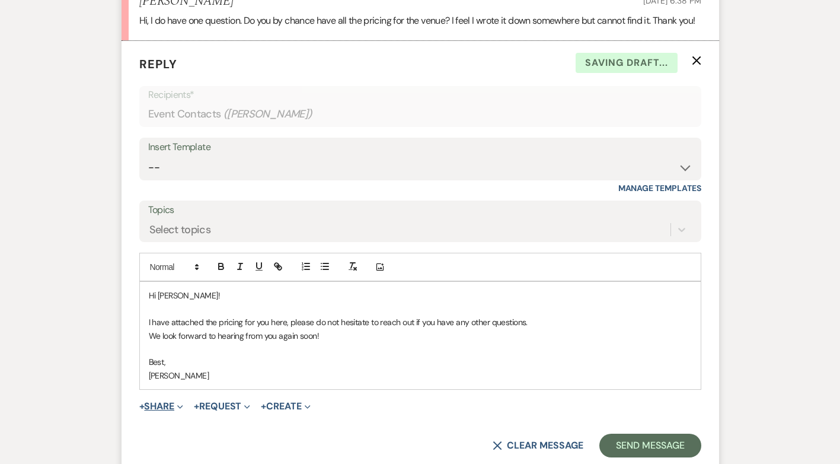
click at [155, 411] on button "+ Share Expand" at bounding box center [161, 405] width 44 height 9
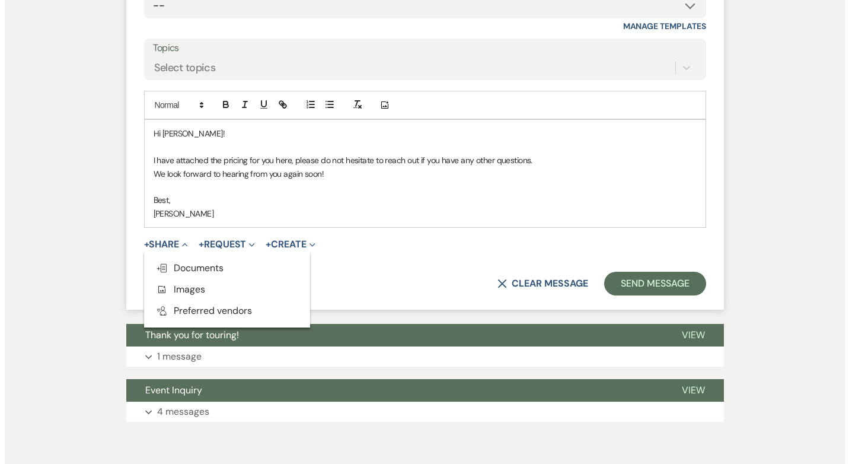
scroll to position [985, 0]
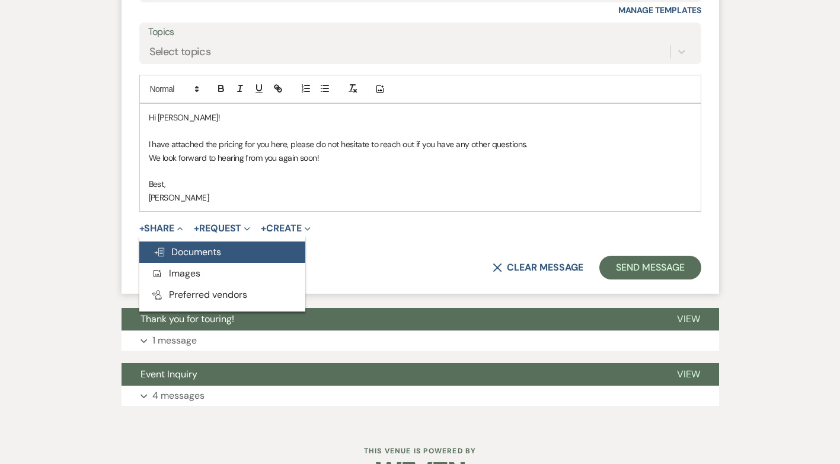
click at [187, 258] on span "Doc Upload Documents" at bounding box center [188, 251] width 68 height 12
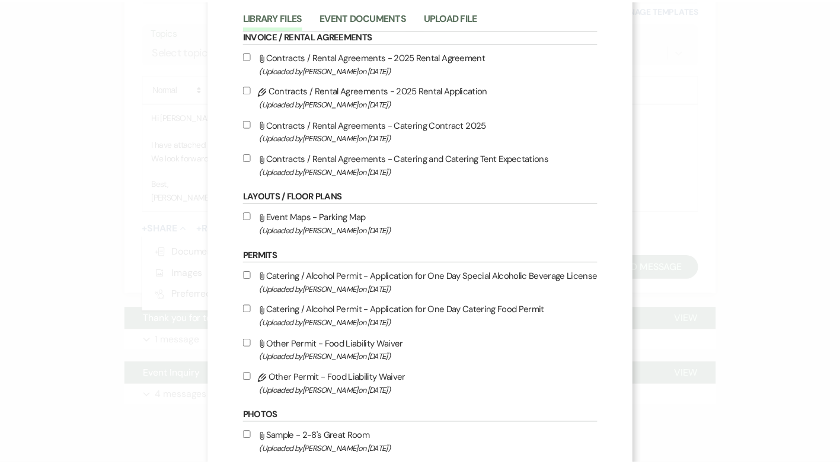
scroll to position [0, 0]
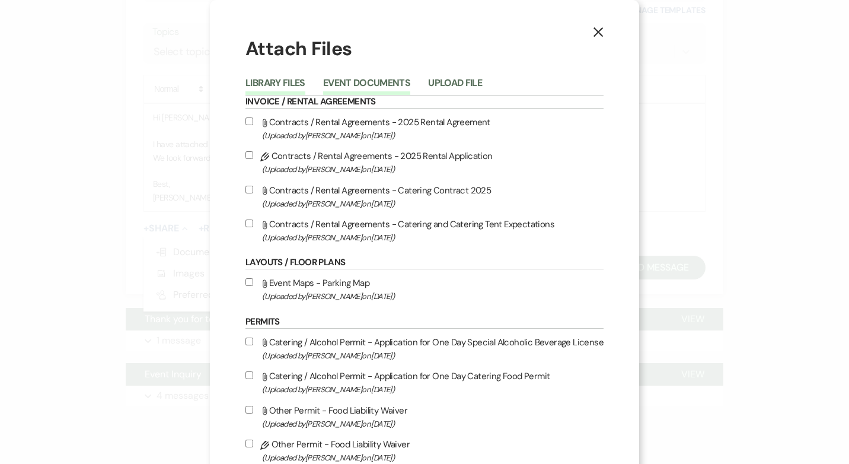
click at [369, 84] on button "Event Documents" at bounding box center [366, 86] width 87 height 17
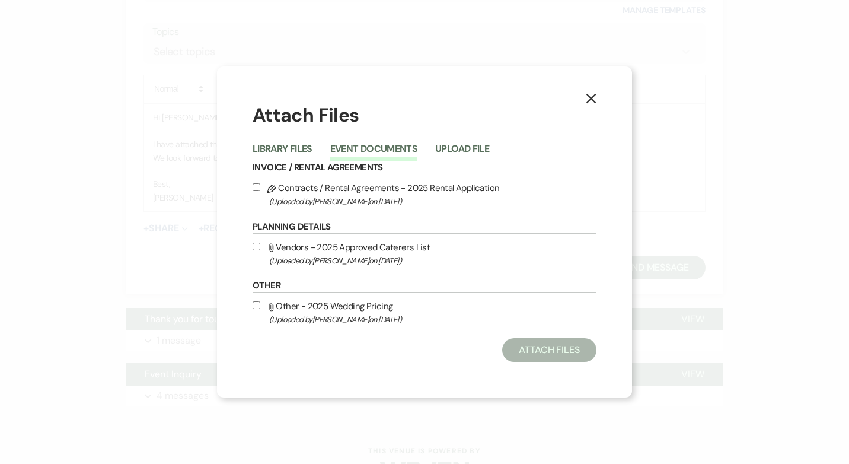
click at [254, 305] on input "Attach File Other - 2025 Wedding Pricing (Uploaded by Vanessa Hill on Apr 2nd, …" at bounding box center [257, 305] width 8 height 8
click at [563, 347] on button "Attach Files" at bounding box center [549, 350] width 94 height 24
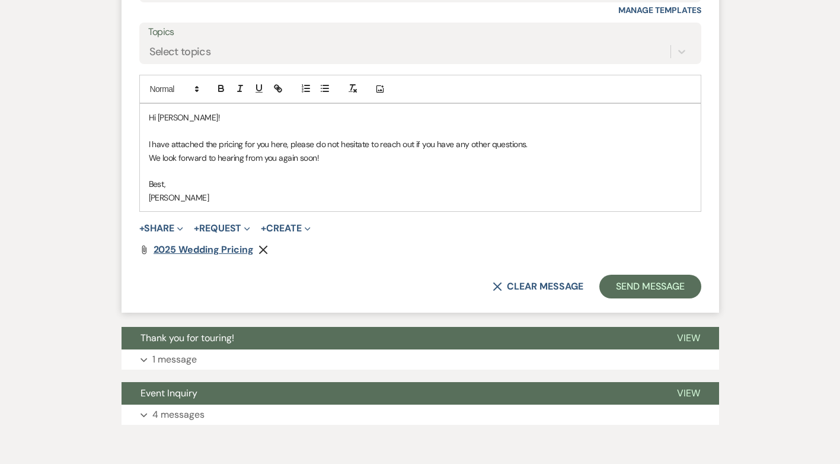
click at [202, 255] on span "2025 Wedding Pricing" at bounding box center [204, 249] width 100 height 12
click at [650, 298] on button "Send Message" at bounding box center [649, 286] width 101 height 24
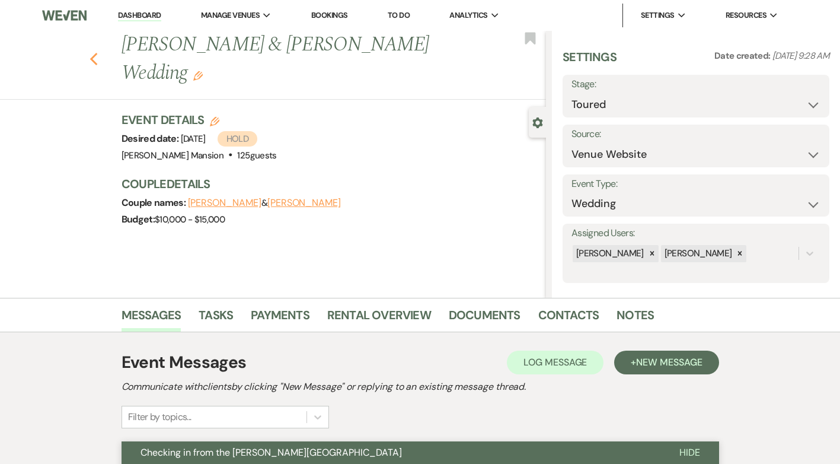
click at [98, 59] on icon "Previous" at bounding box center [94, 59] width 9 height 14
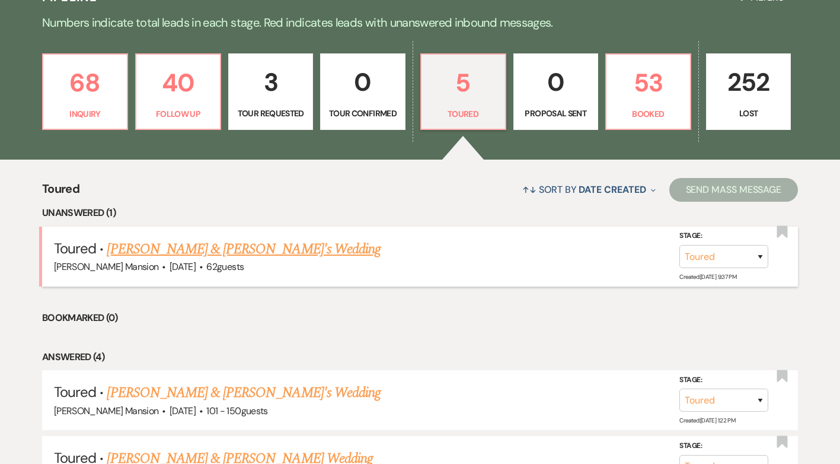
click at [226, 247] on link "[PERSON_NAME] & [PERSON_NAME]'s Wedding" at bounding box center [244, 248] width 274 height 21
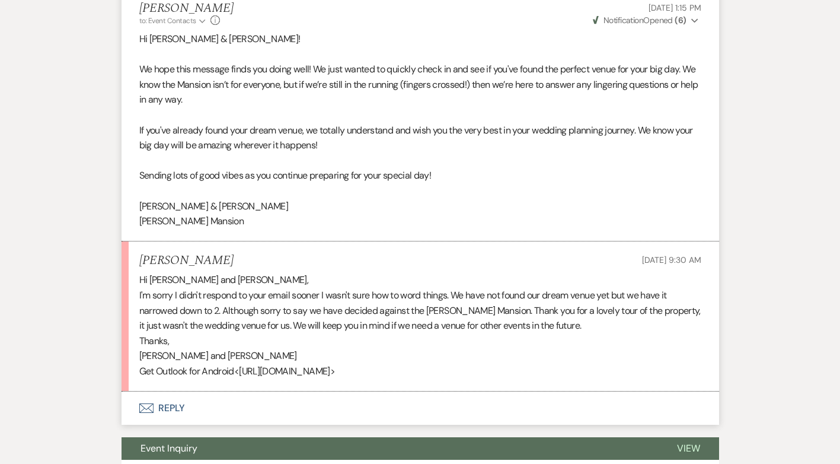
scroll to position [584, 0]
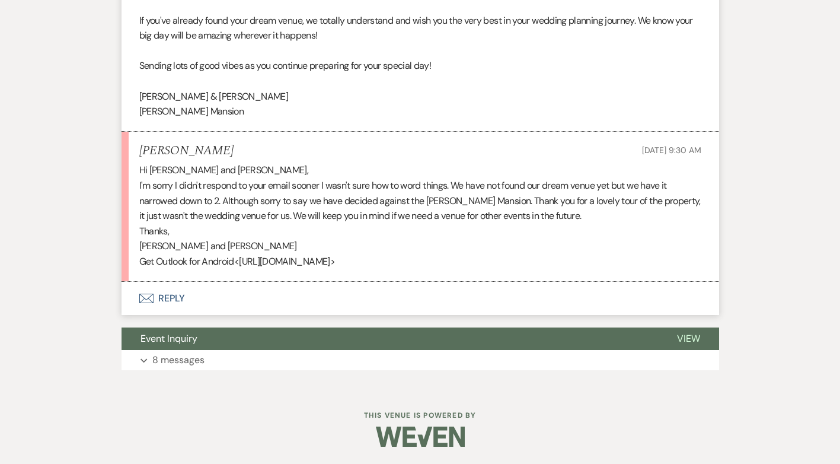
click at [171, 296] on button "Envelope Reply" at bounding box center [420, 298] width 597 height 33
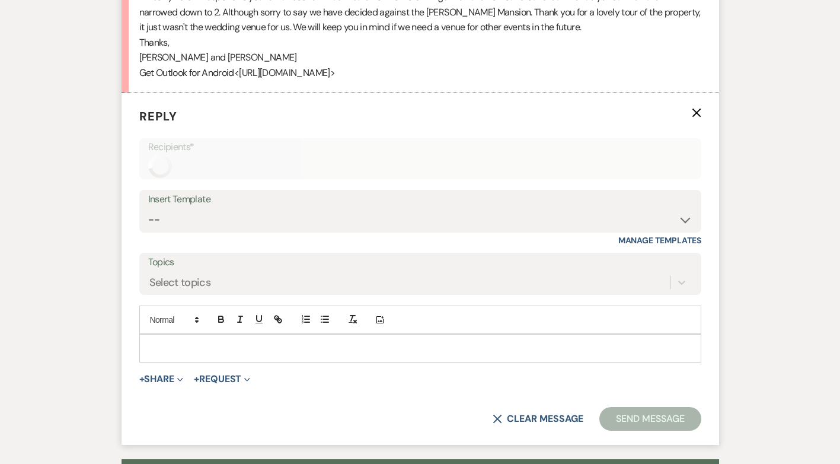
scroll to position [809, 0]
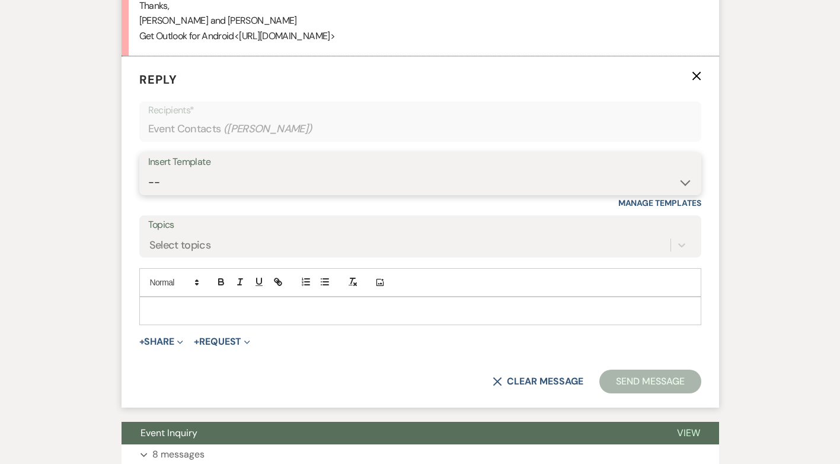
click at [683, 183] on select "-- Initial Inquiry Response Tour Request Response Follow Up Contract (Pre-Booke…" at bounding box center [420, 182] width 544 height 23
click at [148, 171] on select "-- Initial Inquiry Response Tour Request Response Follow Up Contract (Pre-Booke…" at bounding box center [420, 182] width 544 height 23
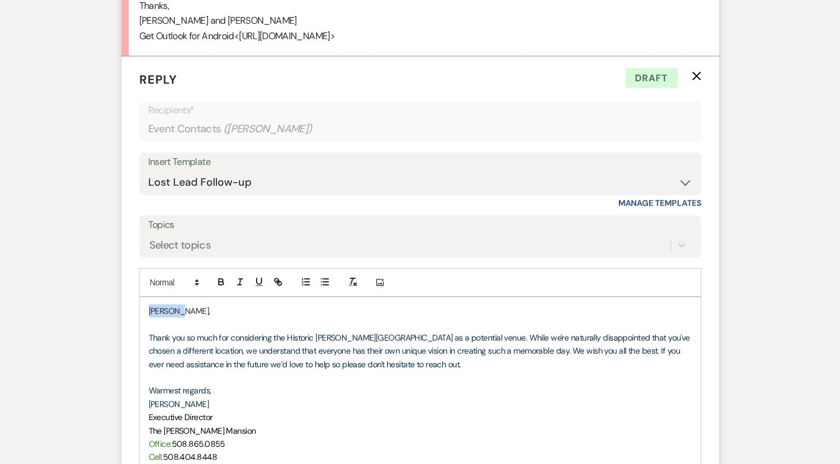
drag, startPoint x: 187, startPoint y: 311, endPoint x: 146, endPoint y: 309, distance: 41.5
click at [146, 309] on div "Vanessa, Thank you so much for considering the Historic Asa Waters Mansion as a…" at bounding box center [420, 410] width 561 height 226
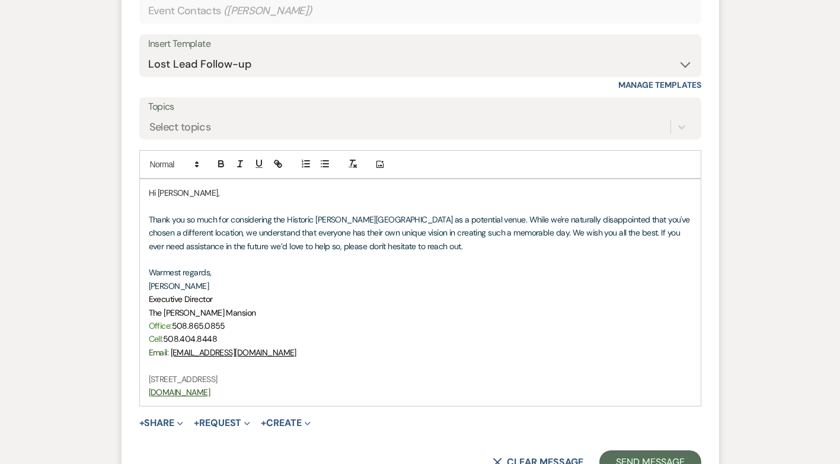
scroll to position [974, 0]
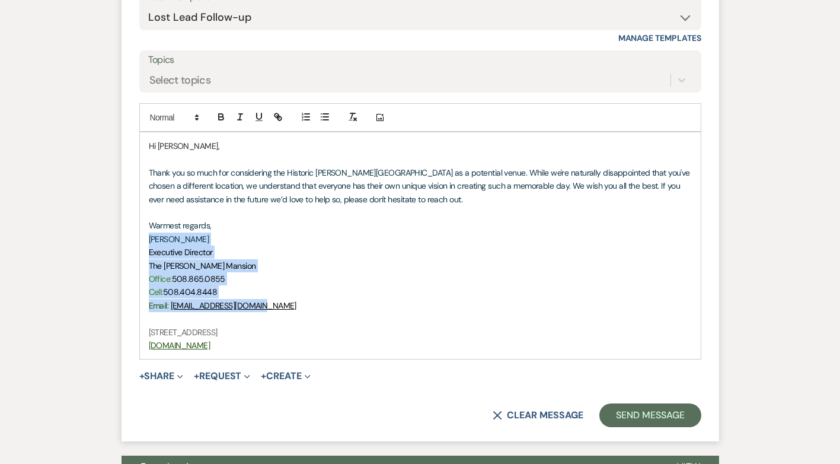
drag, startPoint x: 272, startPoint y: 309, endPoint x: 148, endPoint y: 239, distance: 142.0
click at [148, 239] on div "Hi Katherine, Thank you so much for considering the Historic Asa Waters Mansion…" at bounding box center [420, 245] width 561 height 226
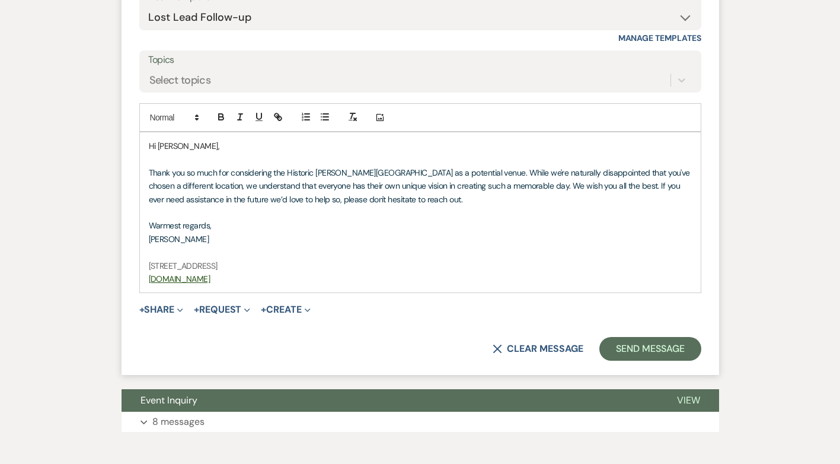
drag, startPoint x: 226, startPoint y: 277, endPoint x: 136, endPoint y: 264, distance: 91.7
click at [136, 264] on form "Reply X Saving draft... Recipients* Event Contacts ( Katherine A Schirpke ) Ins…" at bounding box center [420, 134] width 597 height 484
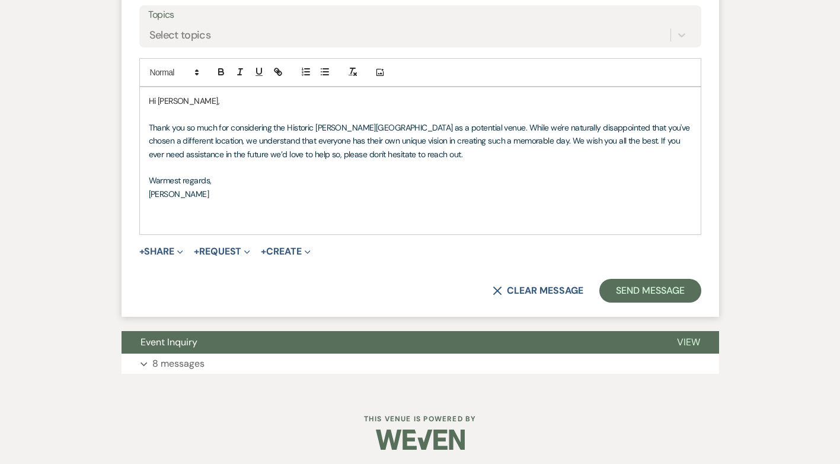
scroll to position [1022, 0]
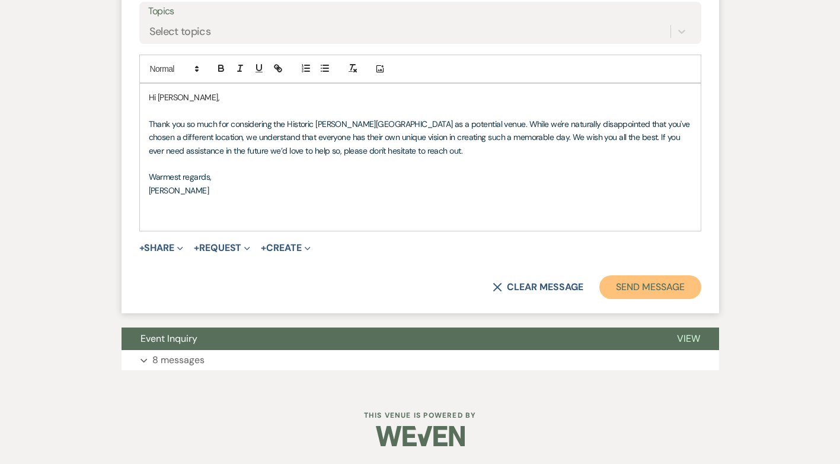
click at [640, 289] on button "Send Message" at bounding box center [649, 287] width 101 height 24
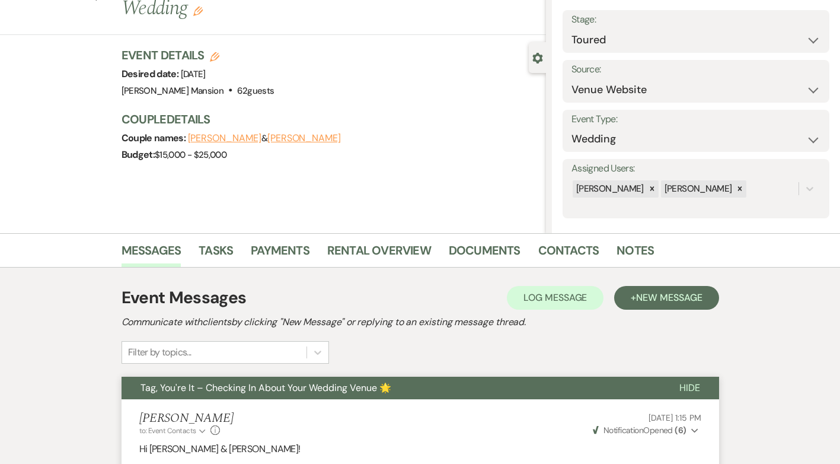
scroll to position [0, 0]
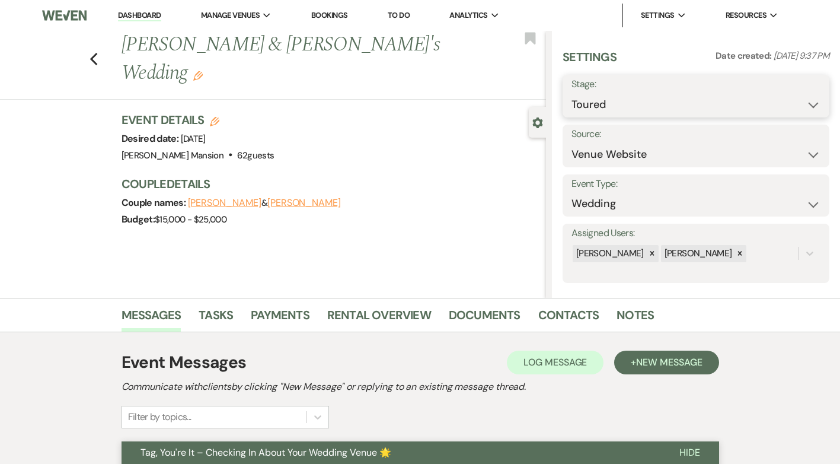
click at [806, 107] on select "Inquiry Follow Up Tour Requested Tour Confirmed Toured Proposal Sent Booked Lost" at bounding box center [695, 104] width 249 height 23
click at [571, 93] on select "Inquiry Follow Up Tour Requested Tour Confirmed Toured Proposal Sent Booked Lost" at bounding box center [695, 104] width 249 height 23
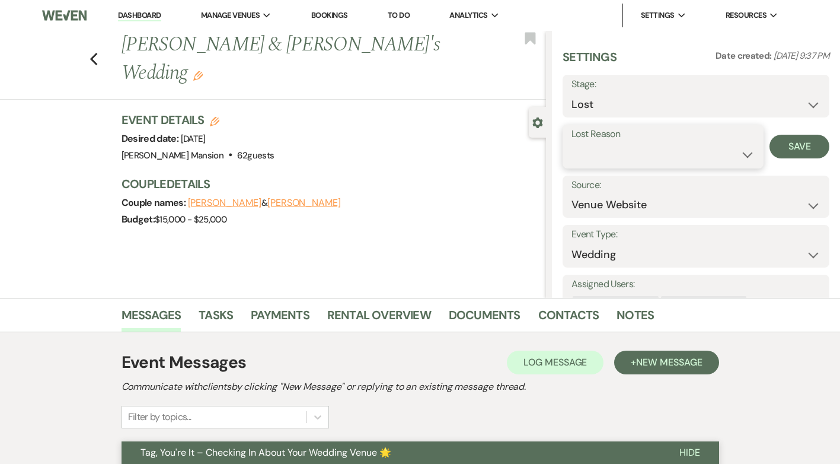
click at [739, 154] on select "Booked Elsewhere Budget Date Unavailable No Response Not a Good Match Capacity …" at bounding box center [662, 154] width 183 height 23
click at [571, 143] on select "Booked Elsewhere Budget Date Unavailable No Response Not a Good Match Capacity …" at bounding box center [662, 154] width 183 height 23
click at [794, 141] on button "Save" at bounding box center [799, 147] width 60 height 24
click at [97, 53] on use "button" at bounding box center [94, 59] width 8 height 13
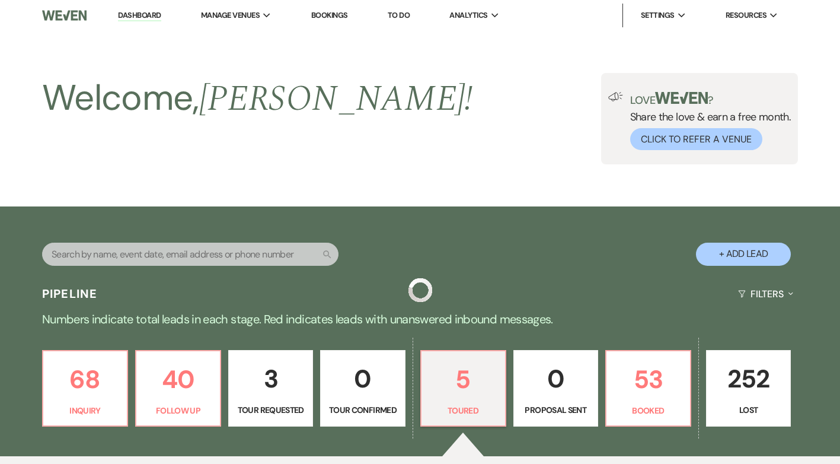
scroll to position [296, 0]
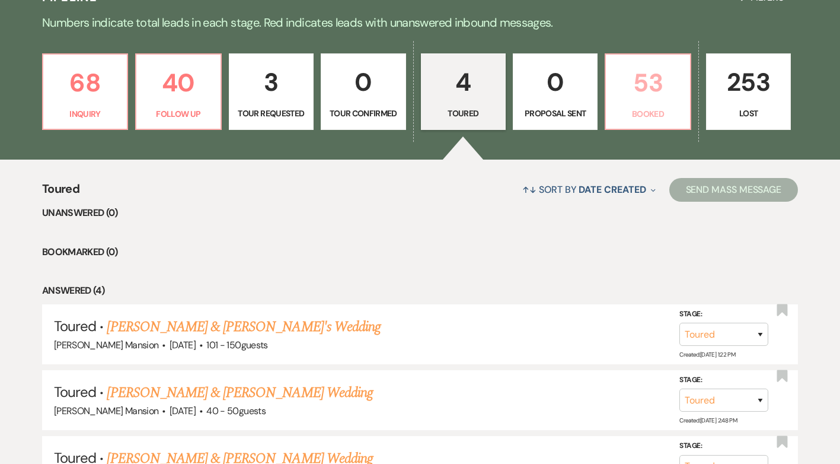
click at [662, 95] on p "53" at bounding box center [647, 83] width 69 height 40
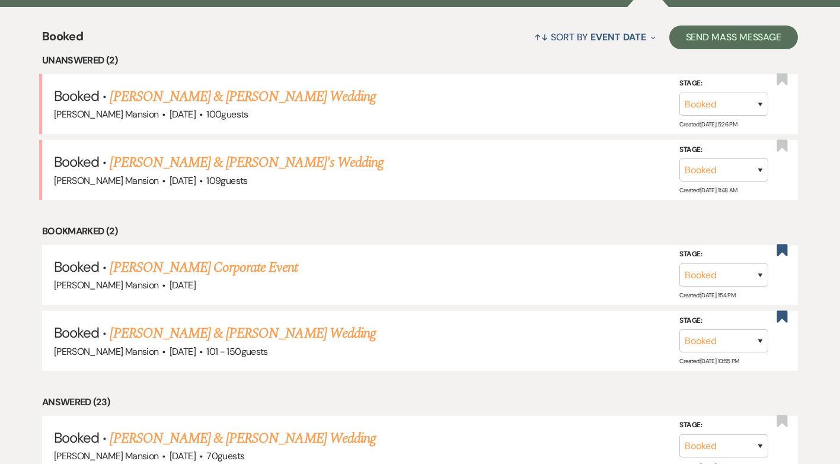
scroll to position [415, 0]
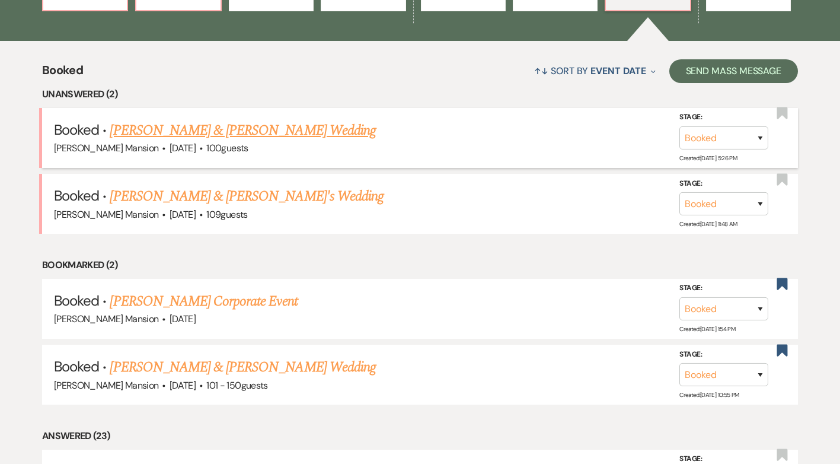
click at [237, 130] on link "[PERSON_NAME] & [PERSON_NAME] Wedding" at bounding box center [243, 130] width 266 height 21
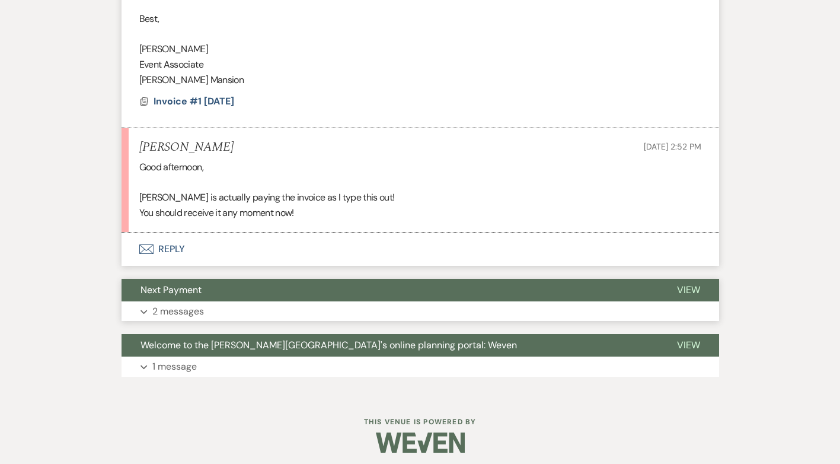
scroll to position [489, 0]
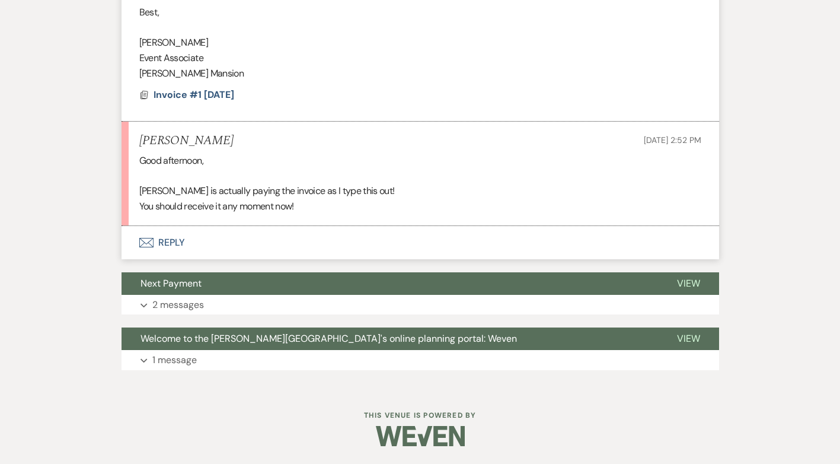
click at [171, 237] on button "Envelope Reply" at bounding box center [420, 242] width 597 height 33
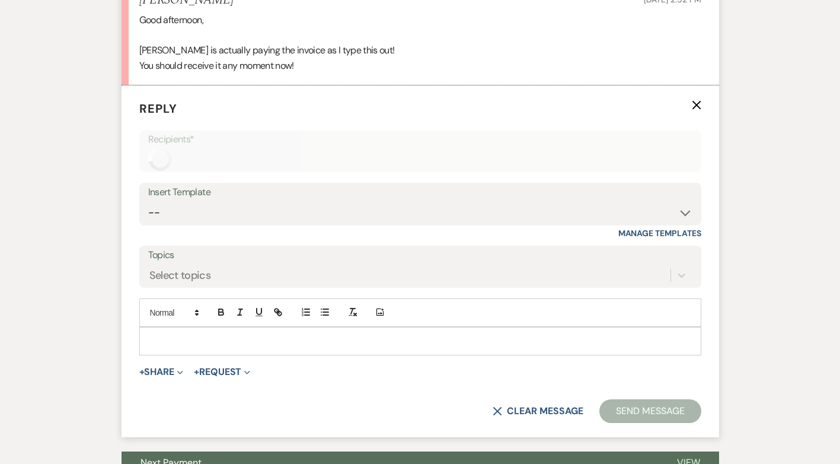
scroll to position [659, 0]
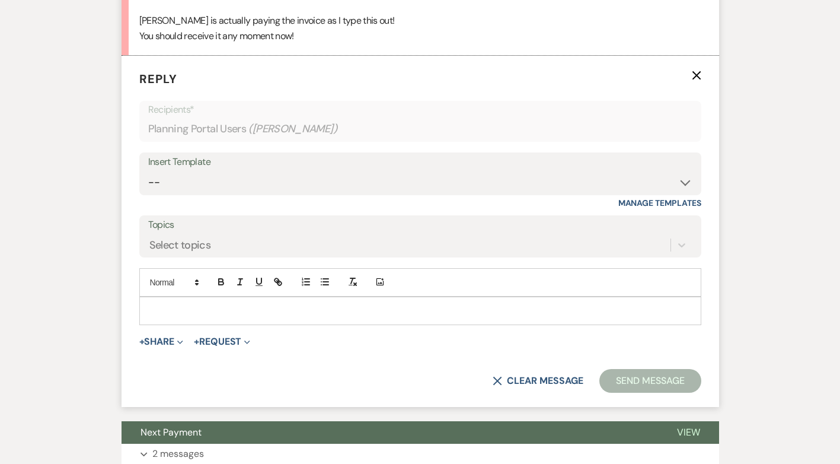
click at [158, 316] on p at bounding box center [420, 310] width 543 height 13
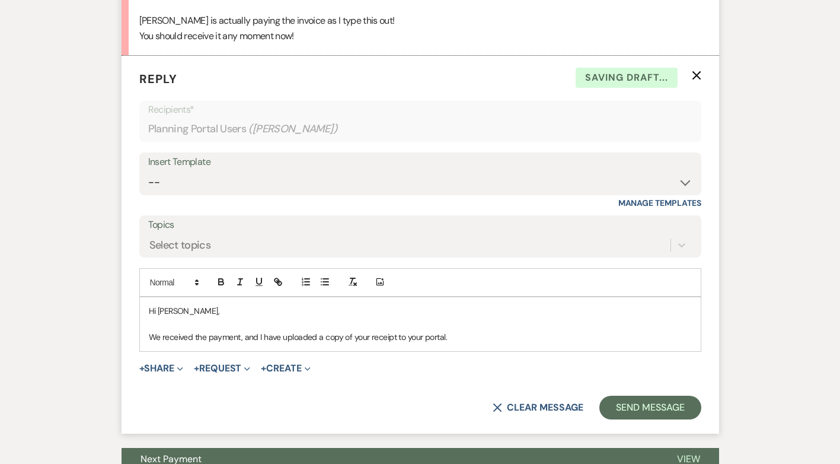
click at [474, 337] on p "We received the payment, and I have uploaded a copy of your receipt to your por…" at bounding box center [420, 336] width 543 height 13
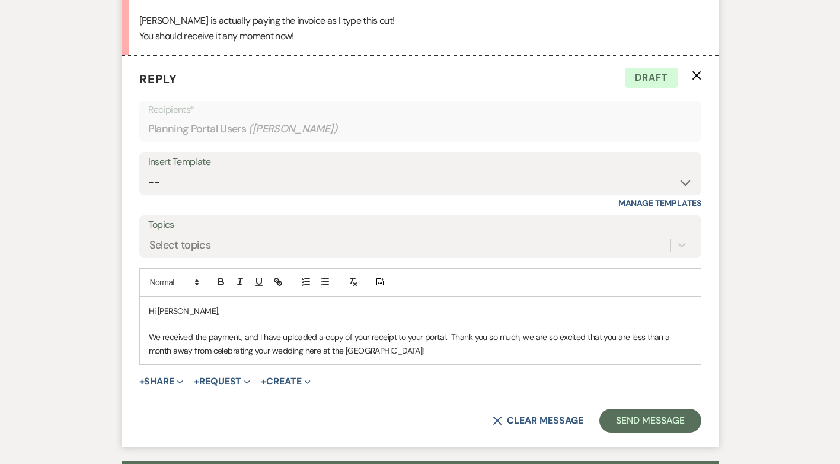
click at [523, 335] on p "We received the payment, and I have uploaded a copy of your receipt to your por…" at bounding box center [420, 343] width 543 height 27
click at [322, 349] on p "We received the payment, and I have uploaded a copy of your receipt to your por…" at bounding box center [420, 343] width 543 height 27
click at [209, 337] on p "We received the payment, and I have uploaded a copy of your receipt to your por…" at bounding box center [420, 343] width 543 height 27
click at [330, 353] on p "We received the payment, and I have uploaded a copy of your receipt to your por…" at bounding box center [420, 343] width 543 height 27
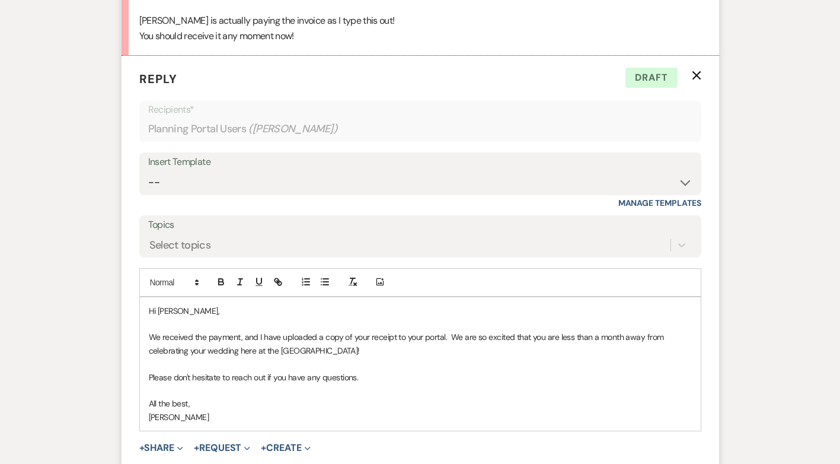
click at [376, 380] on p "Please don't hesitate to reach out if you have any questions." at bounding box center [420, 376] width 543 height 13
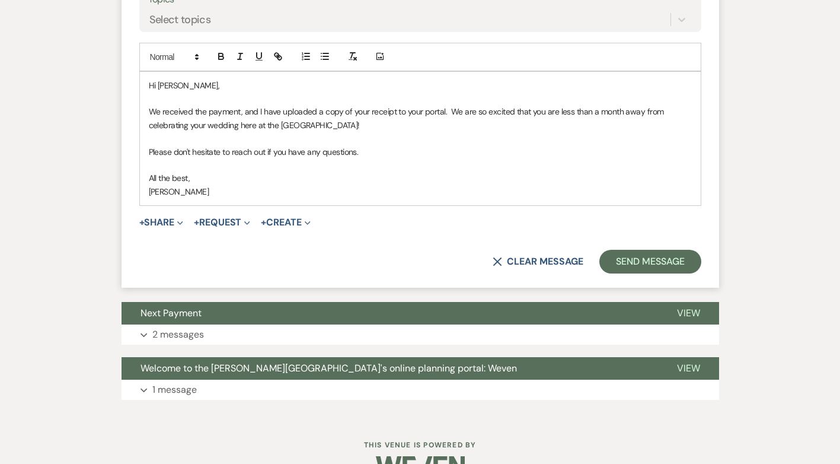
scroll to position [896, 0]
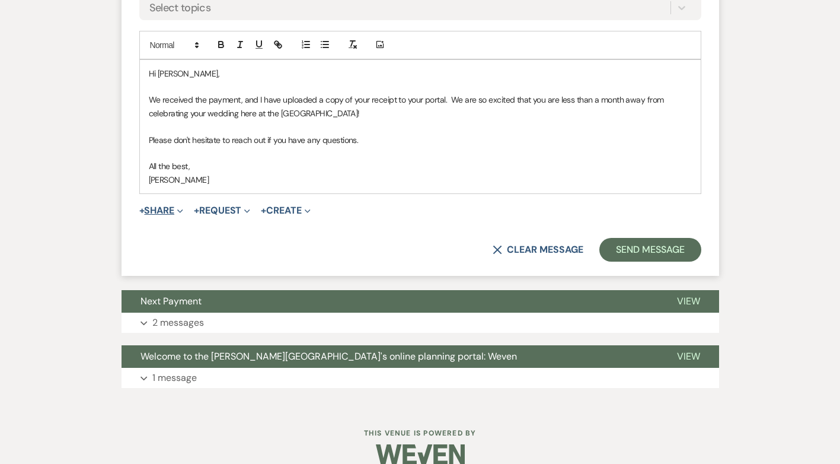
click at [153, 210] on button "+ Share Expand" at bounding box center [161, 210] width 44 height 9
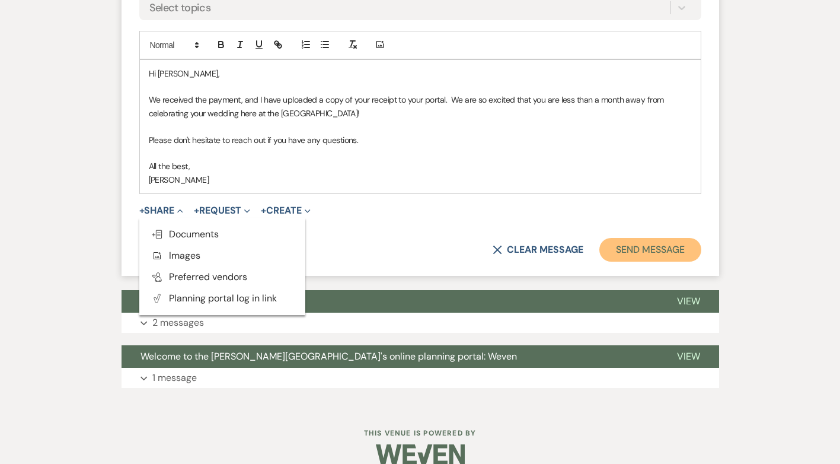
click at [664, 248] on button "Send Message" at bounding box center [649, 250] width 101 height 24
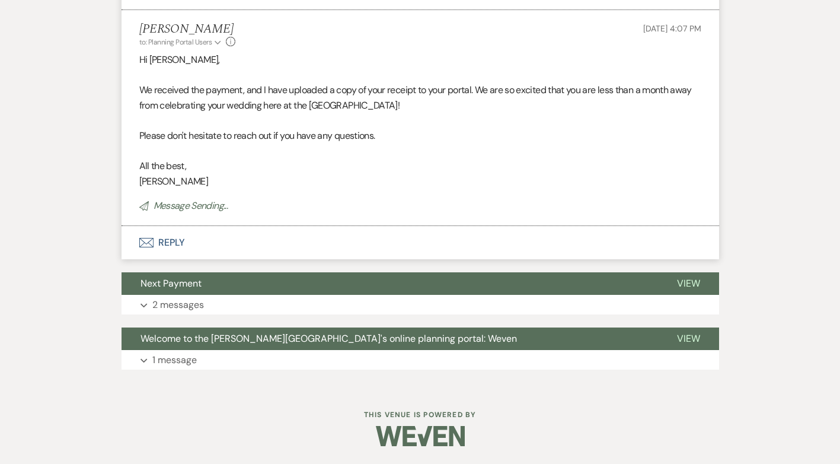
scroll to position [171, 0]
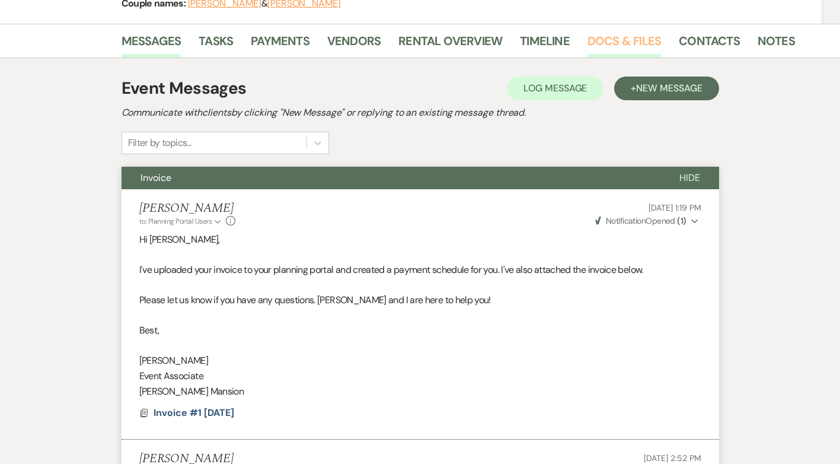
click at [621, 37] on link "Docs & Files" at bounding box center [623, 44] width 73 height 26
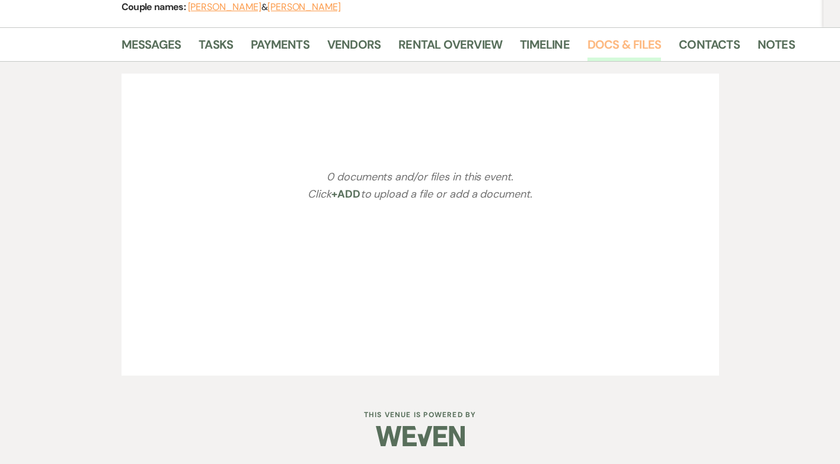
scroll to position [171, 0]
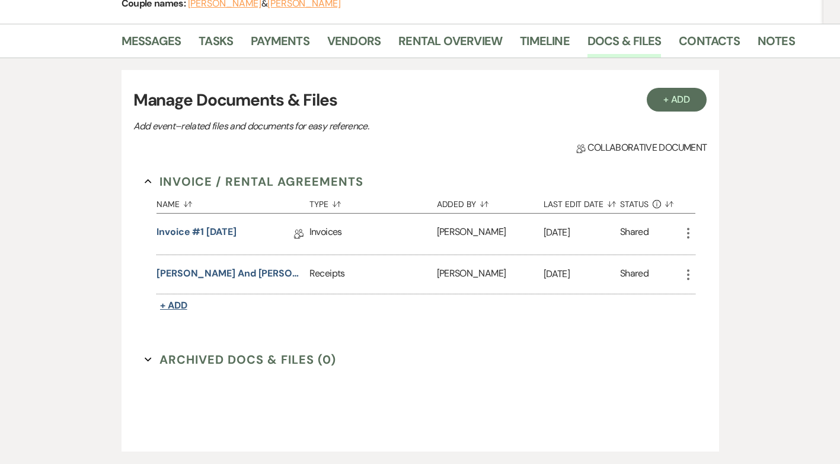
click at [184, 304] on span "+ Add" at bounding box center [173, 305] width 27 height 12
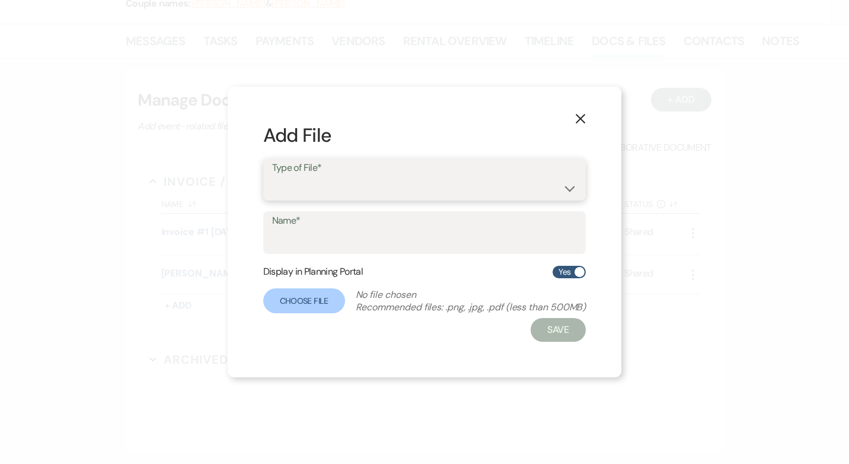
click at [564, 184] on select "Contracts / Rental Agreements Invoices Receipts" at bounding box center [424, 187] width 305 height 23
click at [272, 176] on select "Contracts / Rental Agreements Invoices Receipts" at bounding box center [424, 187] width 305 height 23
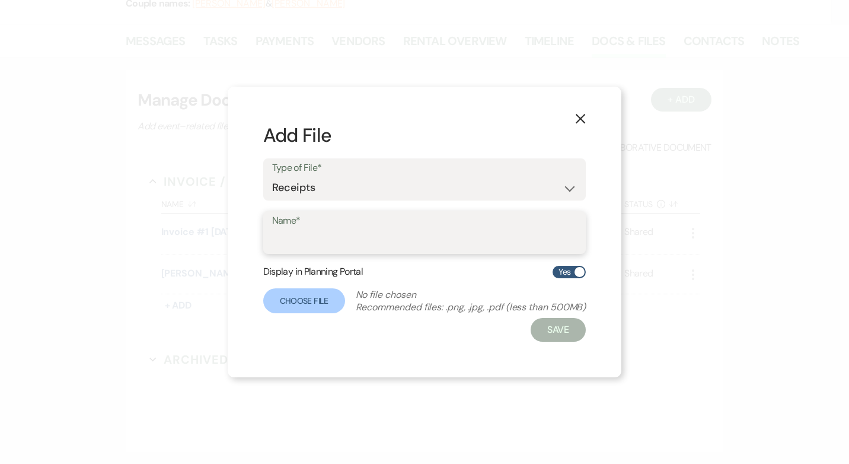
click at [442, 241] on input "Name*" at bounding box center [424, 240] width 305 height 23
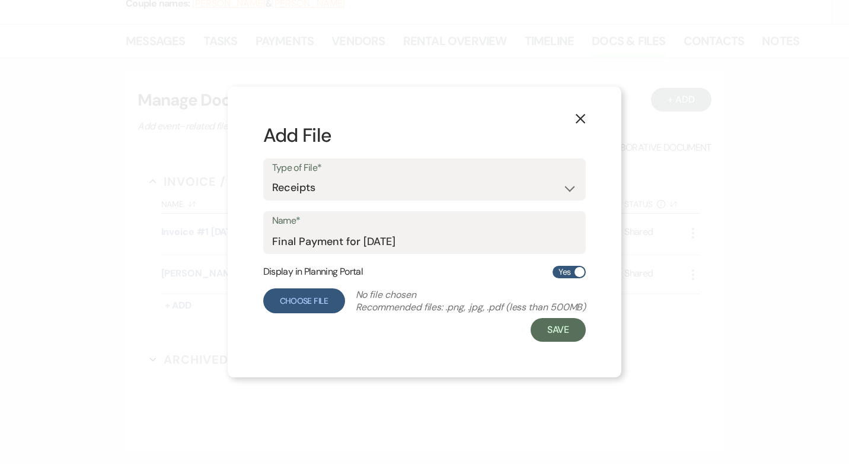
click at [295, 298] on label "Choose File" at bounding box center [304, 300] width 82 height 25
click at [0, 0] on input "Choose File" at bounding box center [0, 0] width 0 height 0
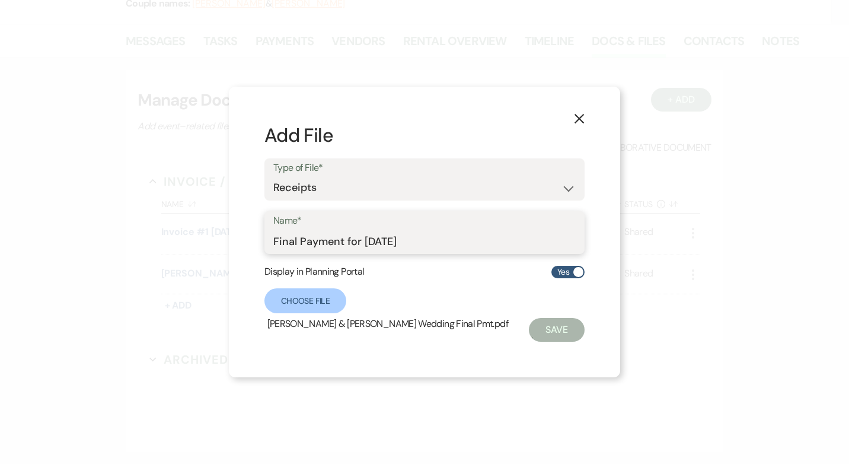
drag, startPoint x: 422, startPoint y: 238, endPoint x: 200, endPoint y: 245, distance: 222.4
click at [200, 245] on div "X Add File Type of File* Contracts / Rental Agreements Invoices Receipts Name* …" at bounding box center [424, 232] width 849 height 464
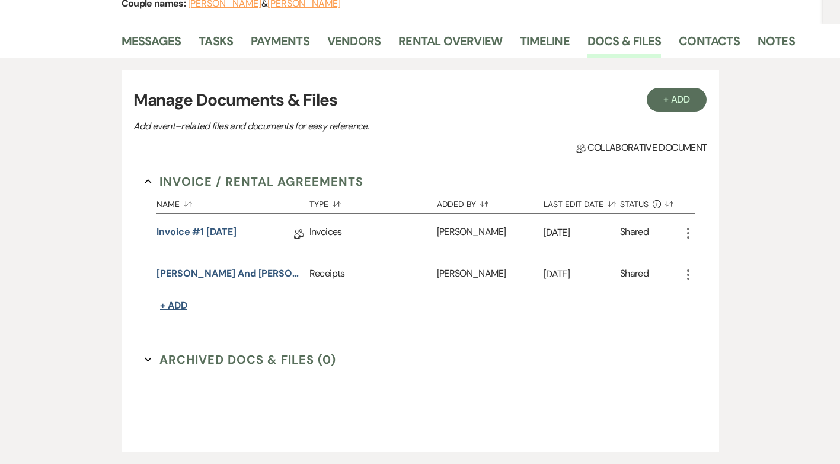
click at [172, 306] on span "+ Add" at bounding box center [173, 305] width 27 height 12
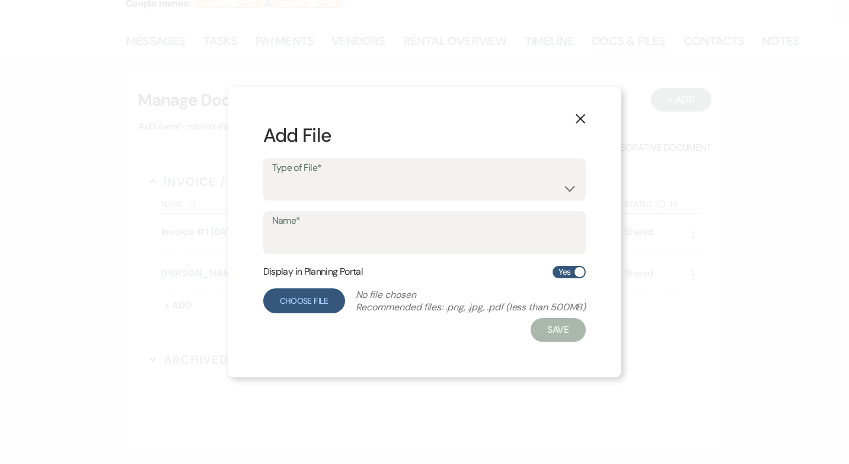
click at [289, 305] on label "Choose File" at bounding box center [304, 300] width 82 height 25
click at [309, 296] on label "Choose File" at bounding box center [304, 300] width 82 height 25
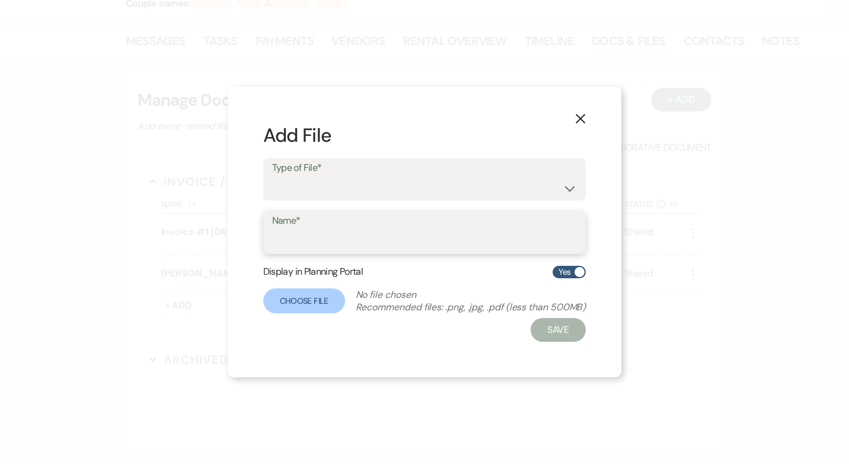
click at [315, 232] on input "Name*" at bounding box center [424, 240] width 305 height 23
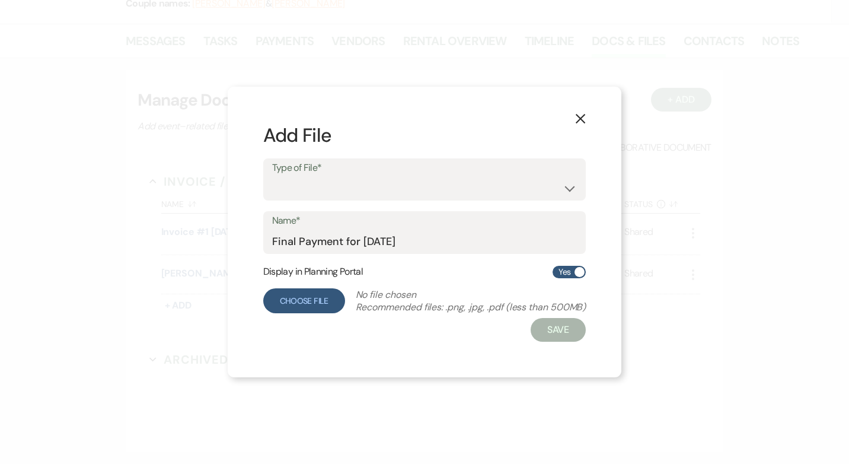
click at [295, 298] on label "Choose File" at bounding box center [304, 300] width 82 height 25
click at [319, 298] on label "Choose File" at bounding box center [304, 300] width 82 height 25
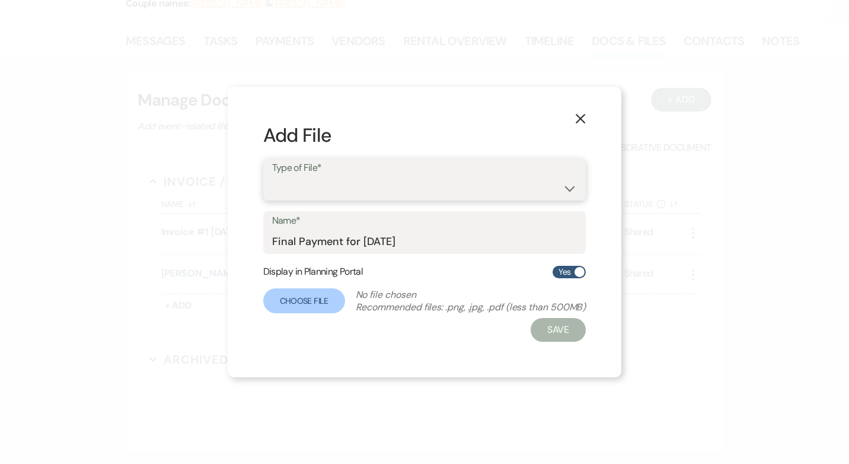
click at [347, 181] on select "Contracts / Rental Agreements Invoices Receipts" at bounding box center [424, 187] width 305 height 23
click at [272, 176] on select "Contracts / Rental Agreements Invoices Receipts" at bounding box center [424, 187] width 305 height 23
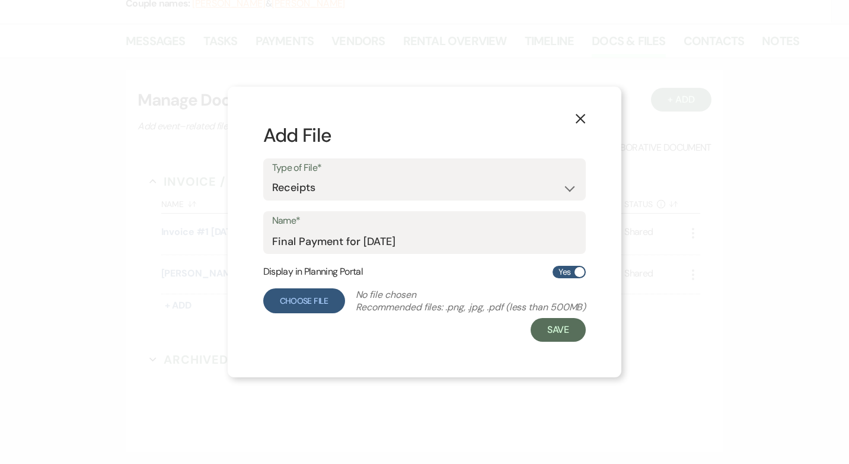
click at [309, 301] on label "Choose File" at bounding box center [304, 300] width 82 height 25
click at [0, 0] on input "Choose File" at bounding box center [0, 0] width 0 height 0
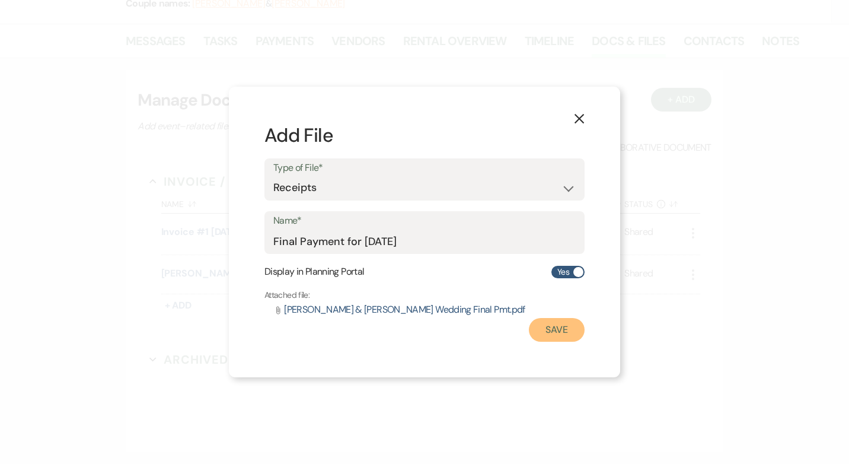
click at [570, 331] on button "Save" at bounding box center [557, 330] width 56 height 24
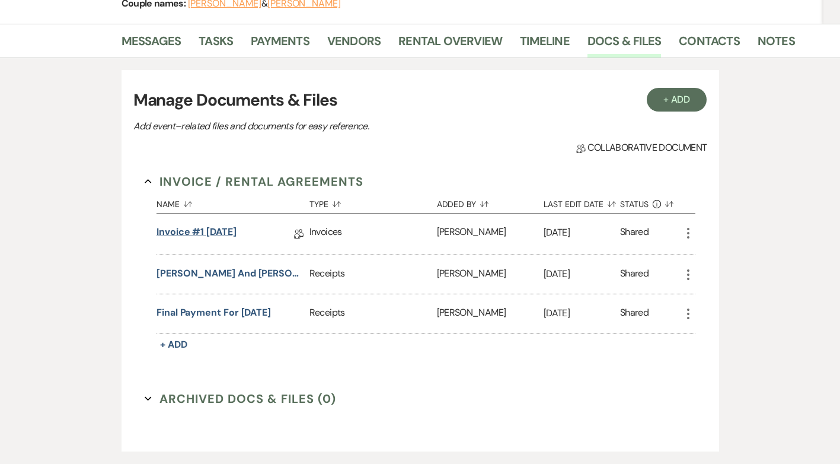
click at [233, 233] on link "Invoice #1 9-13-2025" at bounding box center [196, 234] width 80 height 18
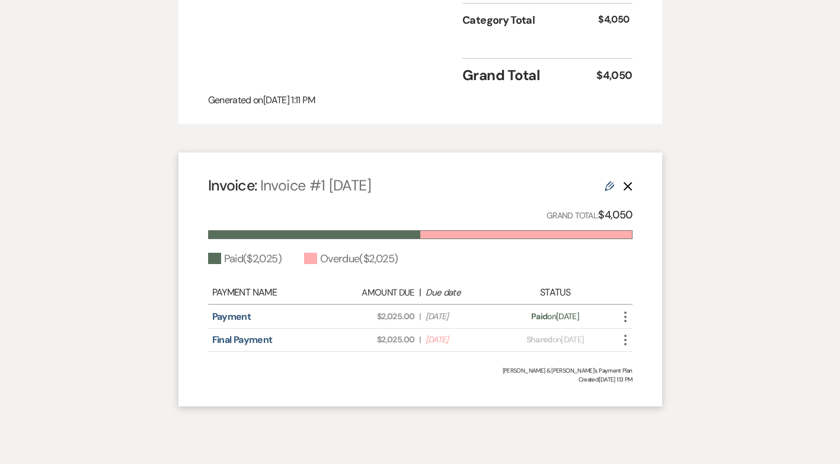
scroll to position [652, 0]
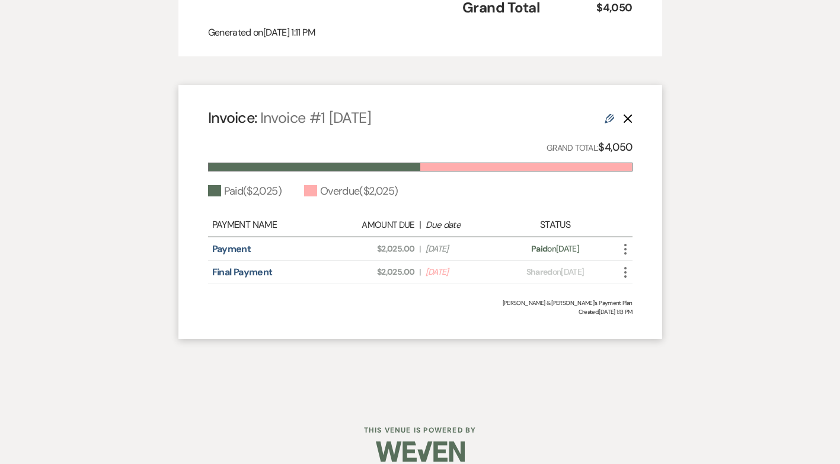
click at [632, 274] on icon "More" at bounding box center [625, 272] width 14 height 14
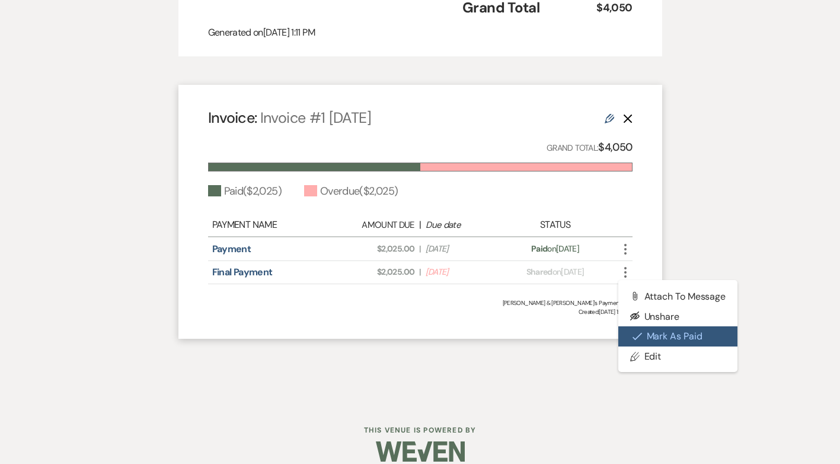
click at [660, 331] on button "Check Mark Mark as Paid" at bounding box center [678, 336] width 120 height 20
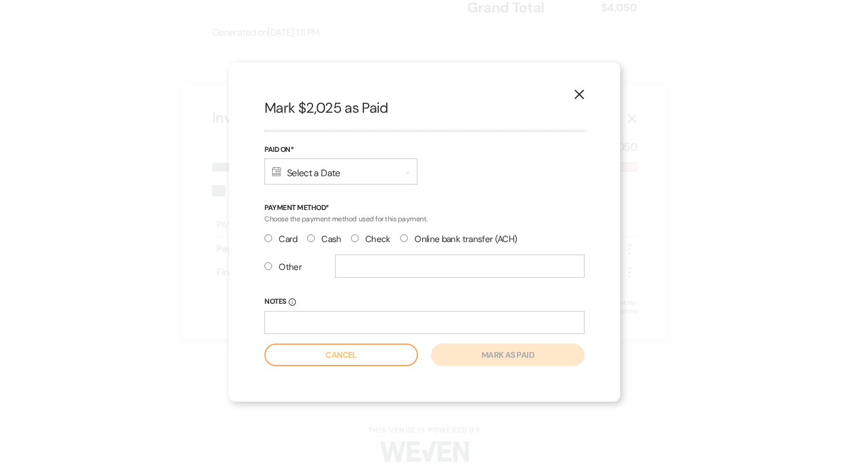
click at [401, 235] on input "Online bank transfer (ACH)" at bounding box center [404, 238] width 8 height 8
click at [364, 319] on input "Notes Info" at bounding box center [424, 322] width 320 height 23
click at [401, 165] on div "Calendar Select a Date Expand" at bounding box center [340, 171] width 153 height 26
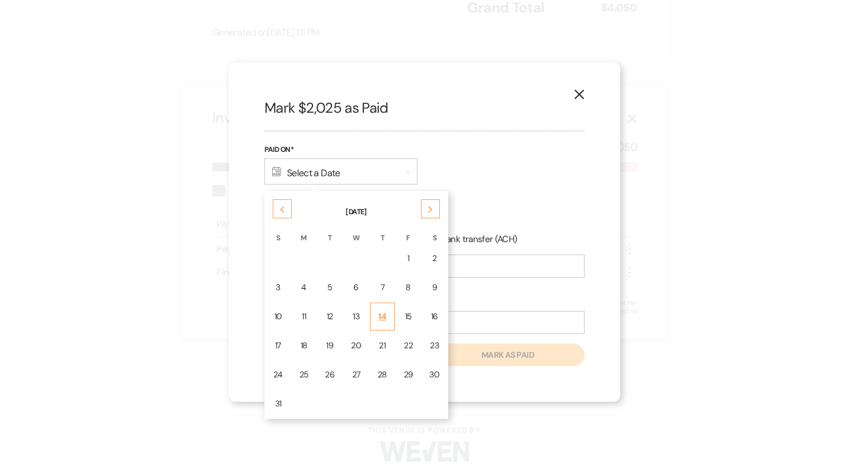
click at [382, 314] on div "14" at bounding box center [382, 316] width 9 height 12
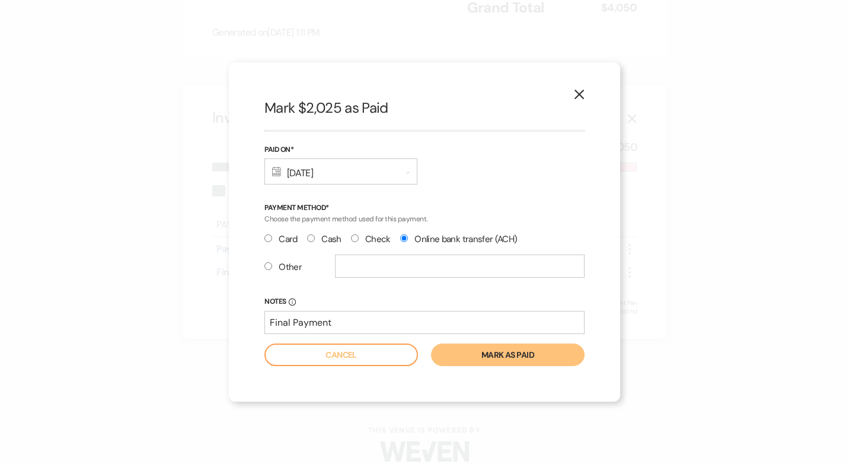
click at [522, 354] on button "Mark as paid" at bounding box center [508, 354] width 154 height 23
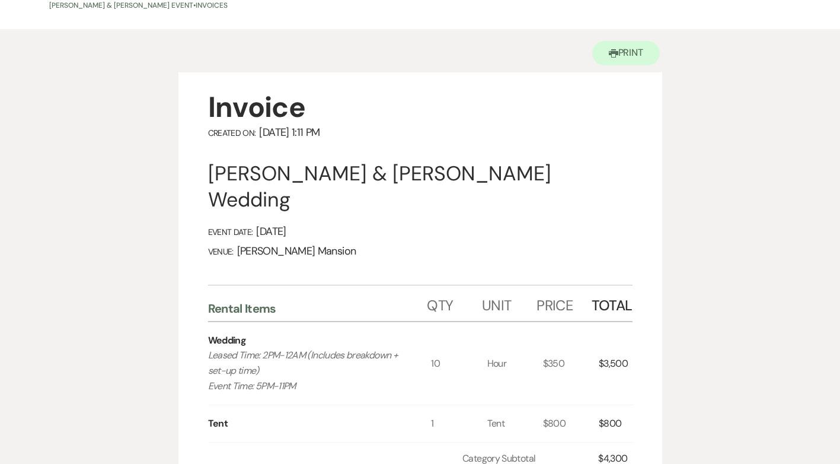
scroll to position [0, 0]
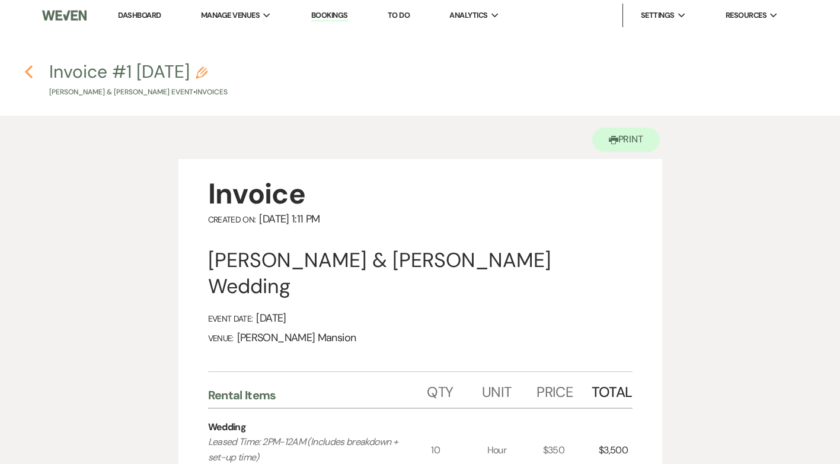
click at [32, 71] on icon "Previous" at bounding box center [28, 72] width 9 height 14
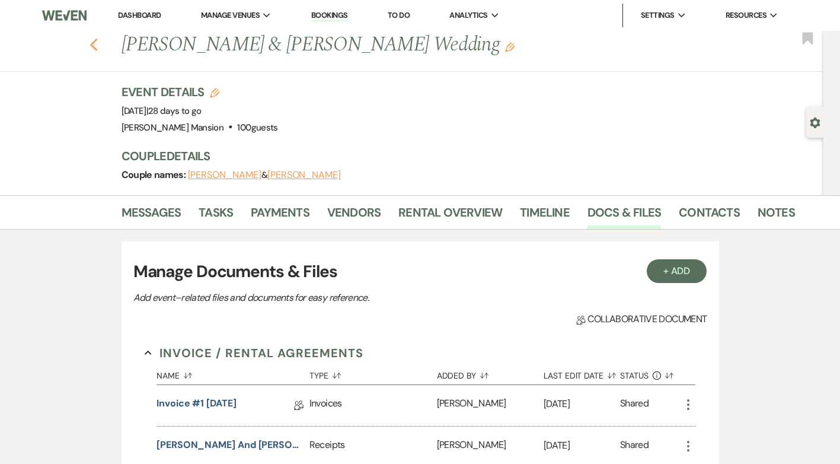
click at [97, 48] on use "button" at bounding box center [94, 45] width 8 height 13
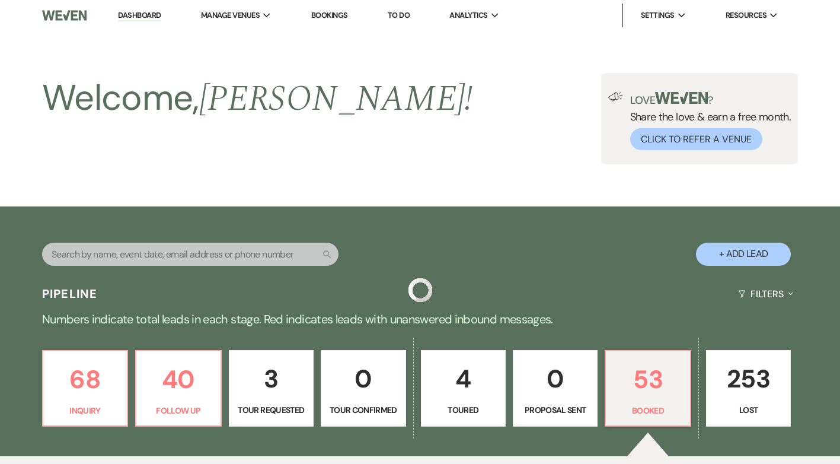
scroll to position [415, 0]
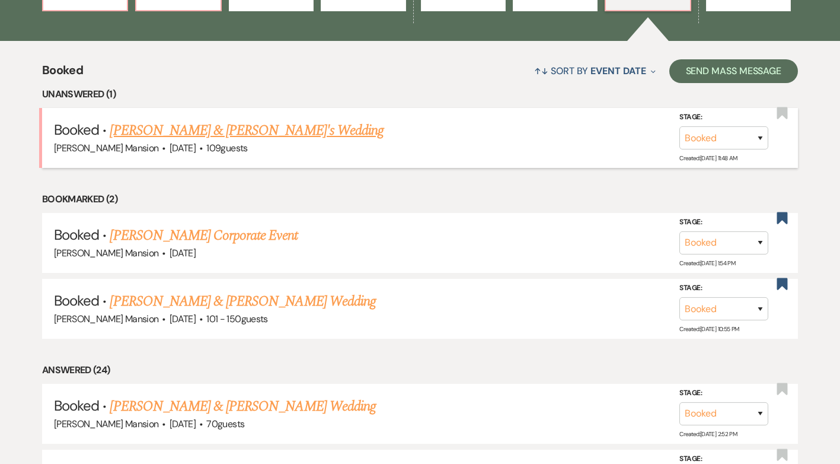
click at [177, 132] on link "[PERSON_NAME] & [PERSON_NAME]'s Wedding" at bounding box center [247, 130] width 274 height 21
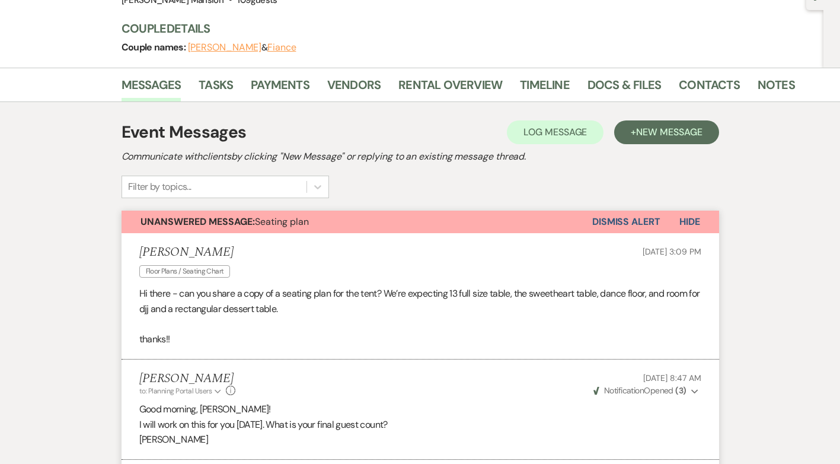
scroll to position [103, 0]
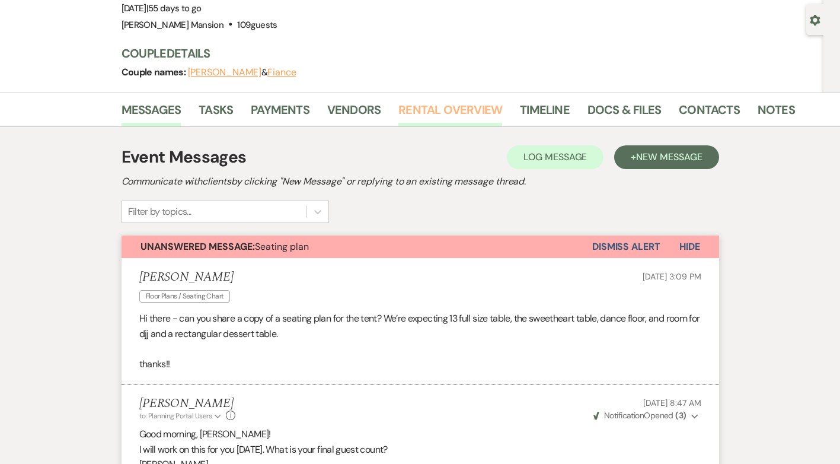
click at [450, 111] on link "Rental Overview" at bounding box center [450, 113] width 104 height 26
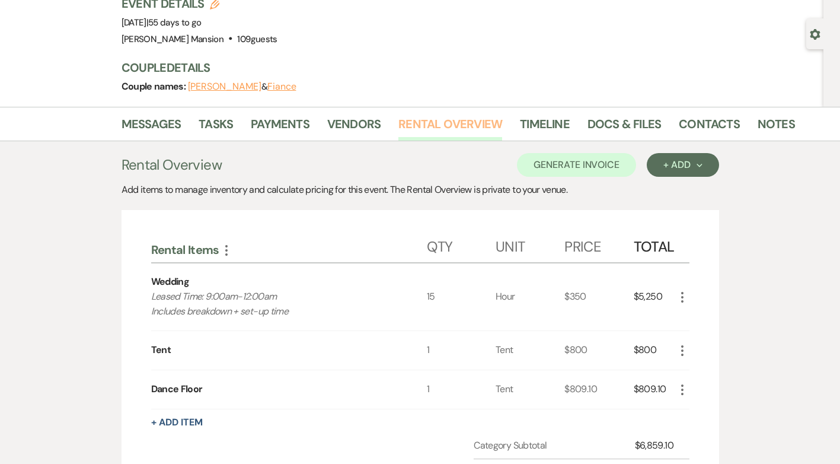
scroll to position [59, 0]
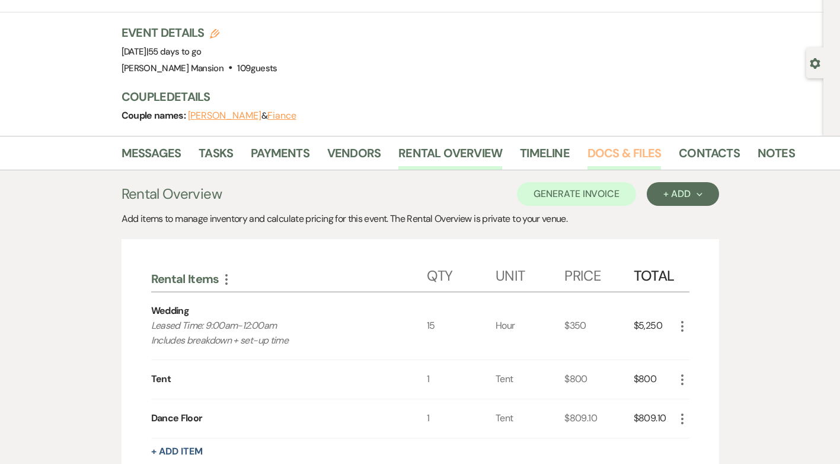
click at [595, 153] on link "Docs & Files" at bounding box center [623, 156] width 73 height 26
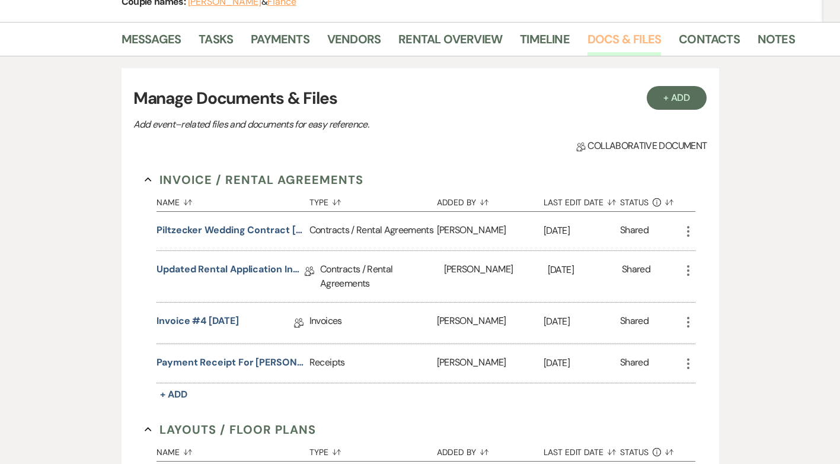
scroll to position [178, 0]
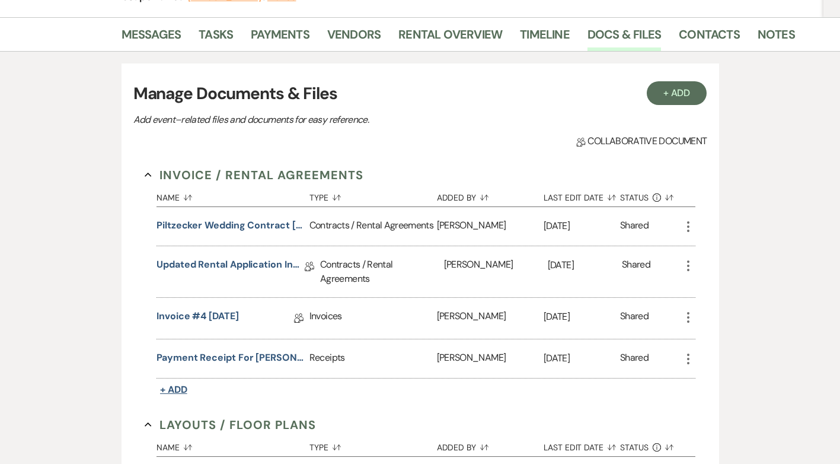
click at [177, 389] on span "+ Add" at bounding box center [173, 389] width 27 height 12
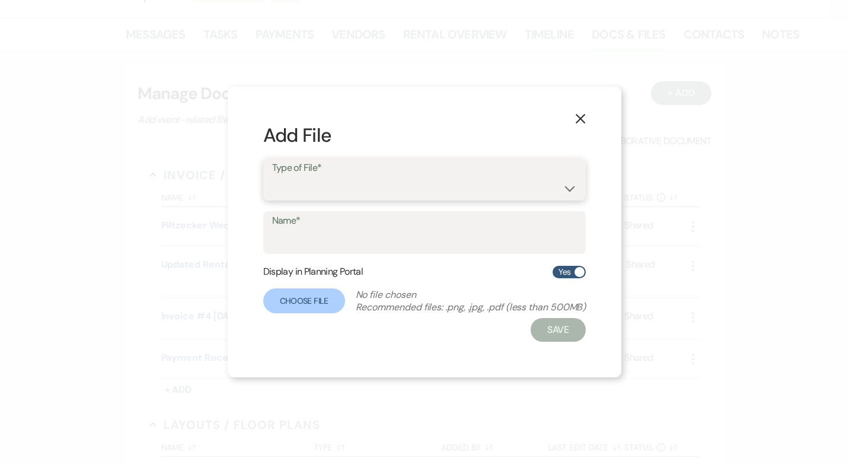
click at [567, 189] on select "Contracts / Rental Agreements Invoices Receipts" at bounding box center [424, 187] width 305 height 23
click at [272, 176] on select "Contracts / Rental Agreements Invoices Receipts" at bounding box center [424, 187] width 305 height 23
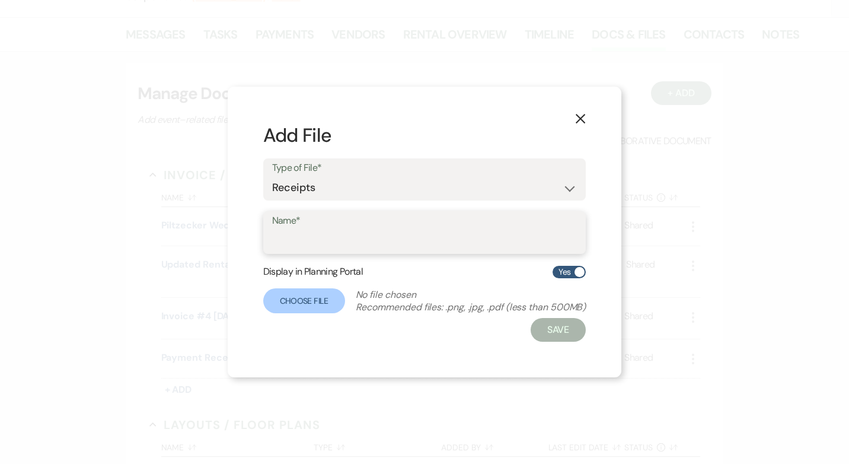
click at [327, 242] on input "Name*" at bounding box center [424, 240] width 305 height 23
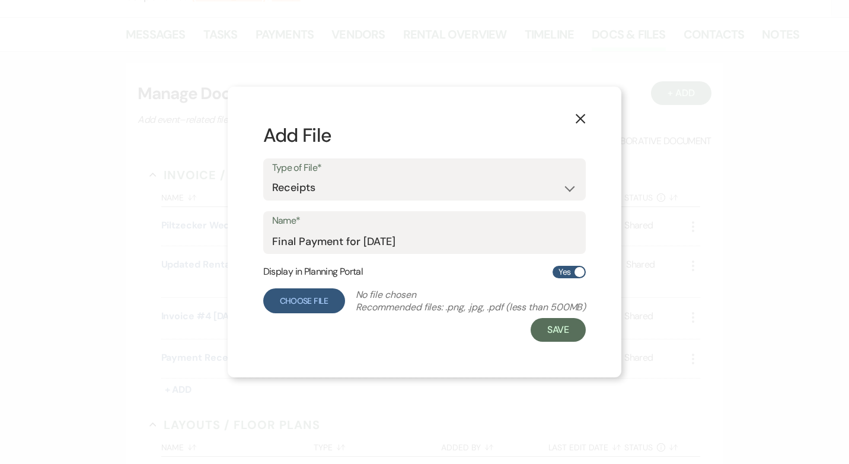
click at [326, 299] on label "Choose File" at bounding box center [304, 300] width 82 height 25
click at [0, 0] on input "Choose File" at bounding box center [0, 0] width 0 height 0
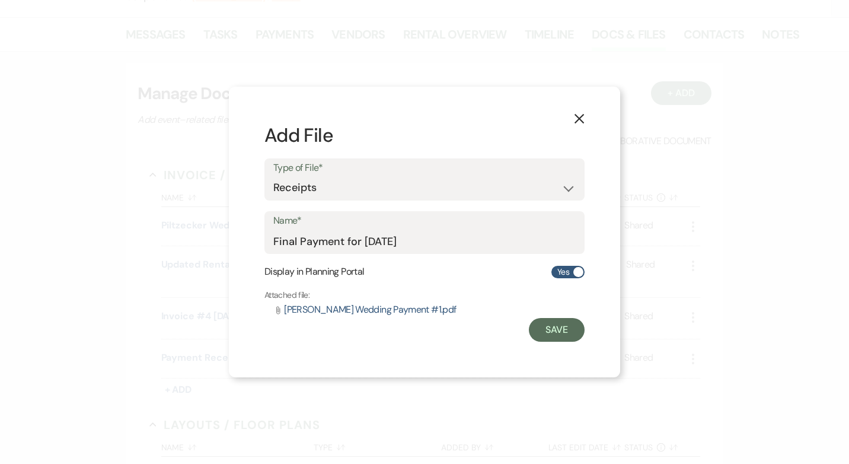
click at [417, 311] on span "Tony Piltzecker Wedding Payment #1.pdf" at bounding box center [370, 309] width 172 height 12
click at [581, 119] on icon "X" at bounding box center [579, 118] width 11 height 11
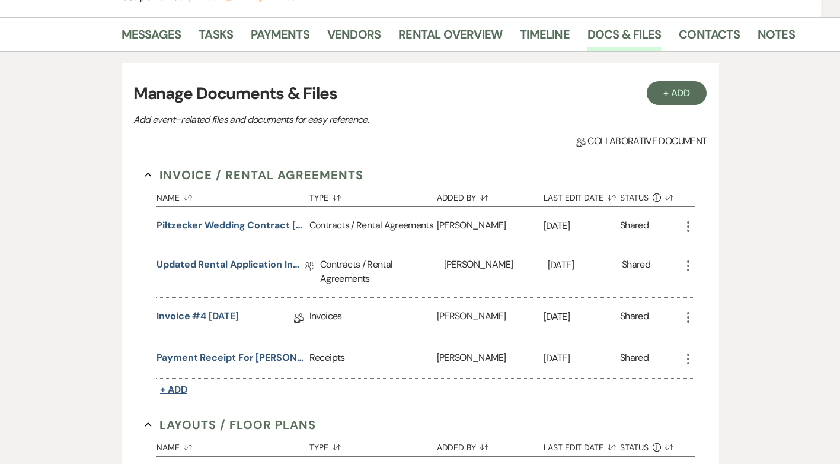
click at [183, 388] on span "+ Add" at bounding box center [173, 389] width 27 height 12
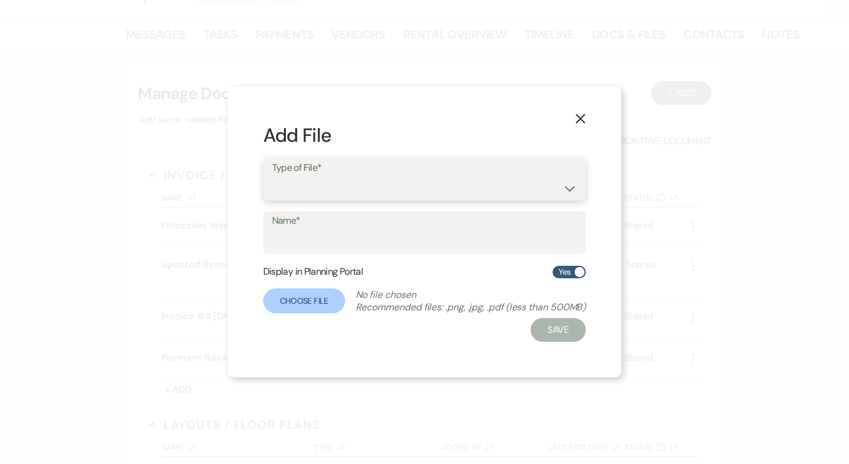
click at [569, 194] on select "Contracts / Rental Agreements Invoices Receipts" at bounding box center [424, 187] width 305 height 23
click at [272, 176] on select "Contracts / Rental Agreements Invoices Receipts" at bounding box center [424, 187] width 305 height 23
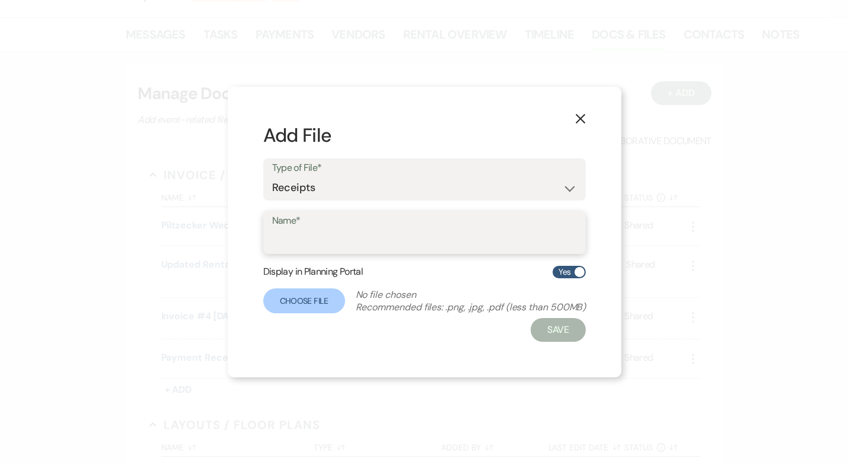
click at [320, 238] on input "Name*" at bounding box center [424, 240] width 305 height 23
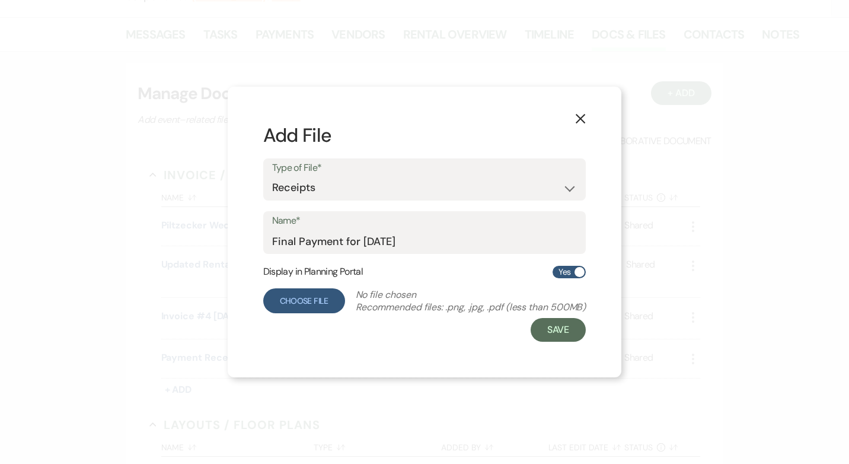
click at [322, 305] on label "Choose File" at bounding box center [304, 300] width 82 height 25
click at [0, 0] on input "Choose File" at bounding box center [0, 0] width 0 height 0
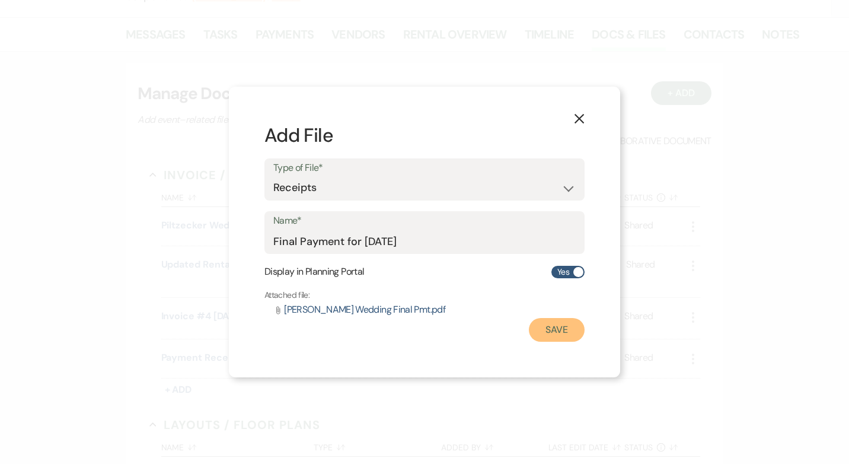
click at [552, 330] on button "Save" at bounding box center [557, 330] width 56 height 24
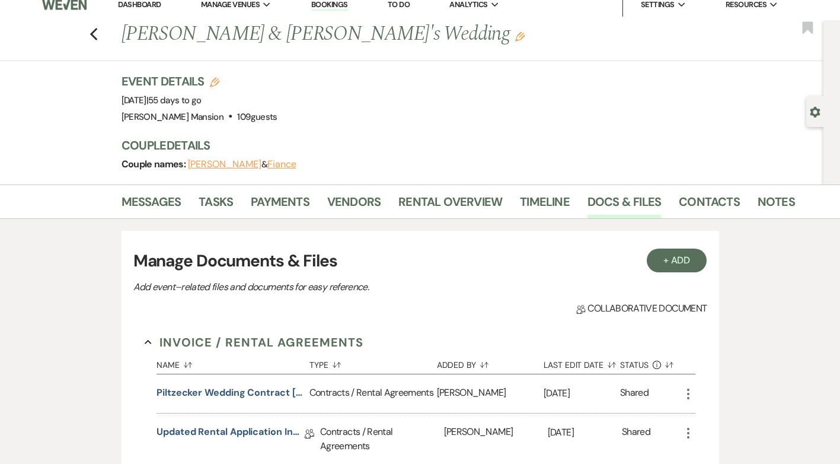
scroll to position [0, 0]
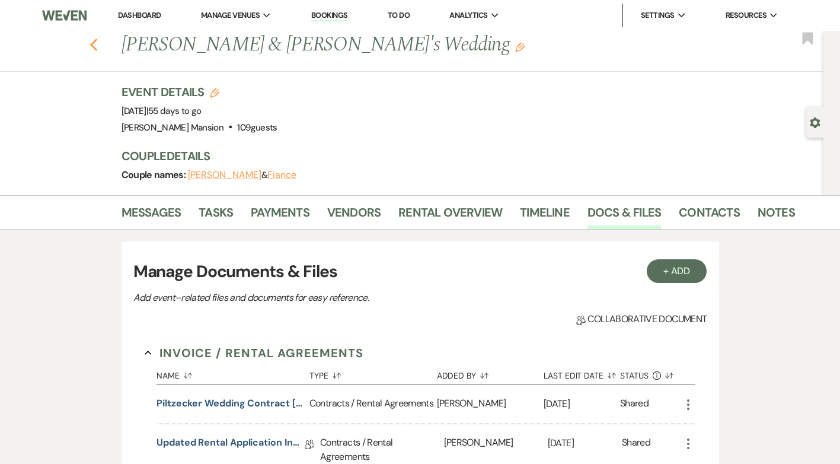
click at [98, 44] on icon "Previous" at bounding box center [94, 45] width 9 height 14
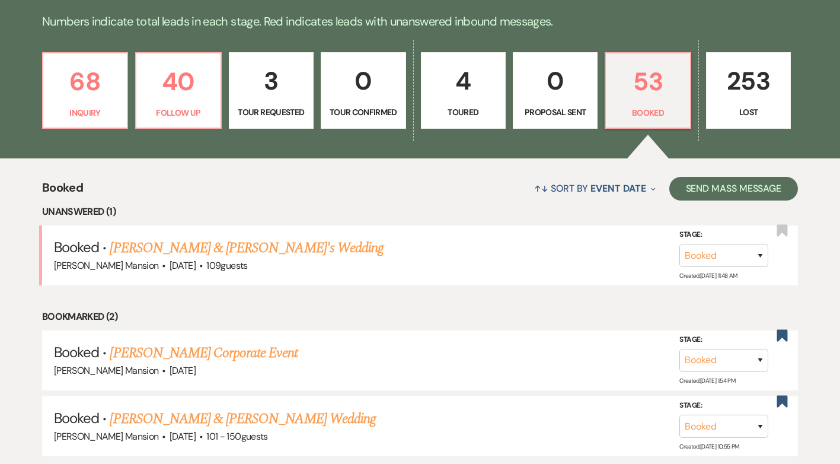
scroll to position [296, 0]
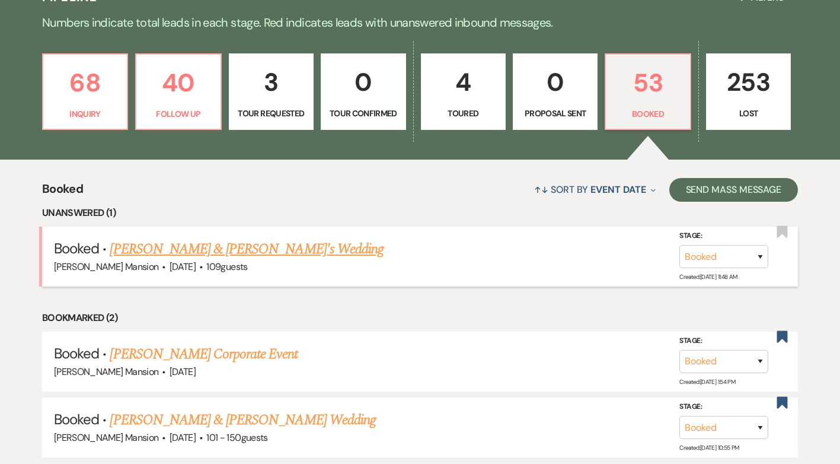
click at [223, 248] on link "[PERSON_NAME] & [PERSON_NAME]'s Wedding" at bounding box center [247, 248] width 274 height 21
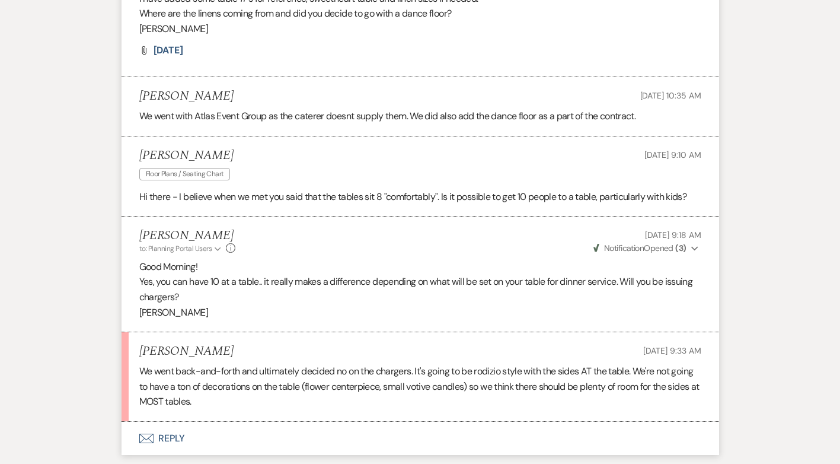
scroll to position [695, 0]
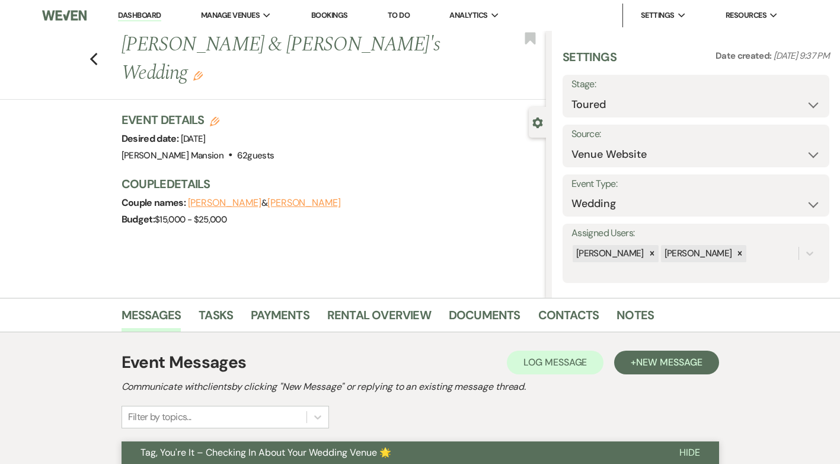
select select "5"
click at [98, 52] on icon "Previous" at bounding box center [94, 59] width 9 height 14
select select "5"
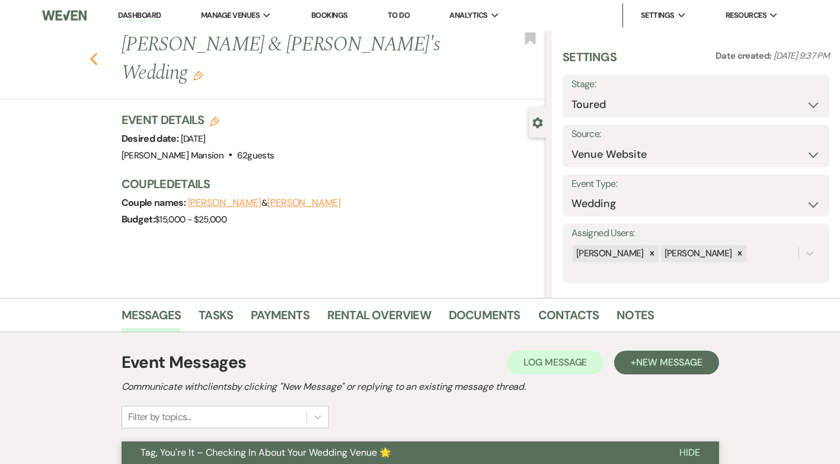
select select "5"
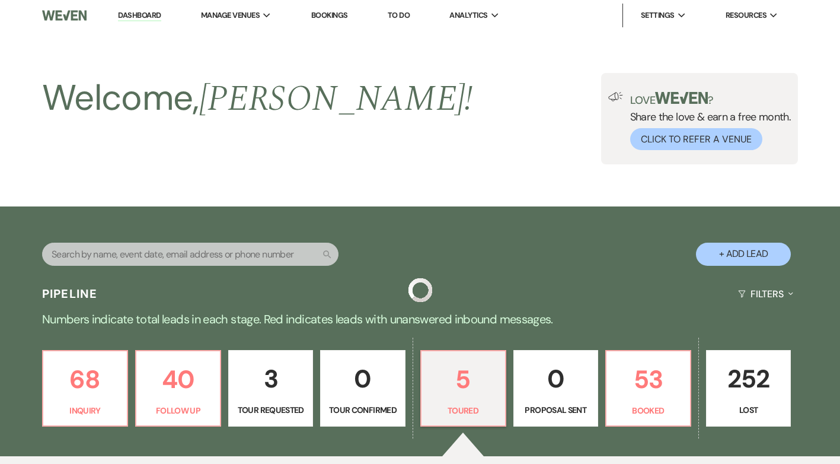
scroll to position [474, 0]
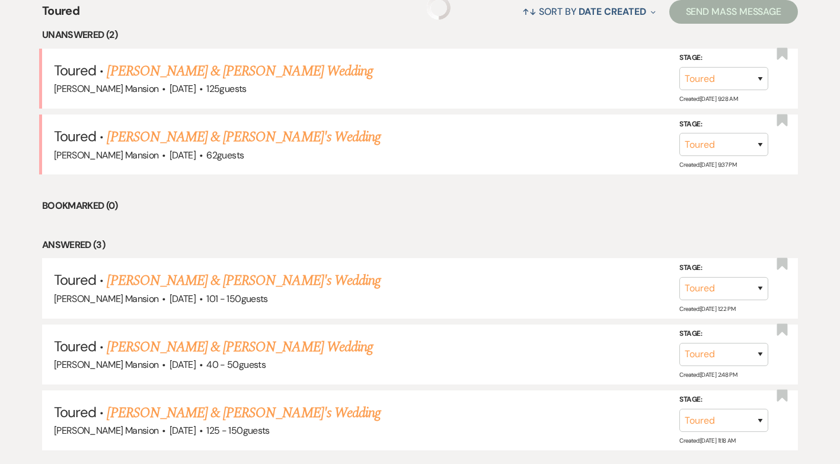
select select "5"
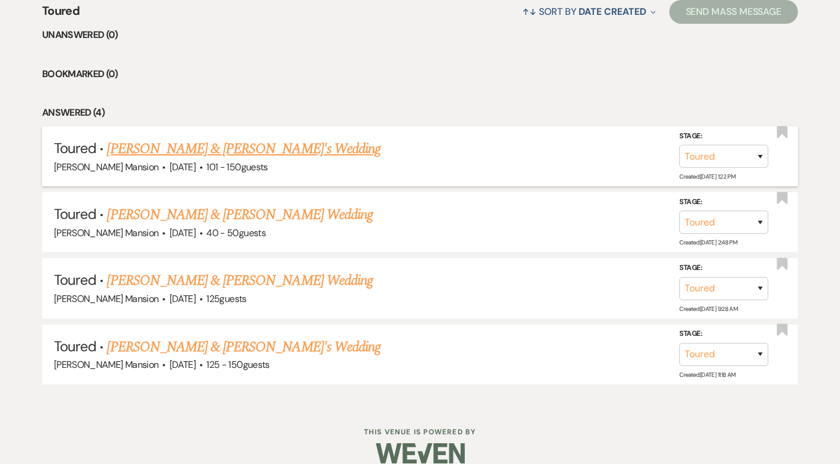
scroll to position [0, 0]
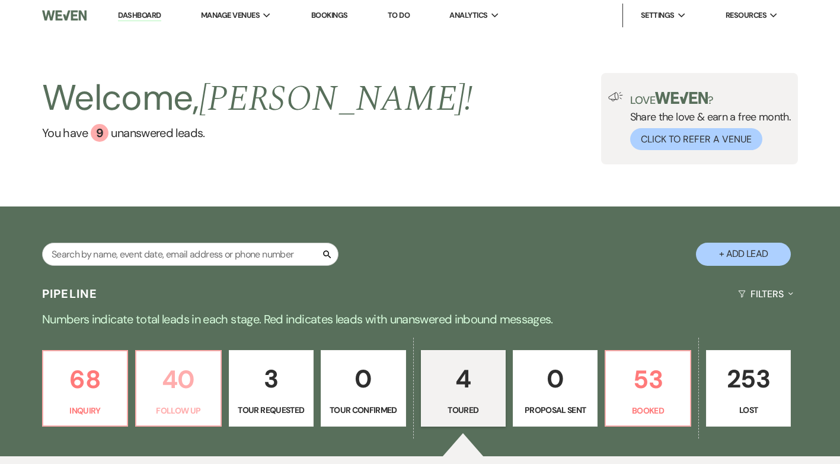
click at [168, 385] on p "40" at bounding box center [177, 379] width 69 height 40
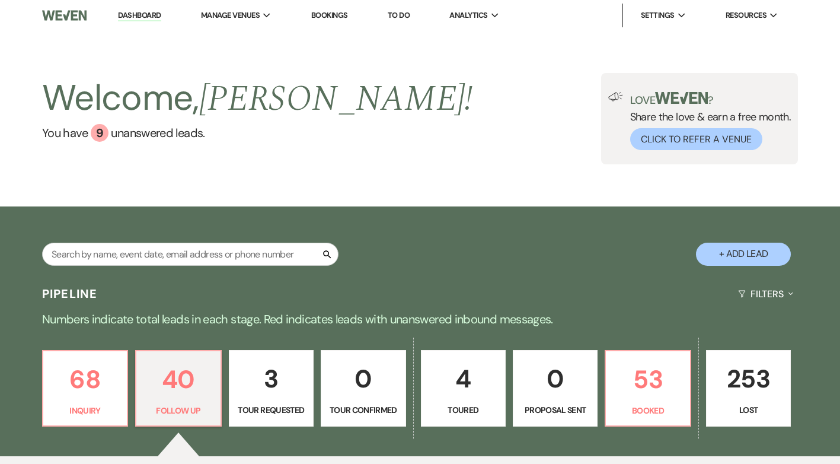
select select "9"
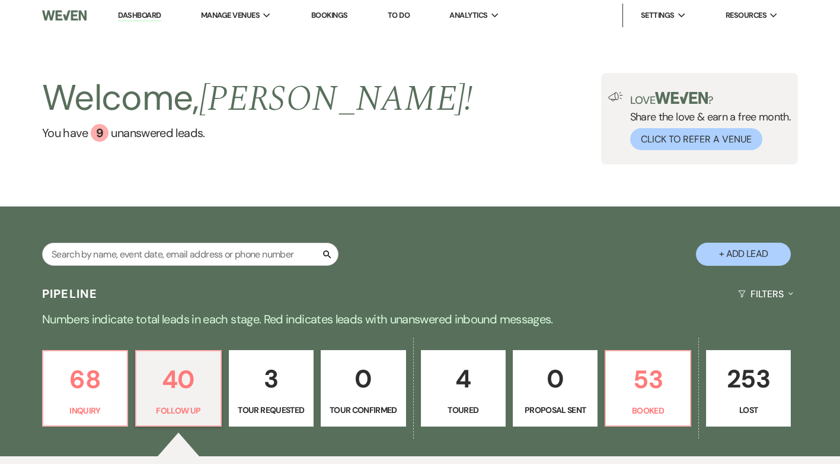
select select "9"
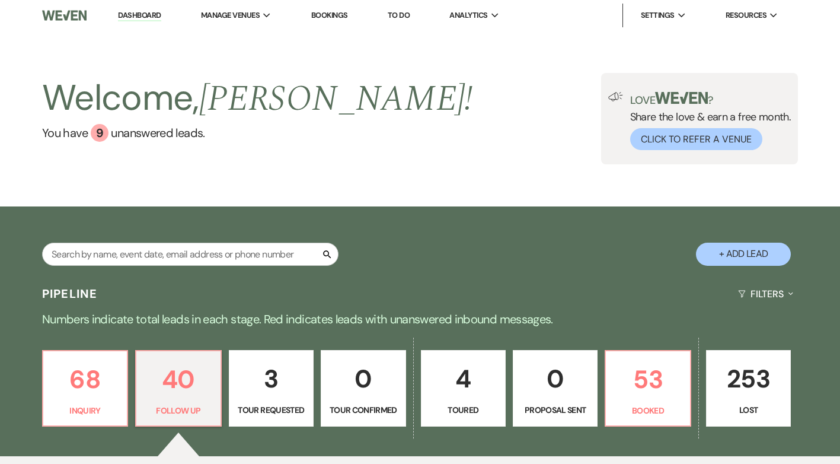
select select "9"
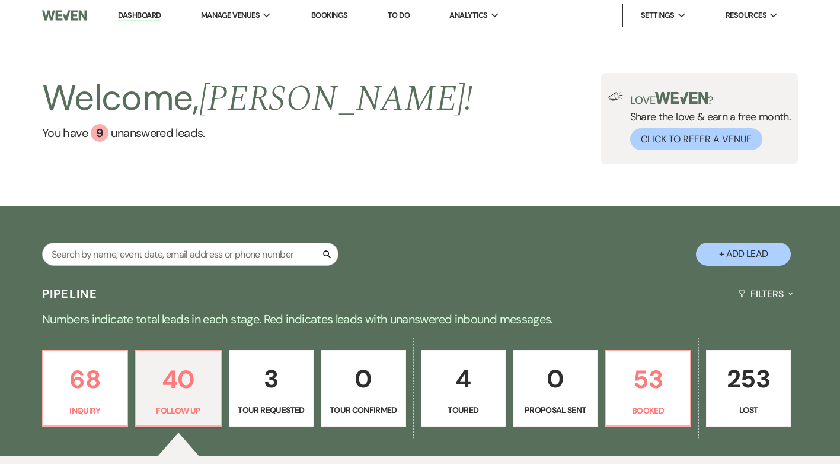
select select "9"
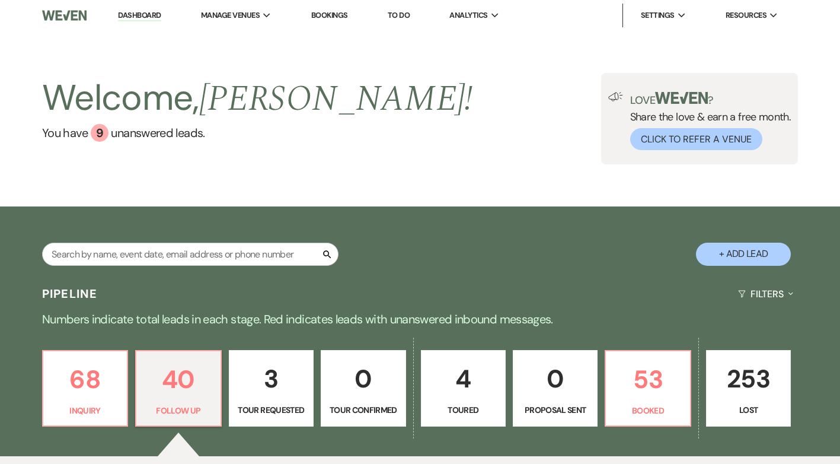
select select "9"
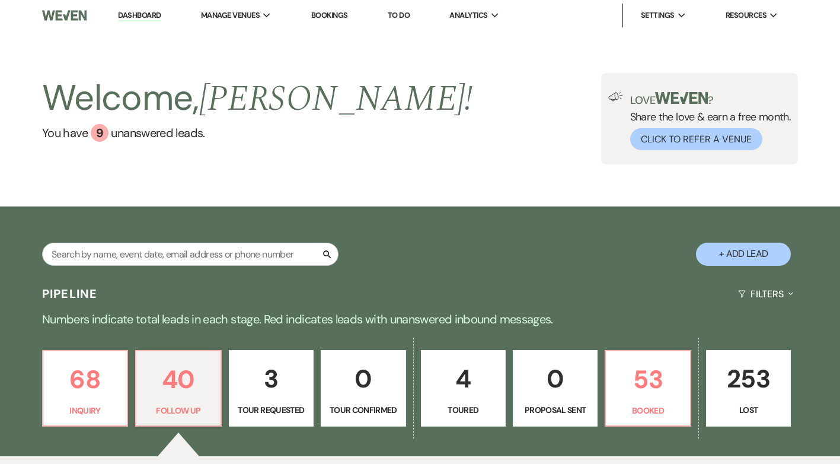
select select "9"
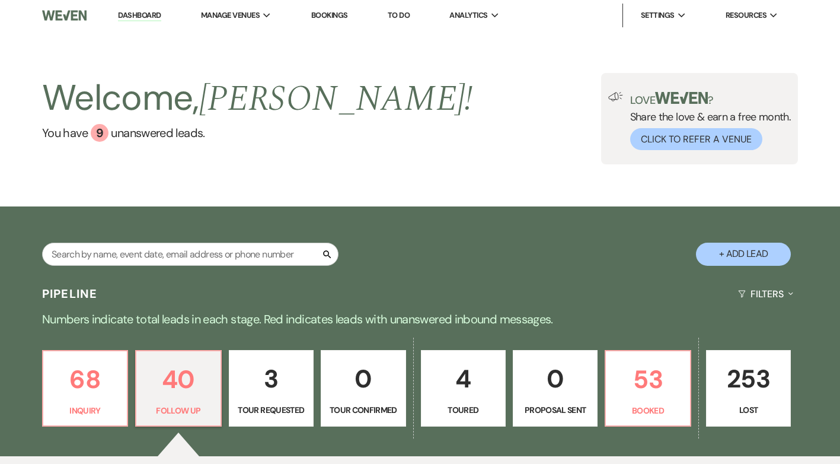
select select "9"
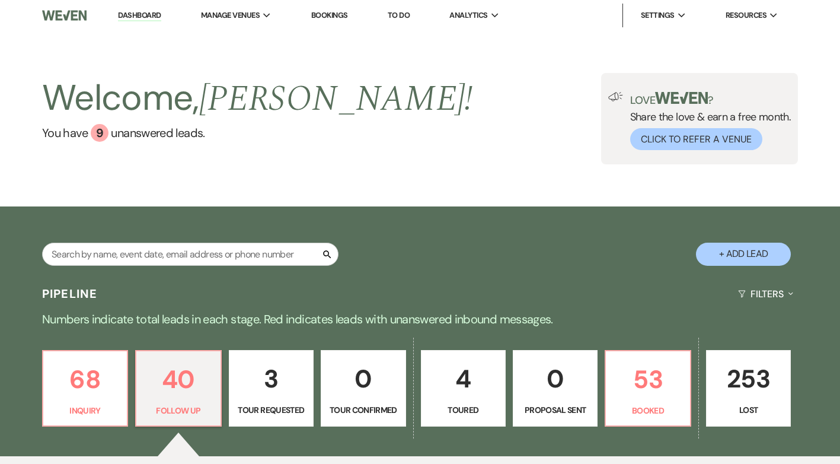
select select "9"
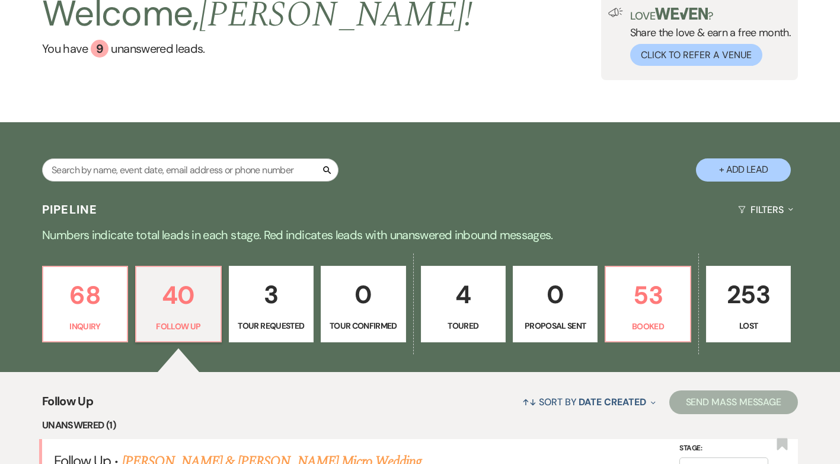
scroll to position [296, 0]
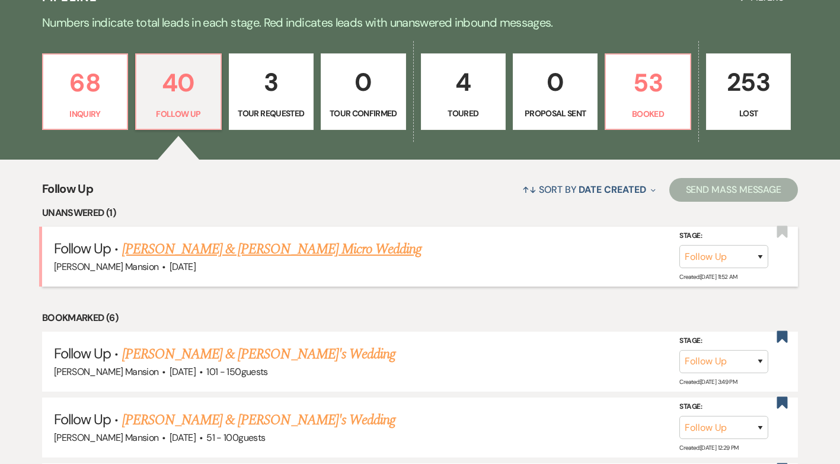
click at [231, 249] on link "[PERSON_NAME] & [PERSON_NAME] Micro Wedding" at bounding box center [272, 248] width 300 height 21
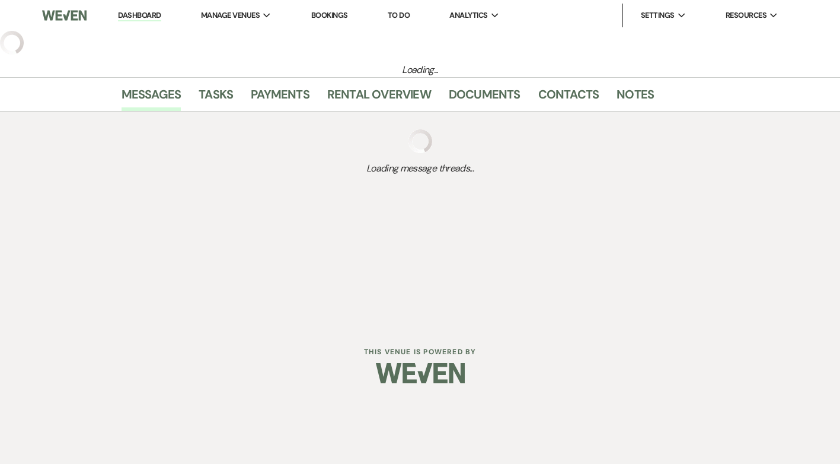
select select "9"
select select "5"
select select "16"
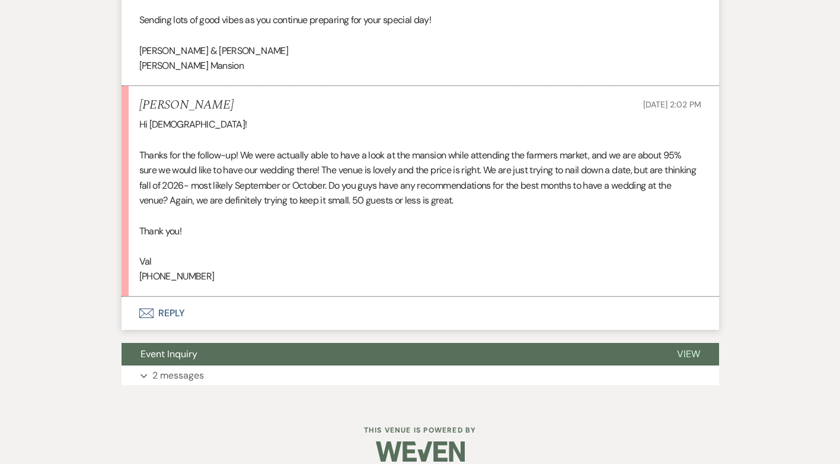
scroll to position [645, 0]
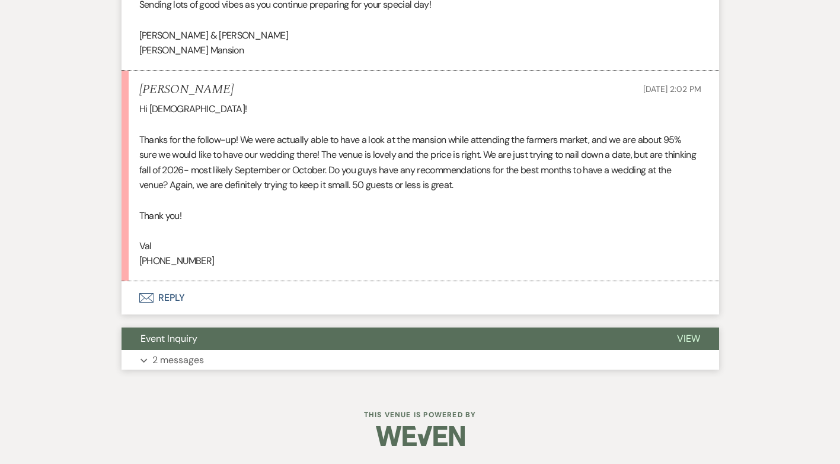
click at [175, 356] on p "2 messages" at bounding box center [178, 359] width 52 height 15
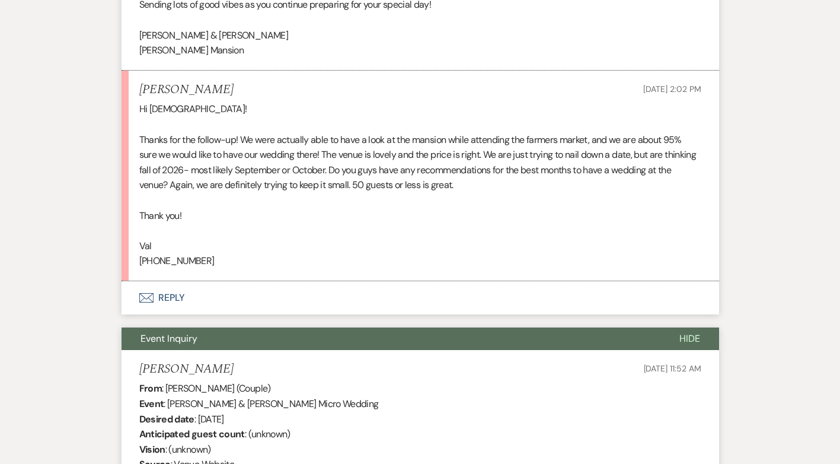
click at [170, 296] on button "Envelope Reply" at bounding box center [420, 297] width 597 height 33
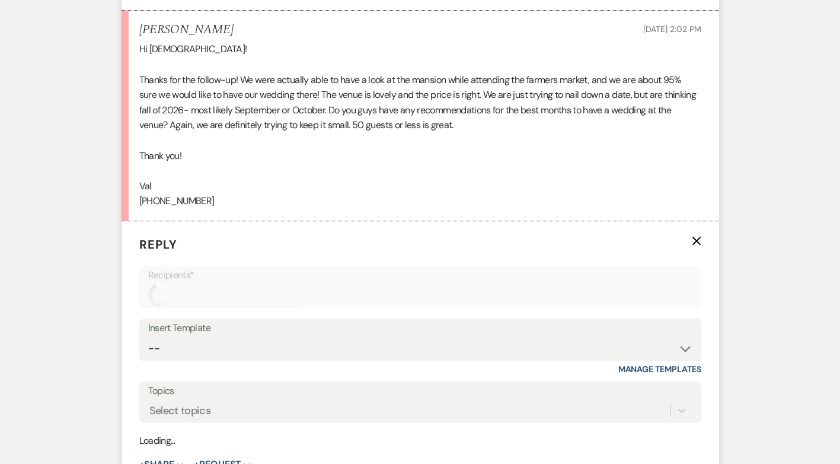
scroll to position [817, 0]
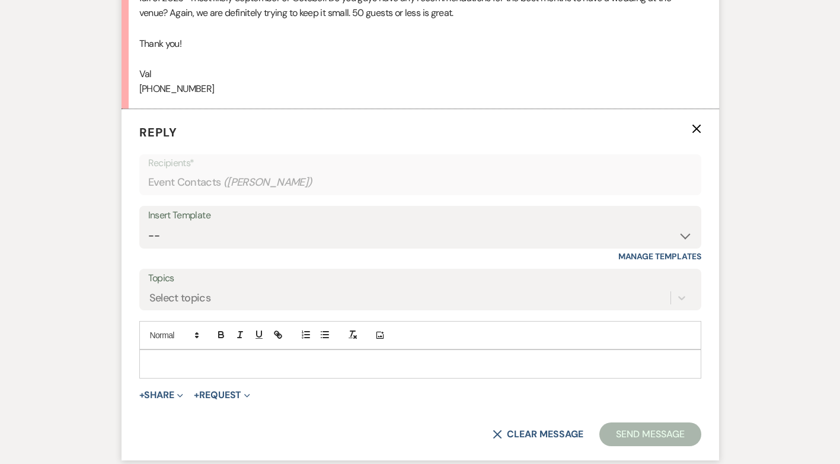
click at [177, 365] on p at bounding box center [420, 363] width 543 height 13
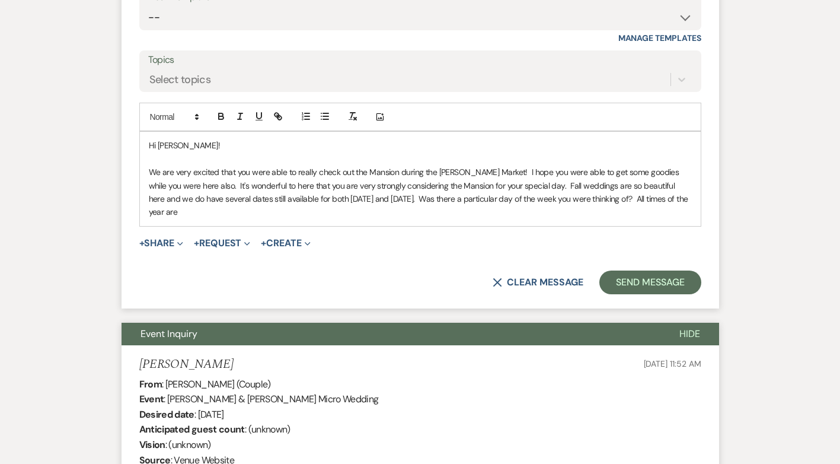
scroll to position [1054, 0]
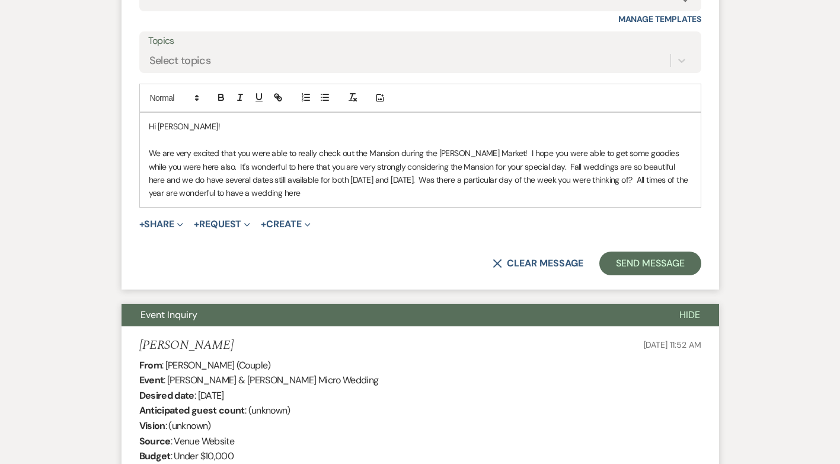
drag, startPoint x: 310, startPoint y: 195, endPoint x: 629, endPoint y: 181, distance: 319.8
click at [629, 181] on p "We are very excited that you were able to really check out the Mansion during t…" at bounding box center [420, 172] width 543 height 53
copy p "All times of the year are wonderful to have a wedding here"
click at [529, 165] on p "We are very excited that you were able to really check out the Mansion during t…" at bounding box center [420, 172] width 543 height 53
click at [195, 181] on p "We are very excited that you were able to really check out the Mansion during t…" at bounding box center [420, 172] width 543 height 53
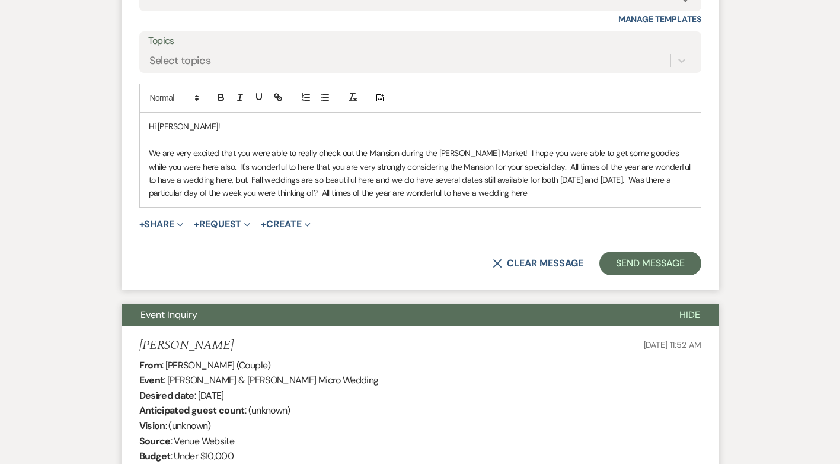
click at [287, 180] on p "We are very excited that you were able to really check out the Mansion during t…" at bounding box center [420, 172] width 543 height 53
click at [378, 177] on p "We are very excited that you were able to really check out the Mansion during t…" at bounding box center [420, 172] width 543 height 53
click at [372, 181] on p "We are very excited that you were able to really check out the Mansion during t…" at bounding box center [420, 172] width 543 height 53
click at [645, 181] on p "We are very excited that you were able to really check out the Mansion during t…" at bounding box center [420, 172] width 543 height 53
drag, startPoint x: 527, startPoint y: 191, endPoint x: 317, endPoint y: 199, distance: 210.0
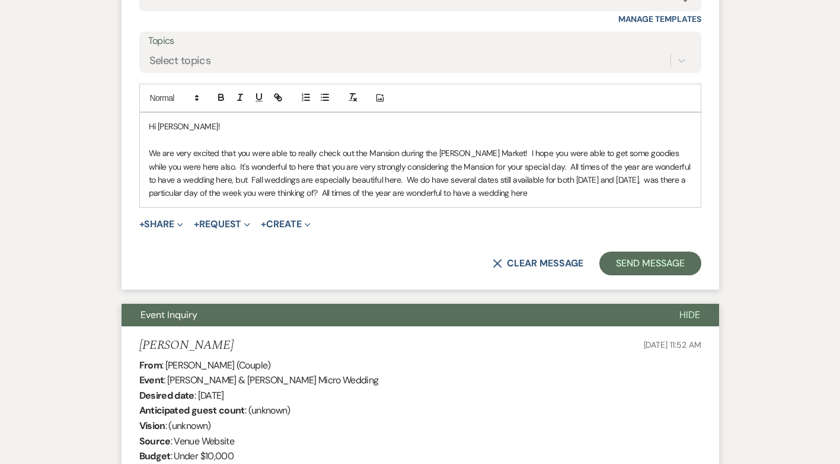
click at [317, 199] on p "We are very excited that you were able to really check out the Mansion during t…" at bounding box center [420, 172] width 543 height 53
click at [219, 178] on p "We are very excited that you were able to really check out the Mansion during t…" at bounding box center [420, 172] width 543 height 53
click at [497, 153] on p "We are very excited that you were able to really check out the Mansion during t…" at bounding box center [420, 172] width 543 height 53
click at [499, 156] on p "We are very excited that you were able to really check out the Mansion during t…" at bounding box center [420, 172] width 543 height 53
click at [270, 164] on p "We are very excited that you were able to really check out the Mansion during t…" at bounding box center [420, 172] width 543 height 53
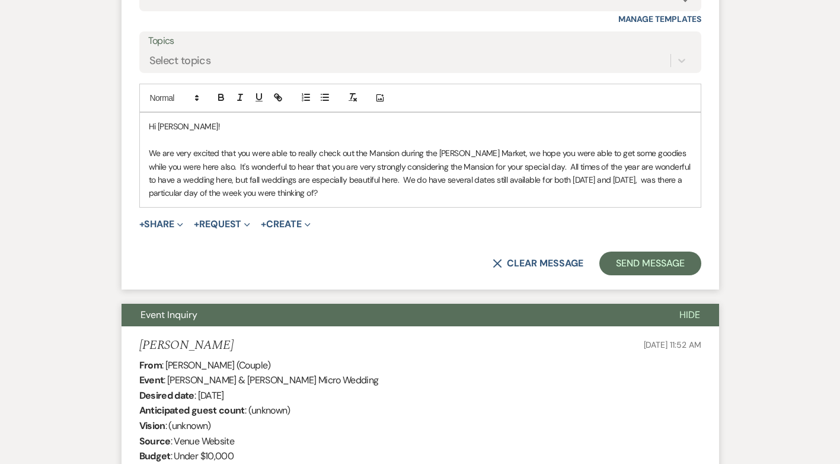
click at [359, 177] on p "We are very excited that you were able to really check out the Mansion during t…" at bounding box center [420, 172] width 543 height 53
click at [334, 194] on p "We are very excited that you were able to really check out the Mansion during t…" at bounding box center [420, 172] width 543 height 53
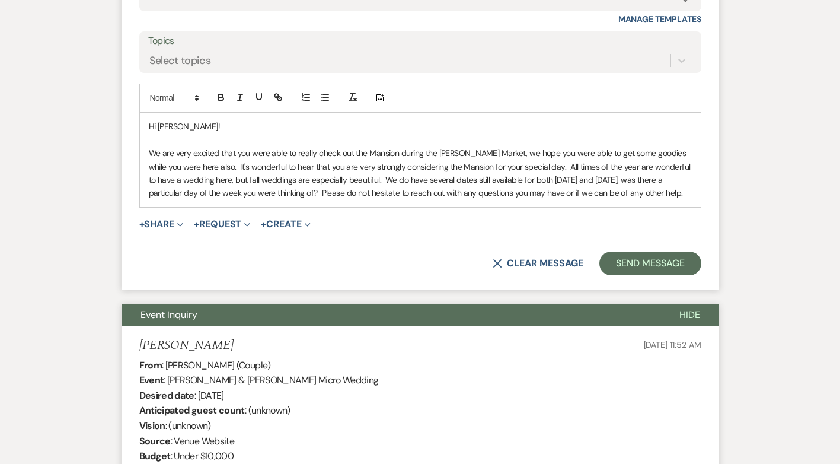
click at [682, 191] on p "We are very excited that you were able to really check out the Mansion during t…" at bounding box center [420, 172] width 543 height 53
click at [474, 196] on p "We are very excited that you were able to really check out the Mansion during t…" at bounding box center [420, 172] width 543 height 53
click at [611, 192] on p "We are very excited that you were able to really check out the Mansion during t…" at bounding box center [420, 172] width 543 height 53
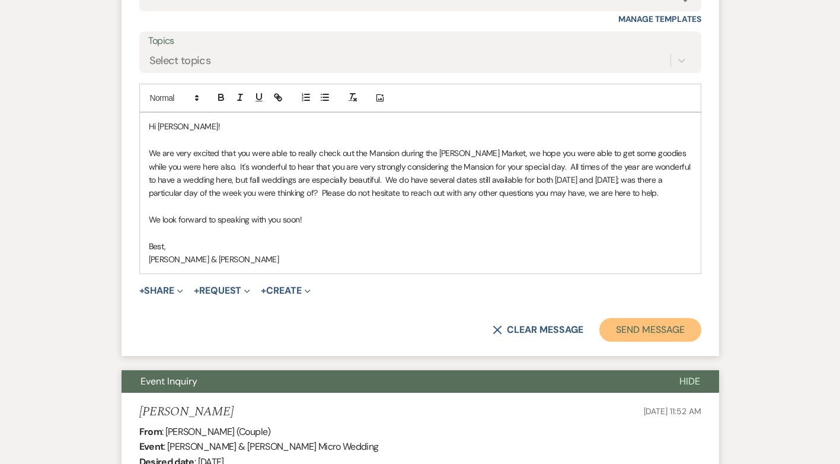
click at [629, 331] on button "Send Message" at bounding box center [649, 330] width 101 height 24
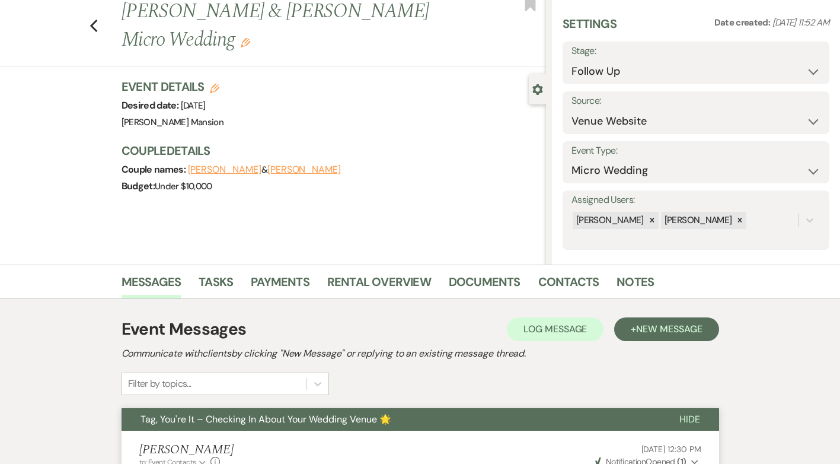
scroll to position [0, 0]
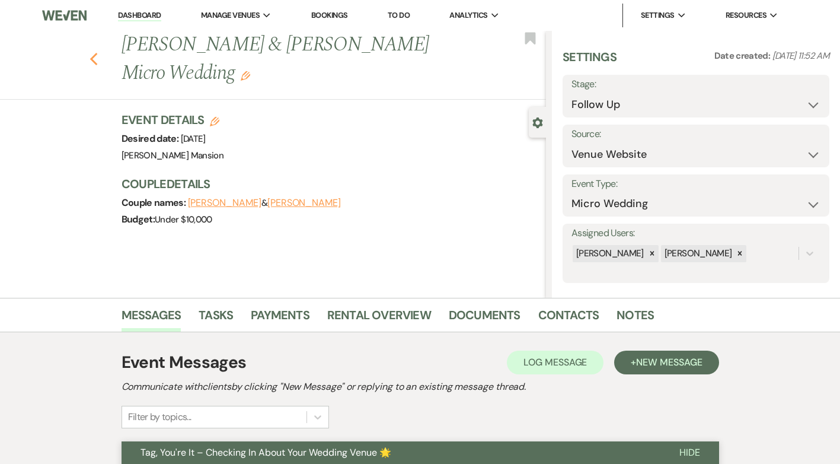
click at [97, 61] on use "button" at bounding box center [94, 59] width 8 height 13
select select "9"
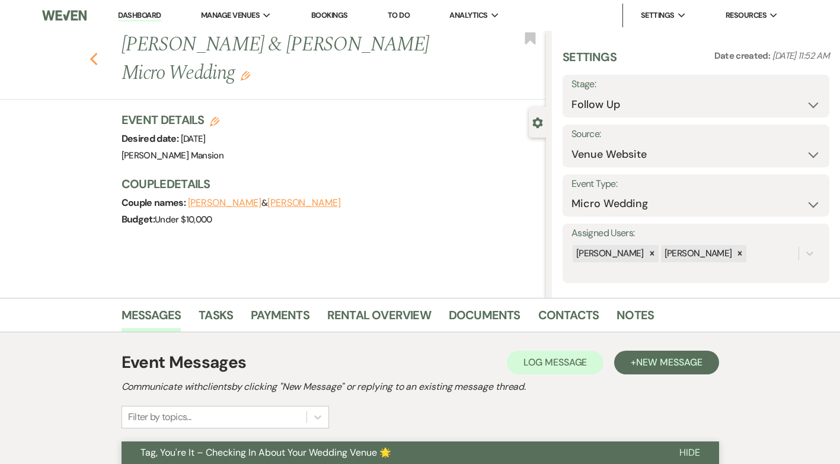
select select "9"
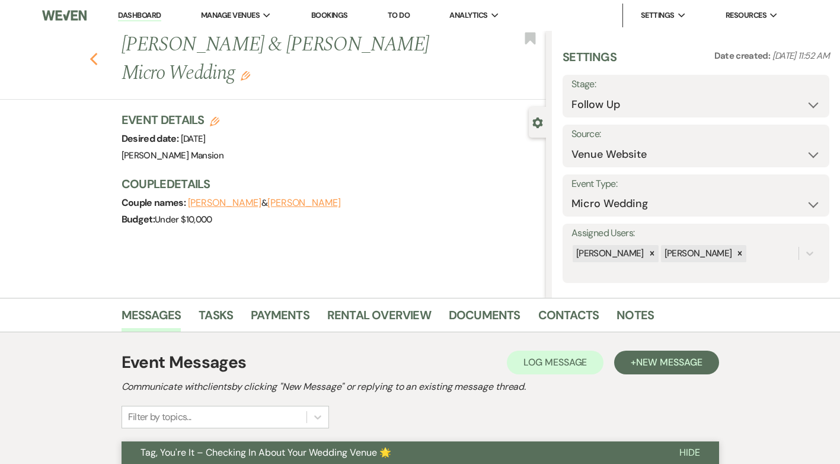
select select "9"
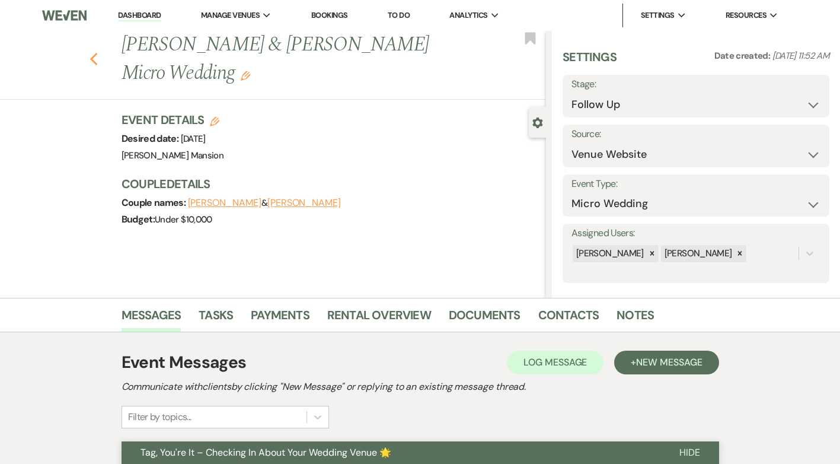
select select "9"
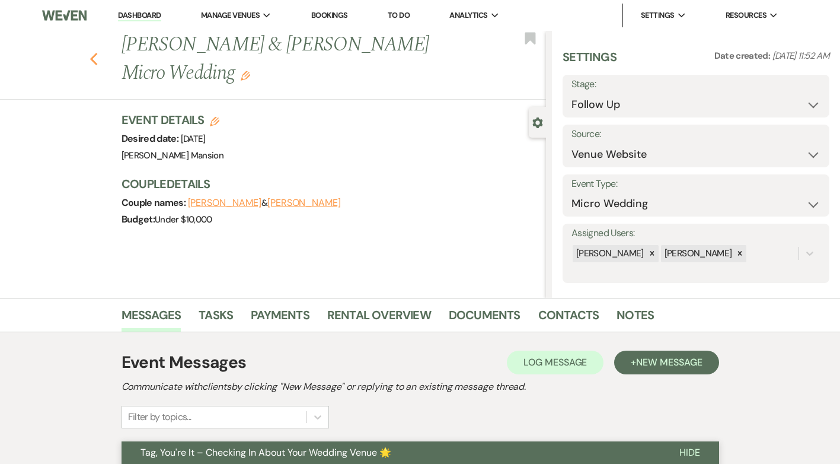
select select "9"
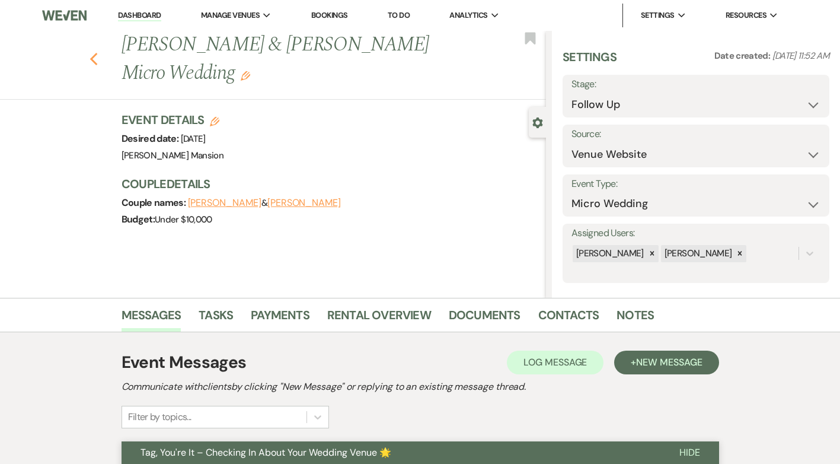
select select "9"
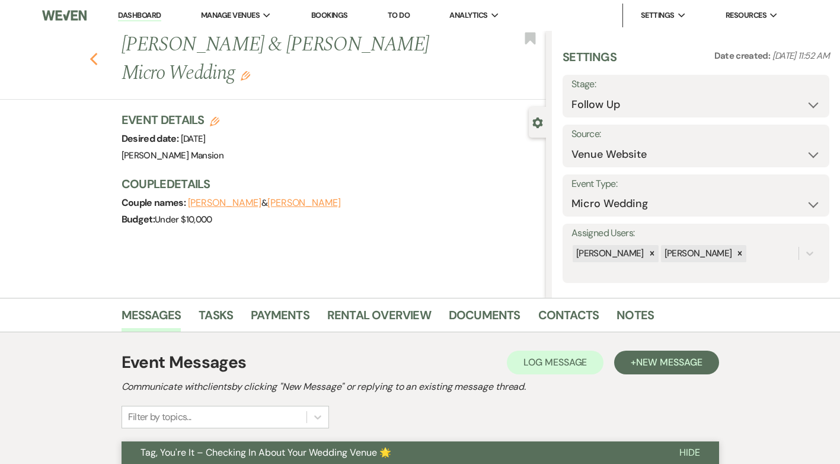
select select "9"
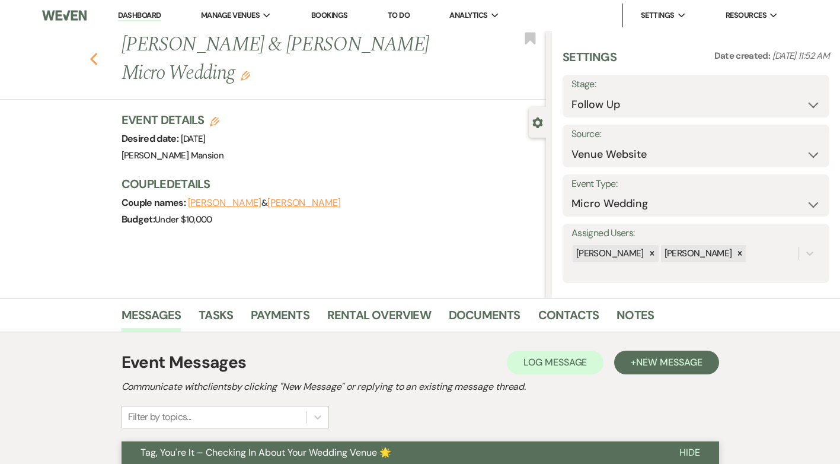
select select "9"
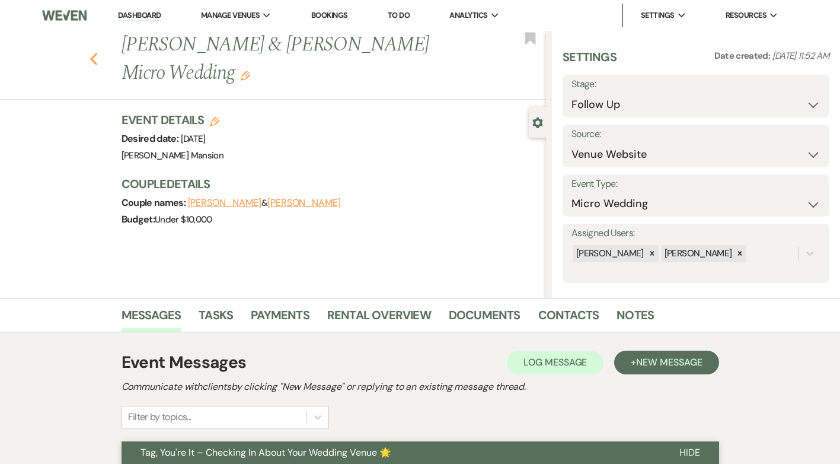
select select "9"
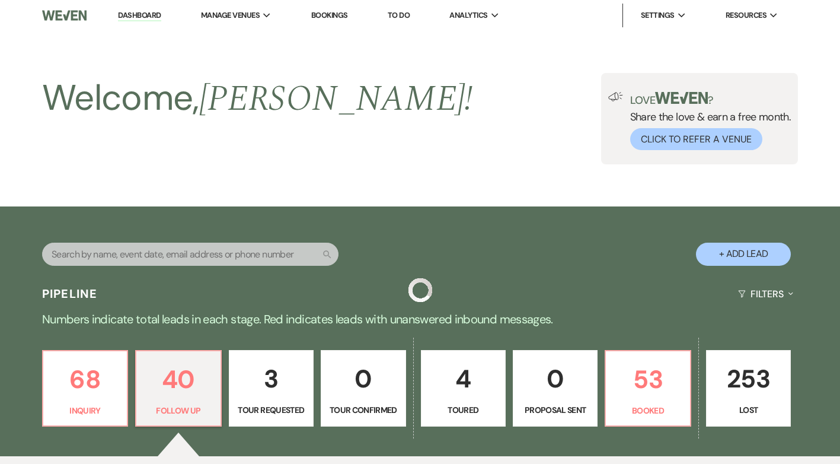
scroll to position [296, 0]
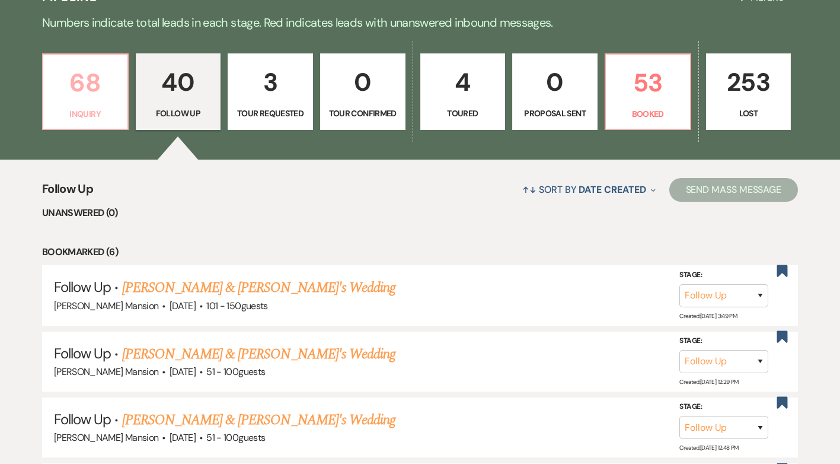
click at [83, 86] on p "68" at bounding box center [85, 83] width 70 height 40
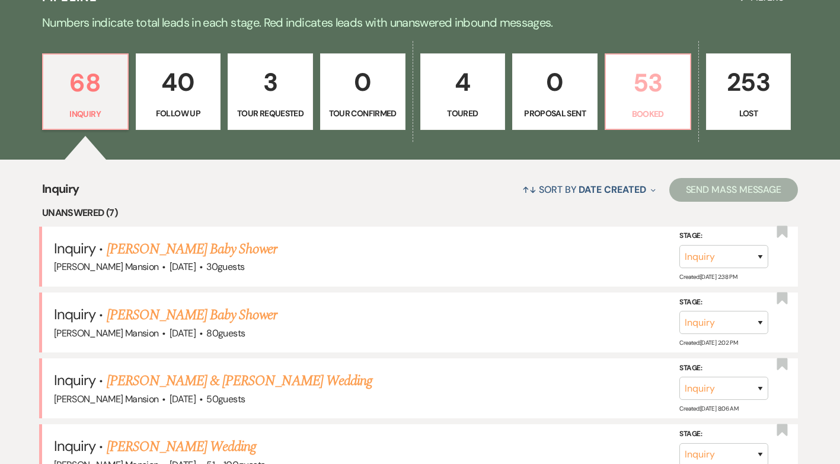
click at [652, 104] on link "53 Booked" at bounding box center [648, 91] width 87 height 77
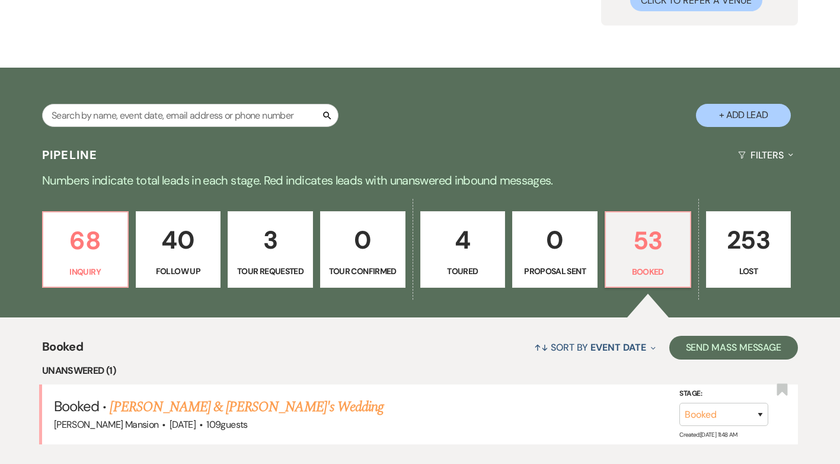
scroll to position [296, 0]
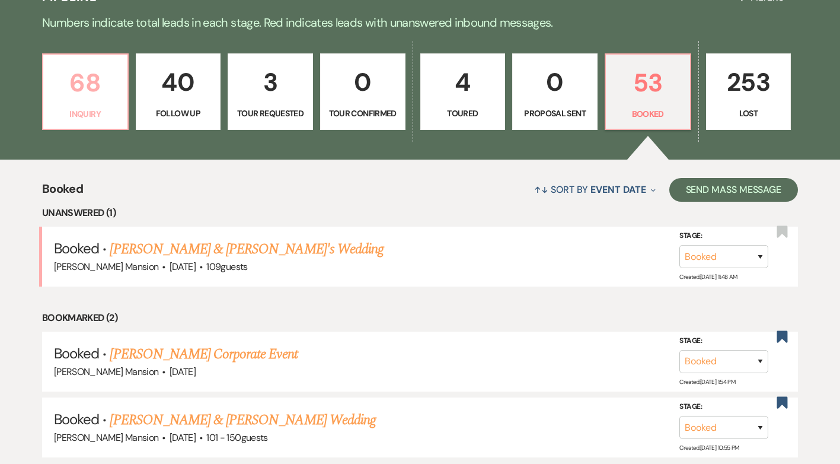
click at [78, 90] on p "68" at bounding box center [85, 83] width 70 height 40
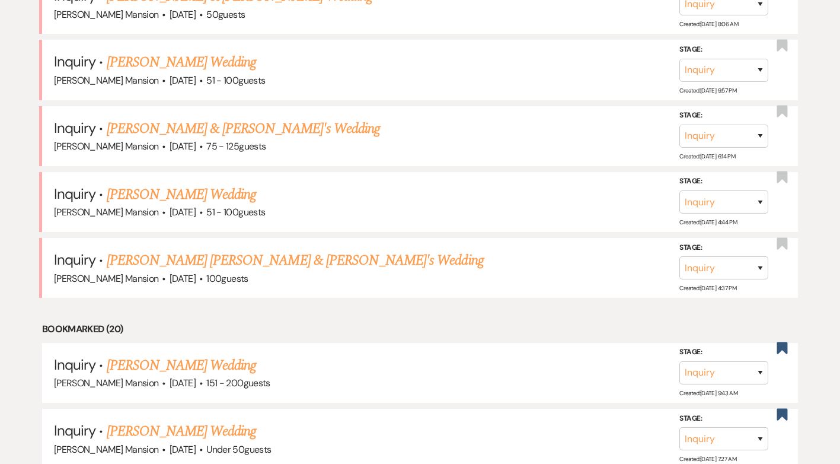
scroll to position [711, 0]
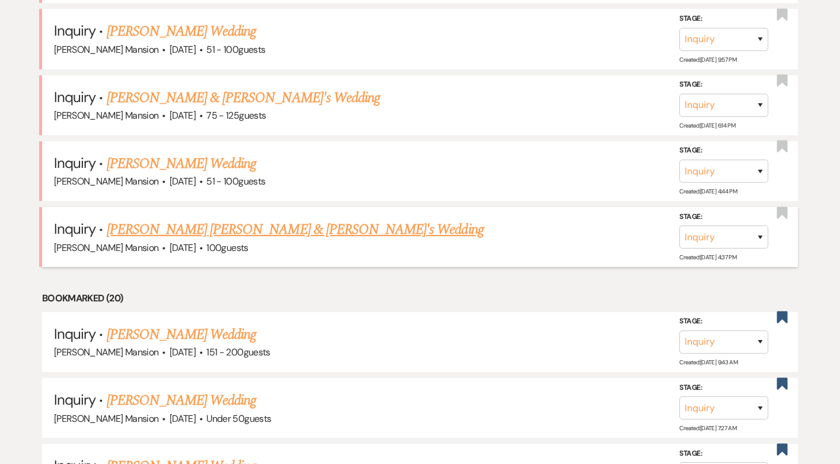
click at [212, 229] on link "[PERSON_NAME] [PERSON_NAME] & [PERSON_NAME]'s Wedding" at bounding box center [295, 229] width 377 height 21
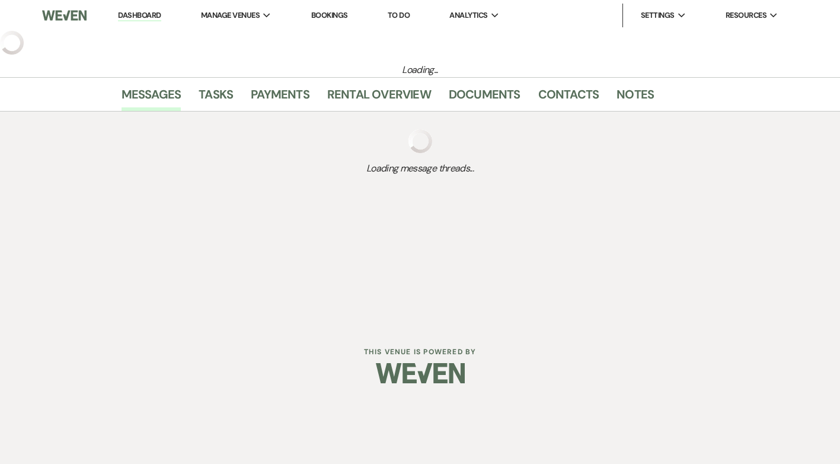
select select "5"
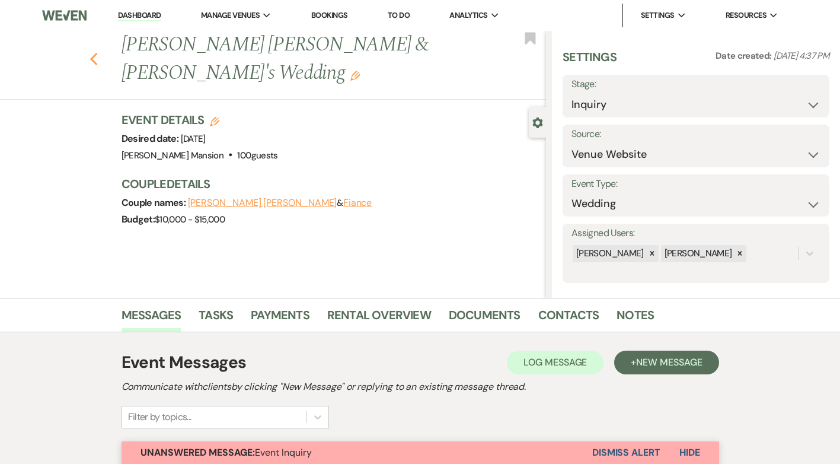
click at [98, 59] on icon "Previous" at bounding box center [94, 59] width 9 height 14
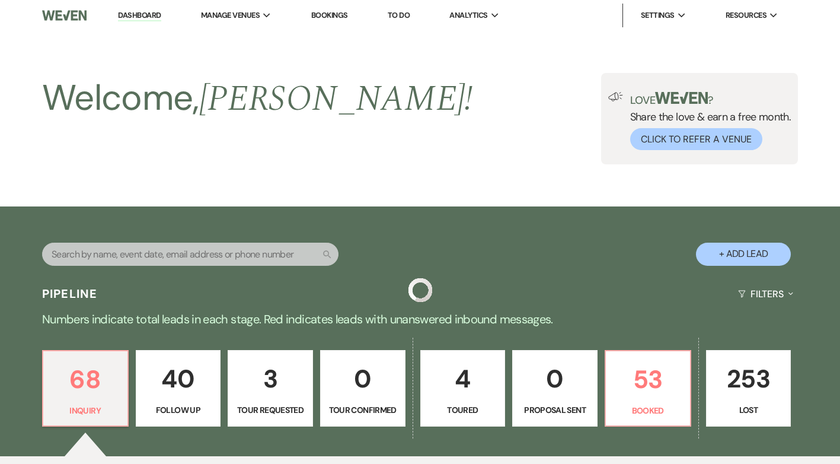
scroll to position [711, 0]
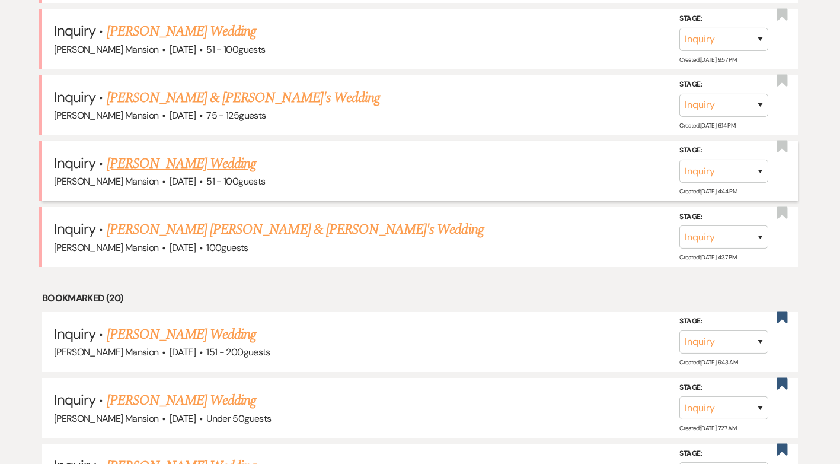
click at [234, 164] on link "[PERSON_NAME] Wedding" at bounding box center [182, 163] width 150 height 21
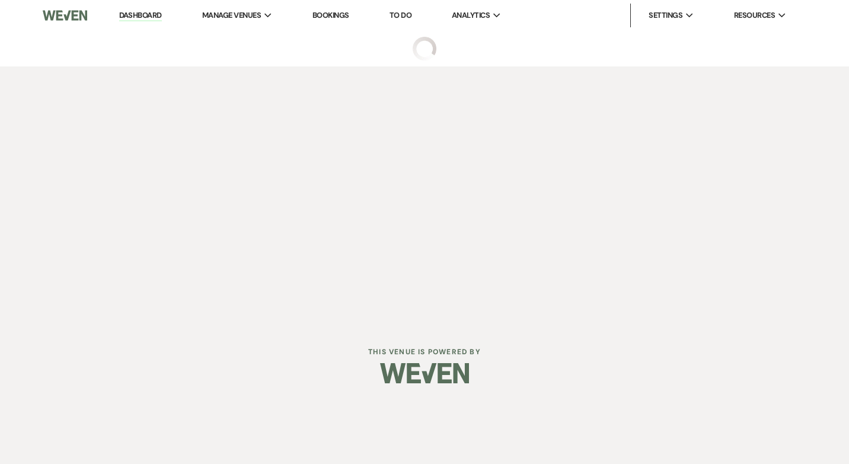
select select "2"
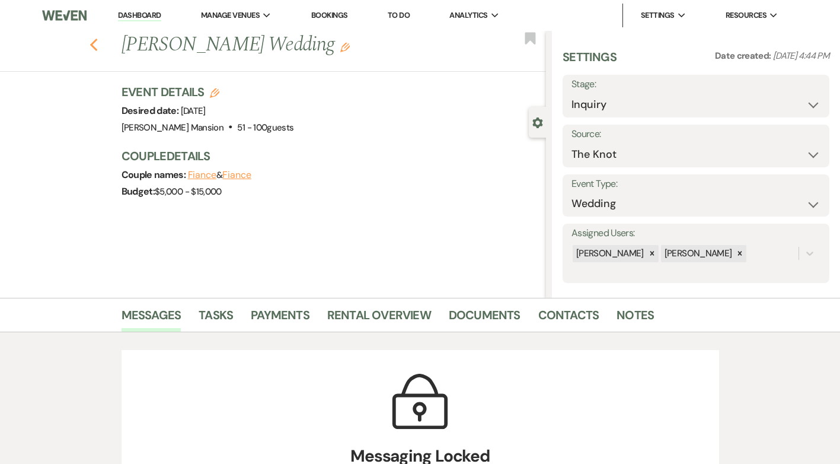
click at [97, 46] on use "button" at bounding box center [94, 45] width 8 height 13
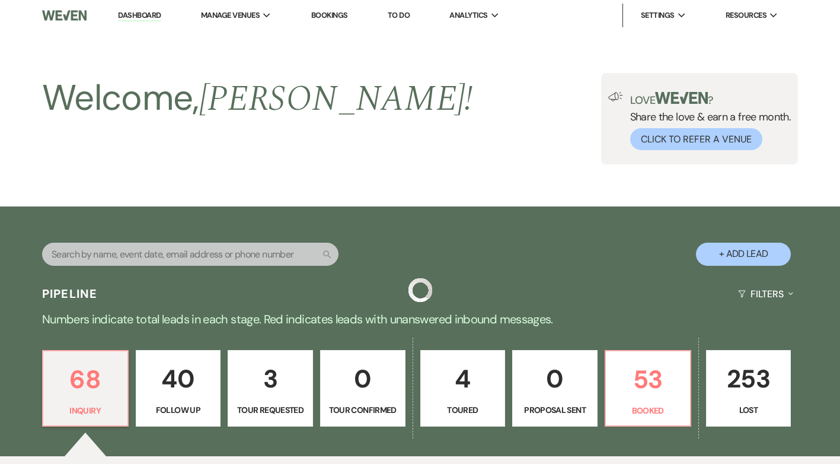
scroll to position [711, 0]
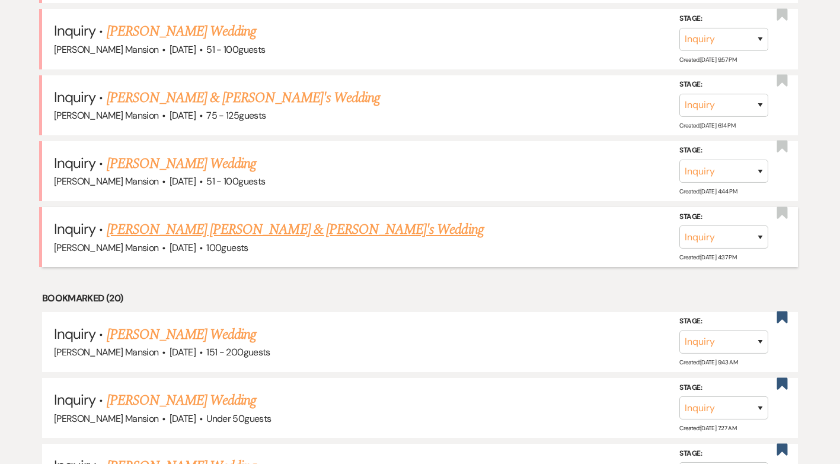
click at [189, 234] on link "[PERSON_NAME] [PERSON_NAME] & [PERSON_NAME]'s Wedding" at bounding box center [295, 229] width 377 height 21
select select "5"
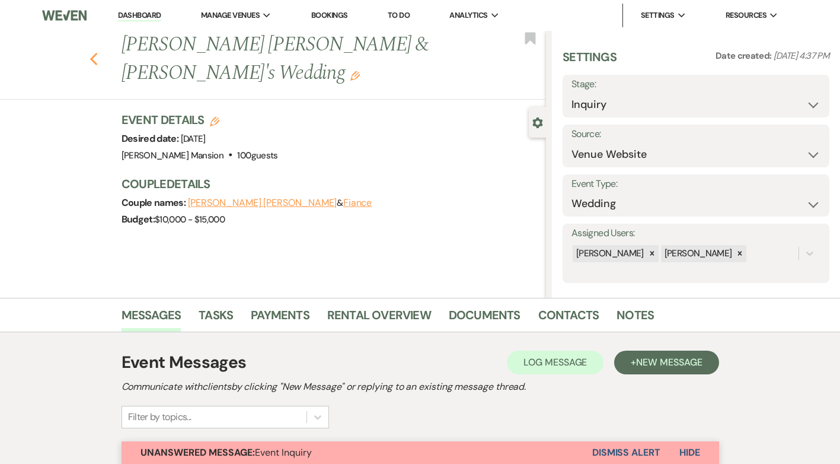
click at [97, 56] on use "button" at bounding box center [94, 59] width 8 height 13
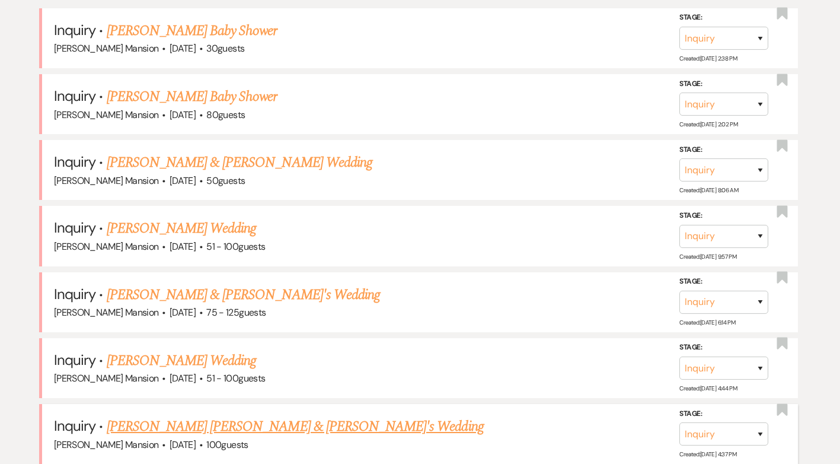
scroll to position [356, 0]
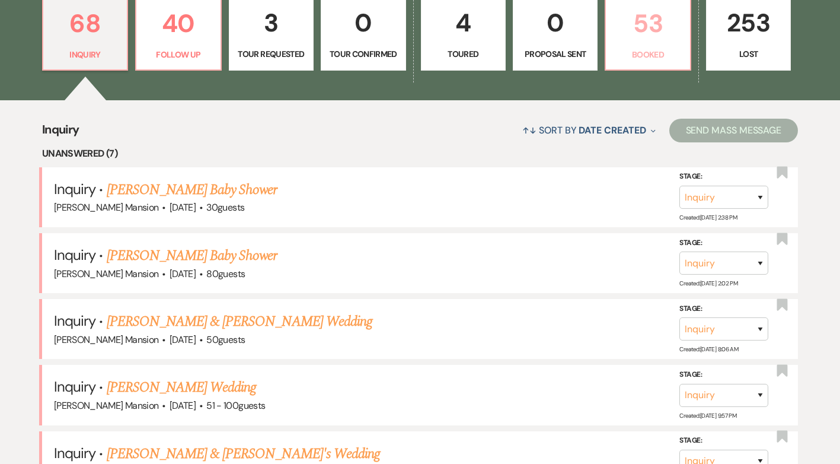
click at [630, 27] on p "53" at bounding box center [647, 24] width 69 height 40
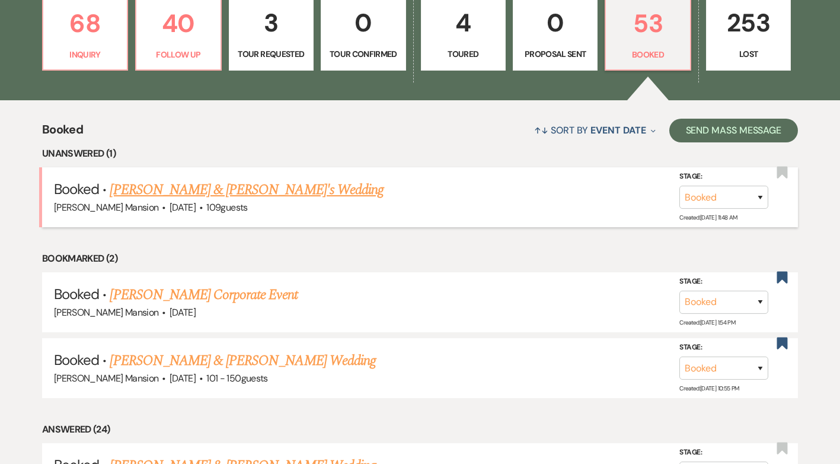
click at [264, 190] on link "[PERSON_NAME] & [PERSON_NAME]'s Wedding" at bounding box center [247, 189] width 274 height 21
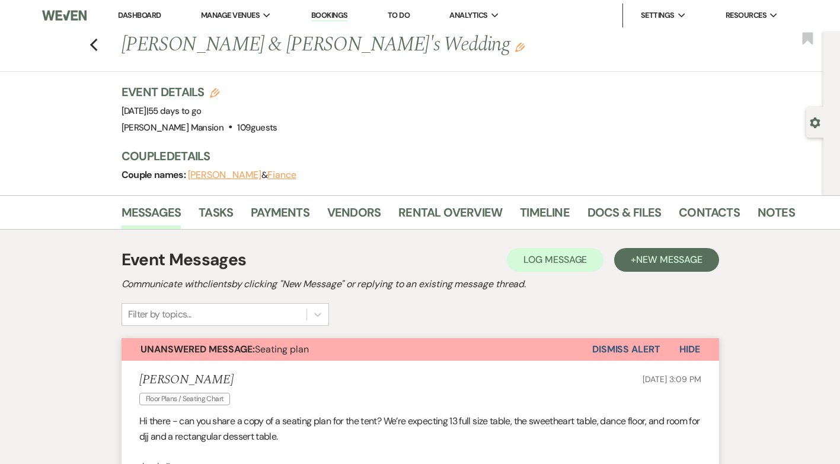
click at [636, 347] on button "Dismiss Alert" at bounding box center [626, 349] width 68 height 23
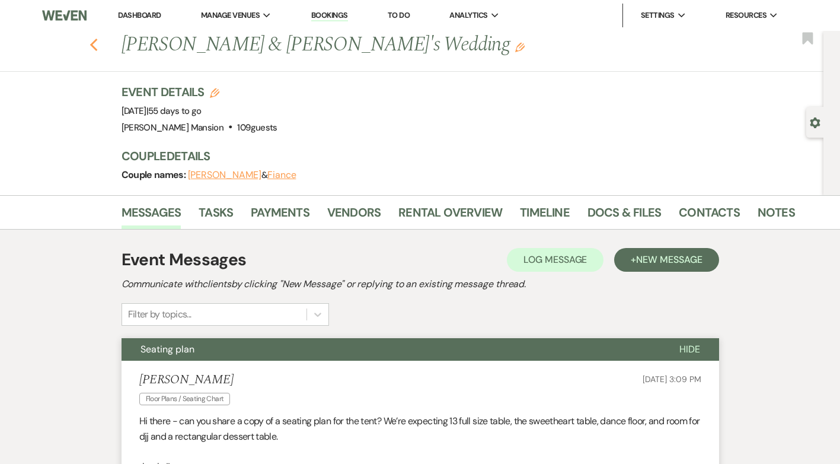
click at [97, 43] on use "button" at bounding box center [94, 45] width 8 height 13
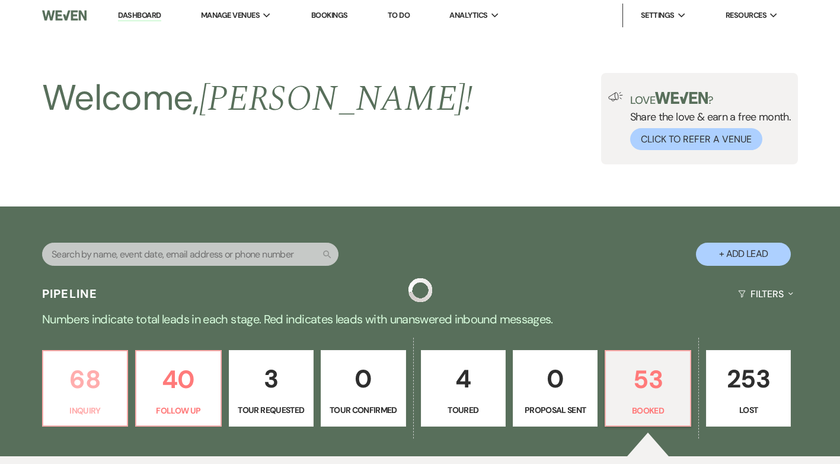
scroll to position [356, 0]
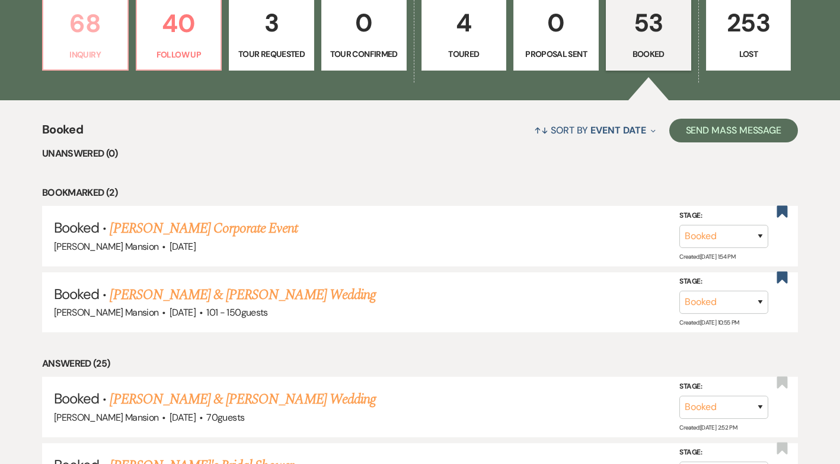
click at [106, 39] on p "68" at bounding box center [85, 24] width 70 height 40
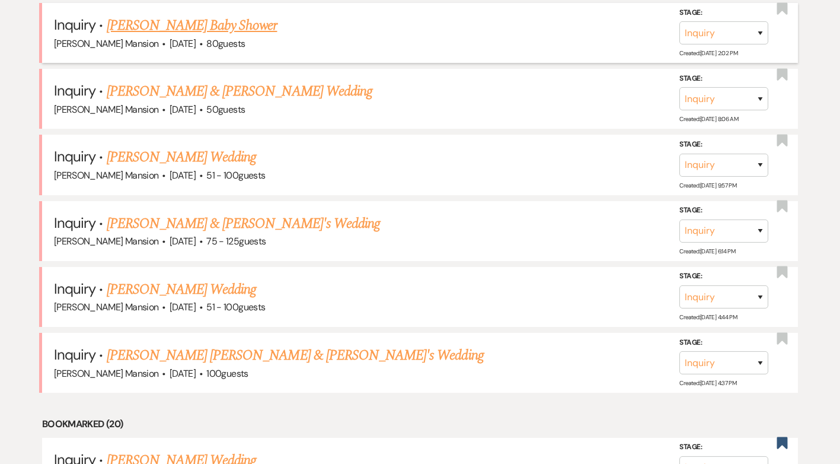
scroll to position [771, 0]
